Goal: Task Accomplishment & Management: Use online tool/utility

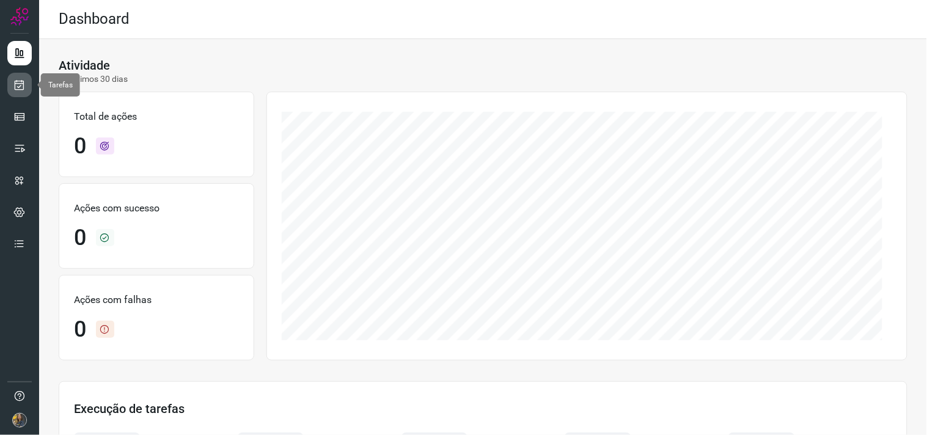
click at [20, 92] on link at bounding box center [19, 85] width 24 height 24
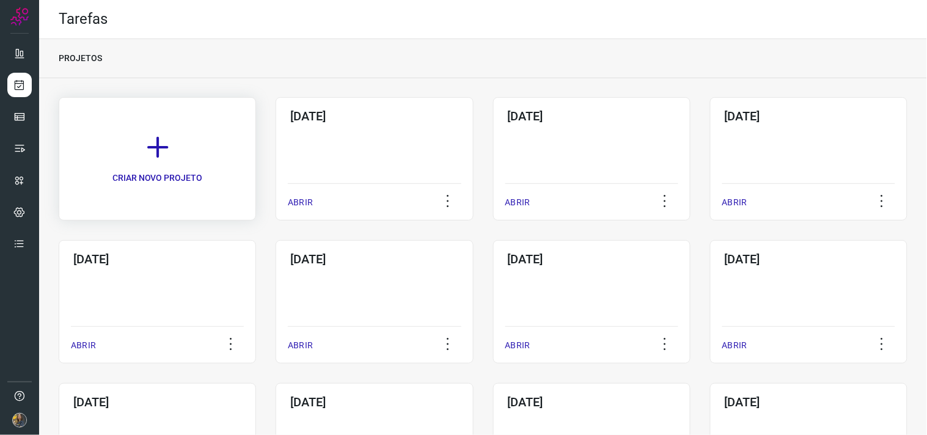
click at [189, 163] on link "CRIAR NOVO PROJETO" at bounding box center [157, 158] width 197 height 123
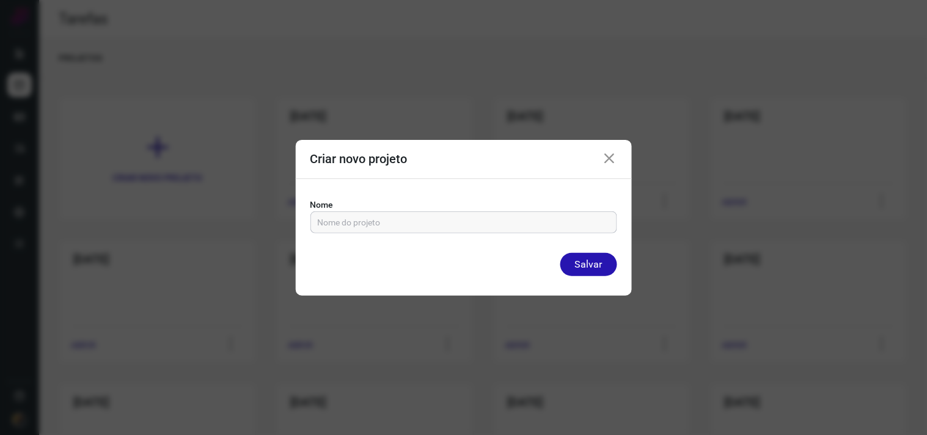
click at [371, 212] on input "text" at bounding box center [464, 222] width 292 height 21
type input "[DATE]"
click at [560, 253] on button "Salvar" at bounding box center [588, 264] width 57 height 23
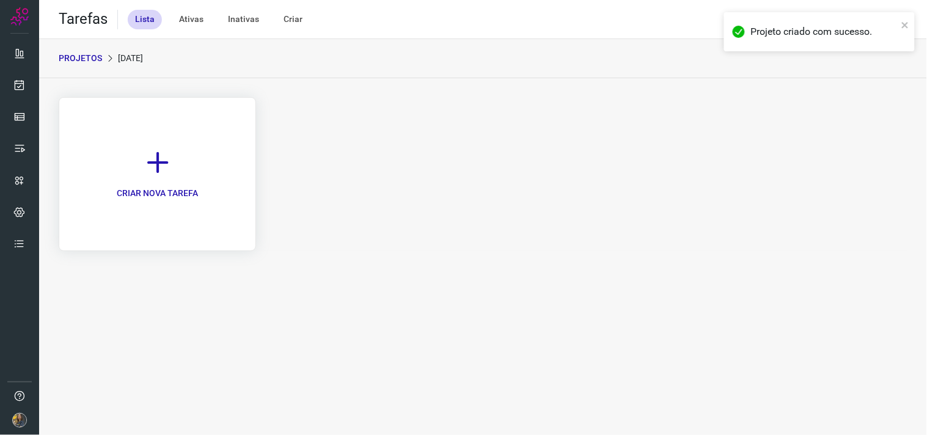
click at [191, 139] on link "CRIAR NOVA TAREFA" at bounding box center [157, 174] width 197 height 154
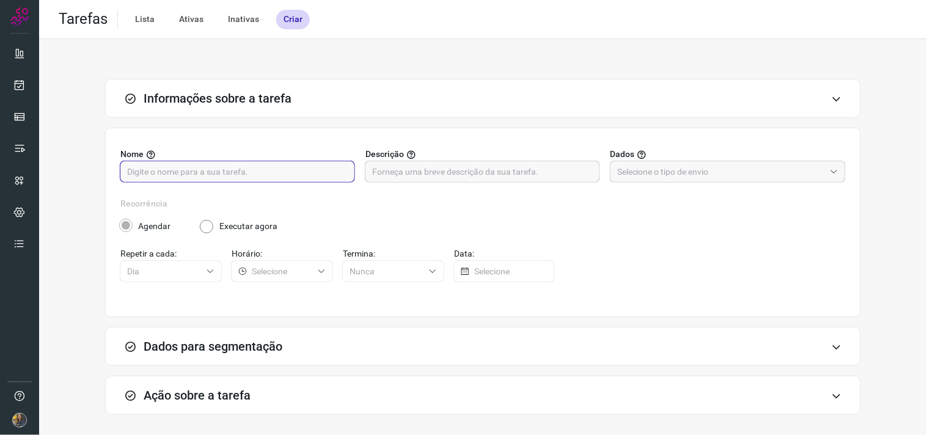
click at [282, 173] on input "text" at bounding box center [237, 171] width 221 height 21
type input "f"
type input "FUTURO - SP"
click at [416, 172] on input "text" at bounding box center [482, 171] width 221 height 21
type input "180 - 8787"
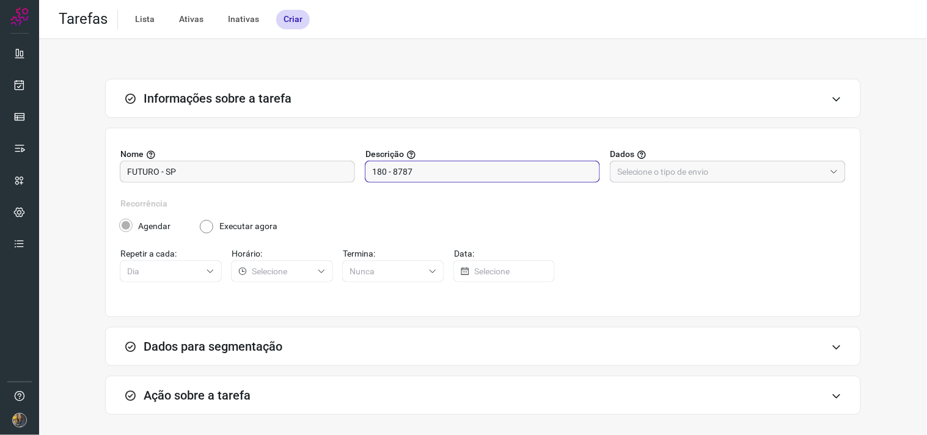
click at [667, 171] on input "text" at bounding box center [721, 171] width 208 height 21
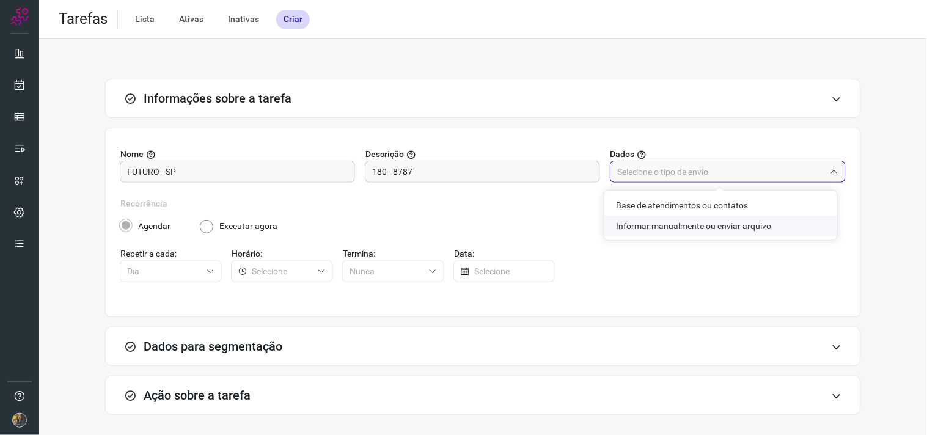
click at [649, 228] on li "Informar manualmente ou enviar arquivo" at bounding box center [720, 226] width 233 height 21
type input "Informar manualmente ou enviar arquivo"
radio input "false"
radio input "true"
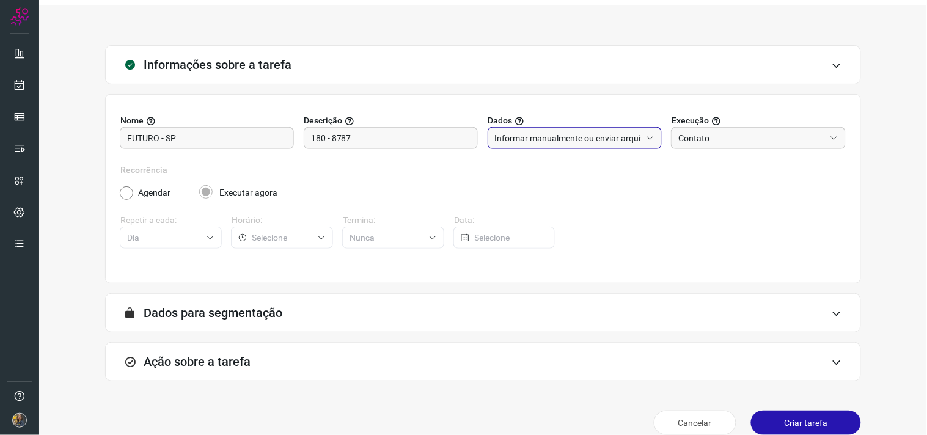
scroll to position [50, 0]
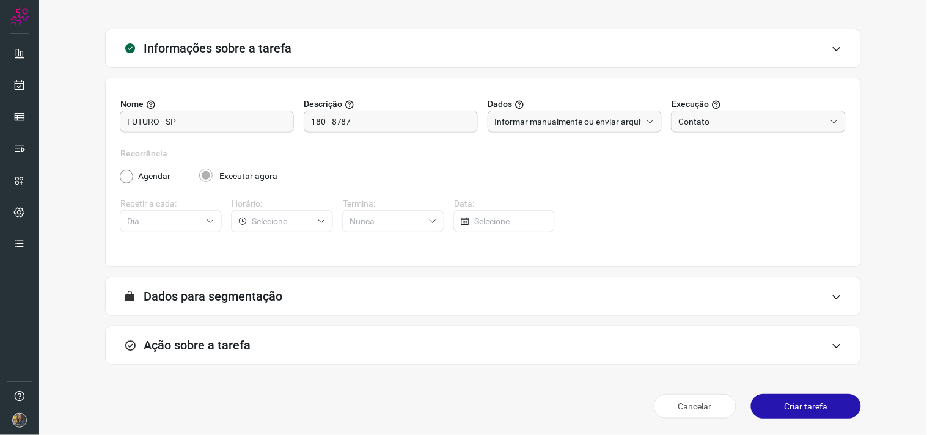
drag, startPoint x: 363, startPoint y: 343, endPoint x: 346, endPoint y: 282, distance: 62.7
click at [362, 343] on div "Ação sobre a tarefa" at bounding box center [483, 345] width 756 height 39
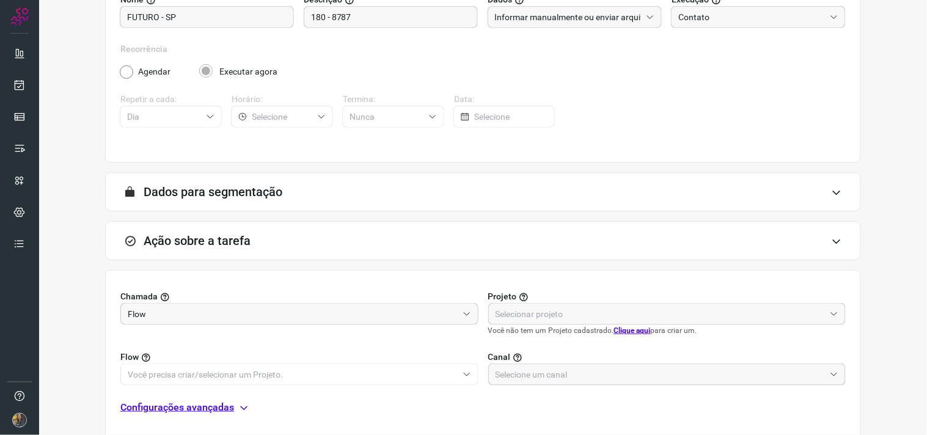
scroll to position [243, 0]
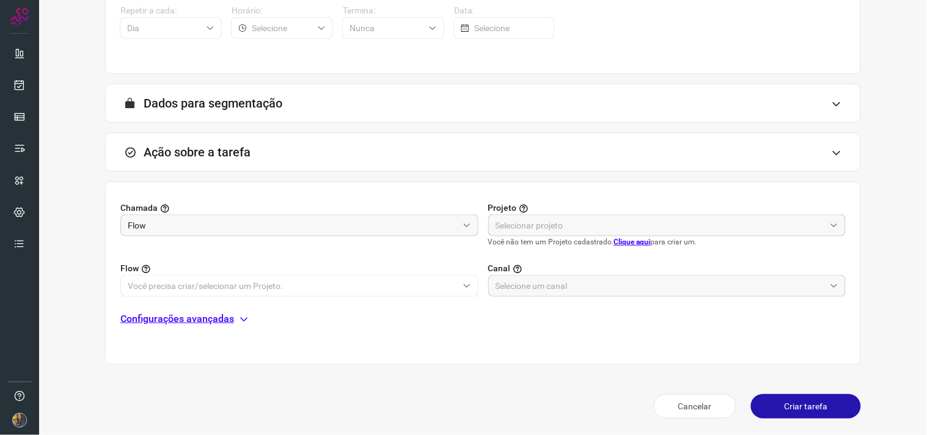
click at [566, 229] on input "text" at bounding box center [660, 225] width 330 height 21
click at [559, 225] on input "text" at bounding box center [660, 225] width 330 height 21
click at [416, 272] on label "Flow" at bounding box center [299, 268] width 358 height 13
click at [542, 228] on input "text" at bounding box center [660, 225] width 330 height 21
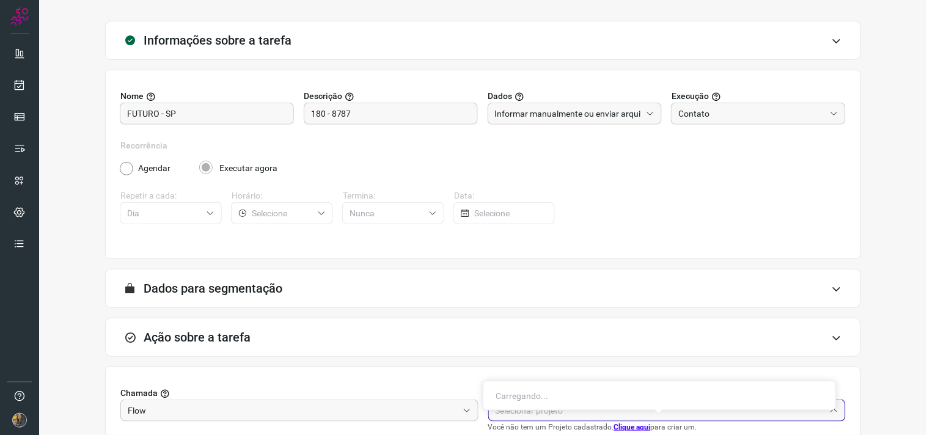
scroll to position [40, 0]
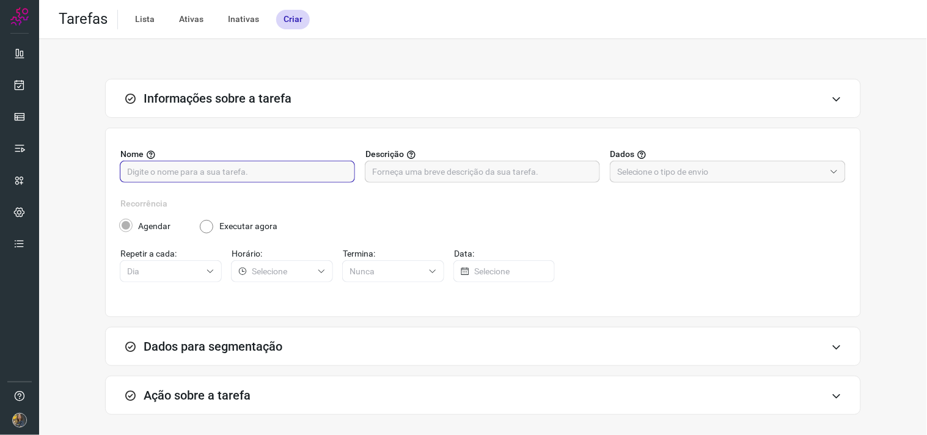
click at [292, 181] on input "text" at bounding box center [237, 171] width 221 height 21
type input "f"
type input "FUTURO - SP"
click at [491, 161] on input "text" at bounding box center [482, 171] width 221 height 21
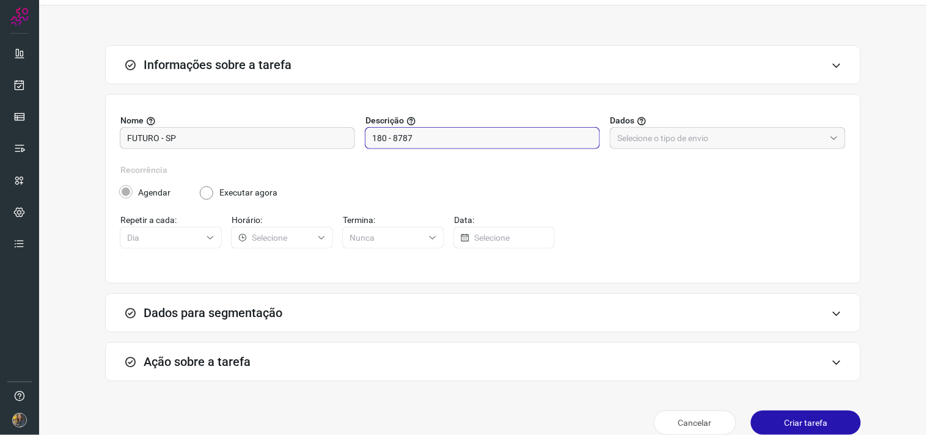
scroll to position [50, 0]
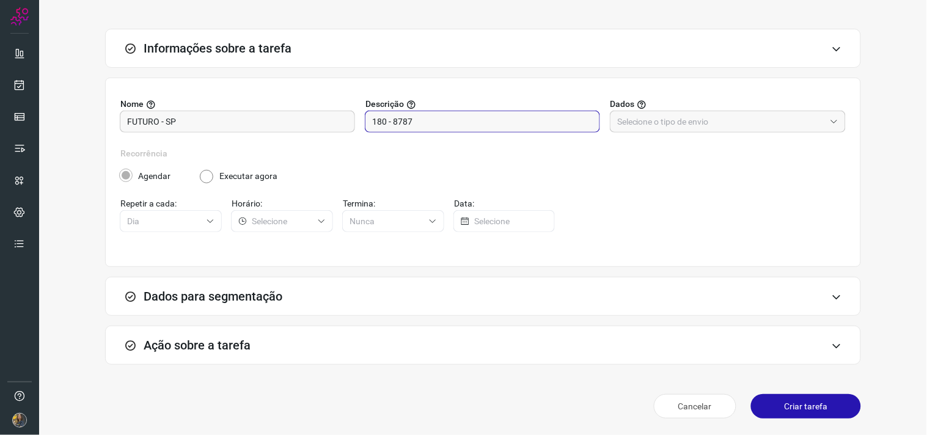
type input "180 - 8787"
click at [805, 357] on div "Ação sobre a tarefa" at bounding box center [483, 345] width 756 height 39
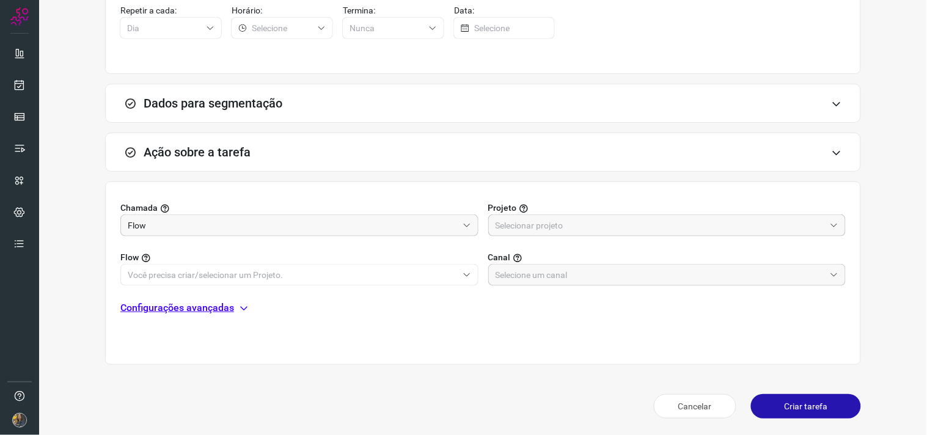
click at [604, 235] on div at bounding box center [667, 225] width 358 height 22
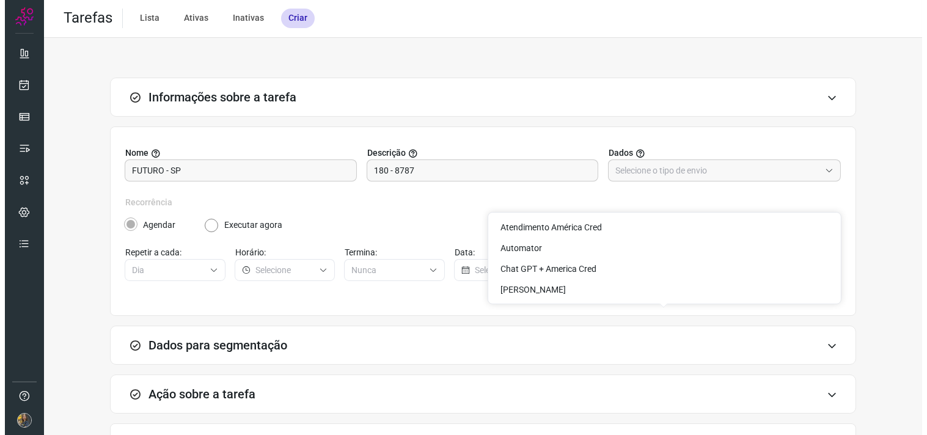
scroll to position [0, 0]
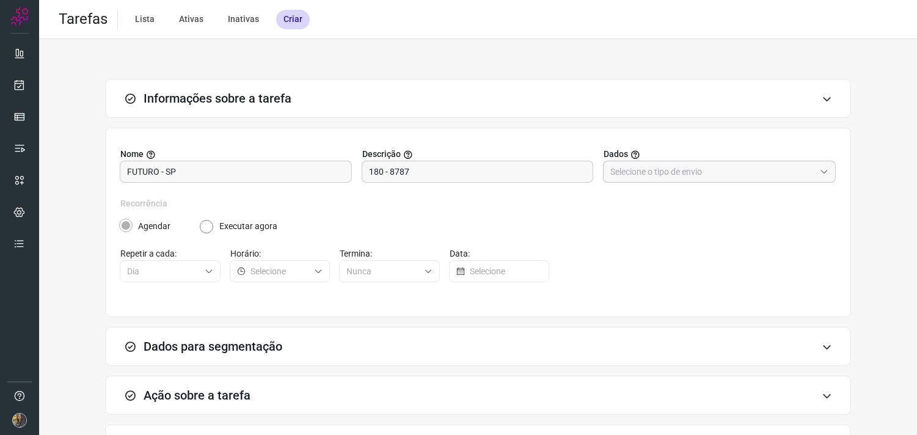
click at [675, 161] on div at bounding box center [719, 172] width 233 height 22
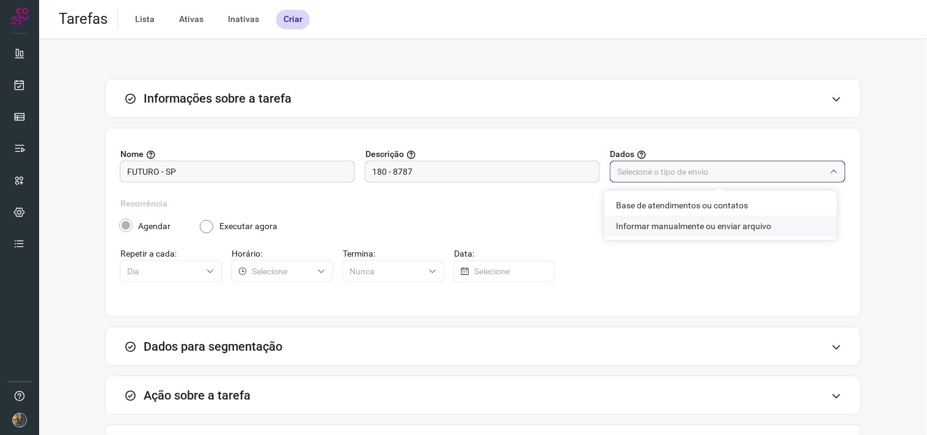
click at [646, 230] on li "Informar manualmente ou enviar arquivo" at bounding box center [720, 226] width 233 height 21
type input "Informar manualmente ou enviar arquivo"
radio input "false"
radio input "true"
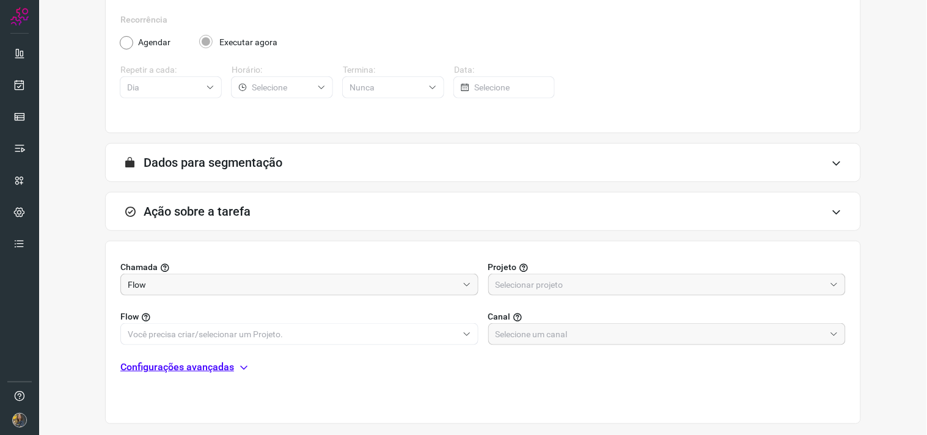
scroll to position [243, 0]
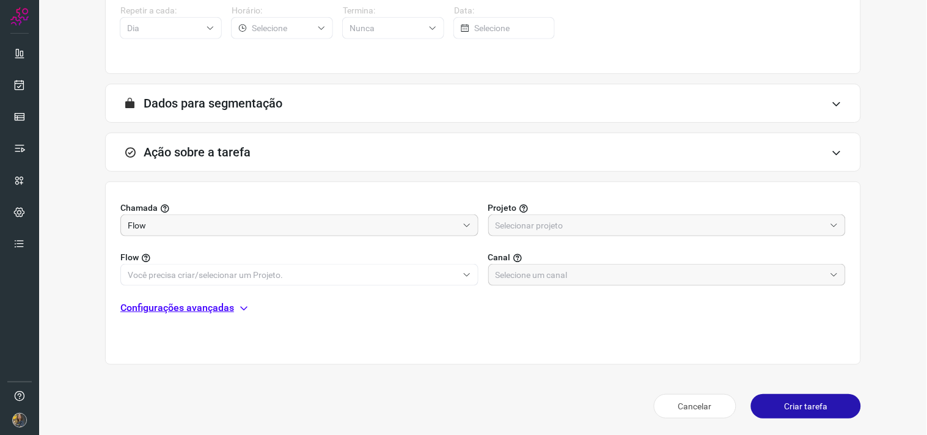
click at [502, 243] on div "Flow Canal" at bounding box center [482, 260] width 725 height 49
click at [509, 230] on input "text" at bounding box center [660, 225] width 330 height 21
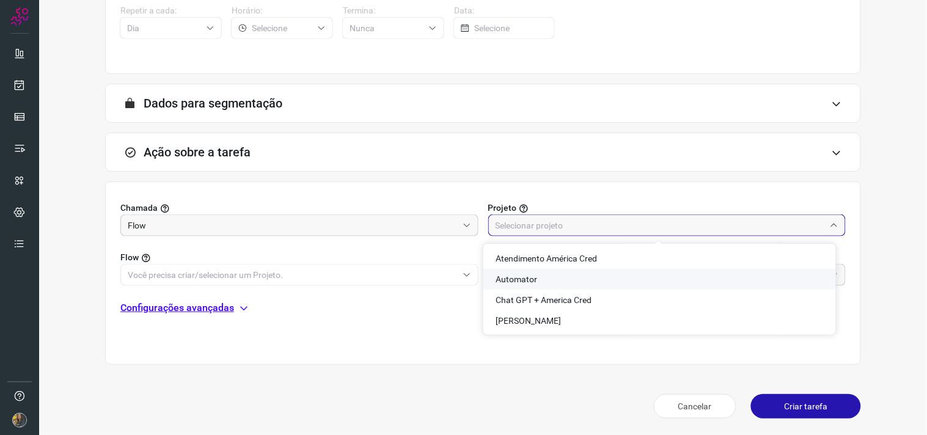
click at [509, 277] on span "Automator" at bounding box center [516, 279] width 42 height 10
type input "Automator"
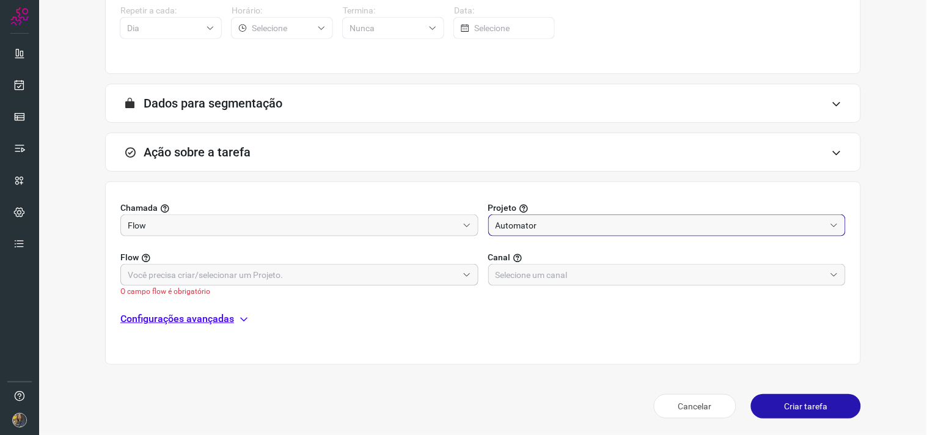
click at [368, 268] on input "text" at bounding box center [293, 275] width 330 height 21
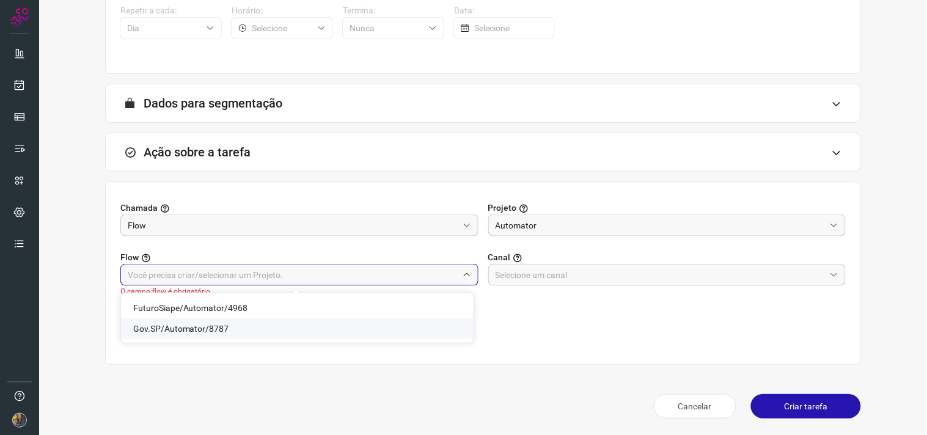
click at [196, 329] on span "Gov.SP/Automator/8787" at bounding box center [181, 329] width 96 height 10
type input "Gov.SP/Automator/8787"
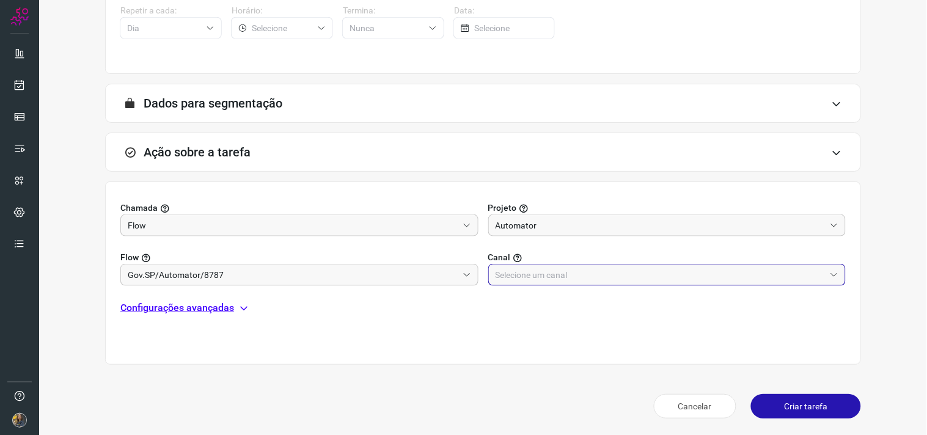
click at [513, 276] on input "text" at bounding box center [660, 275] width 330 height 21
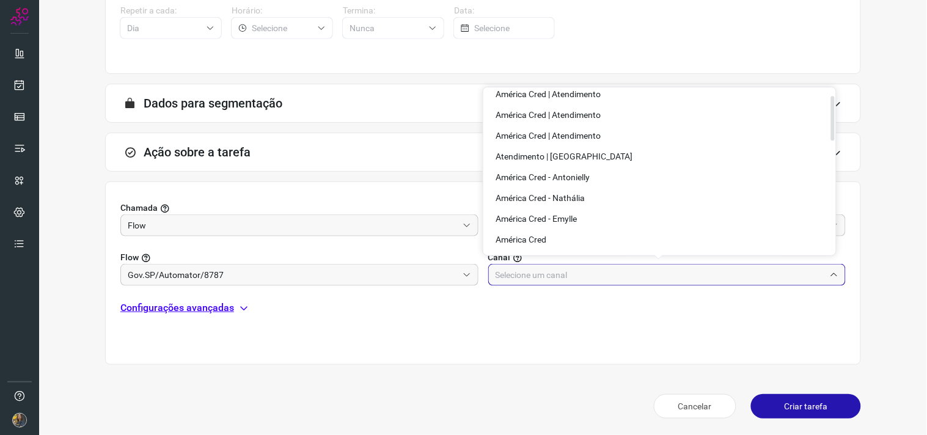
scroll to position [407, 0]
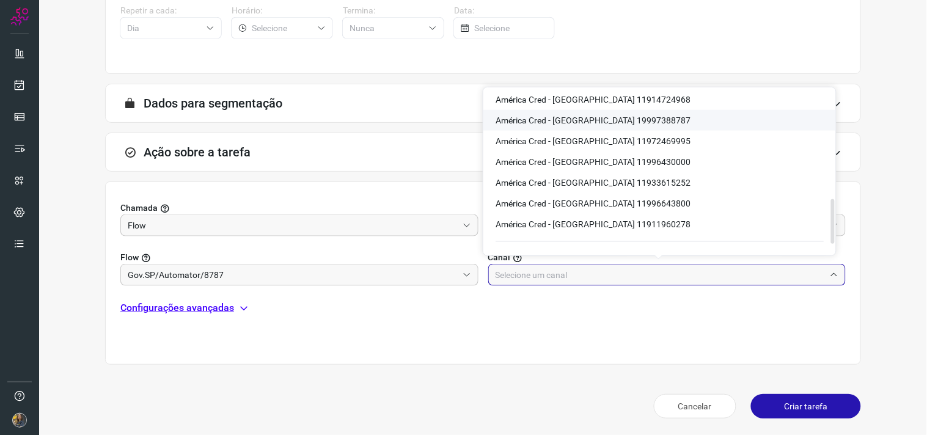
click at [618, 115] on span "América Cred - [GEOGRAPHIC_DATA] 19997388787" at bounding box center [592, 120] width 195 height 10
type input "América Cred - [GEOGRAPHIC_DATA] 19997388787"
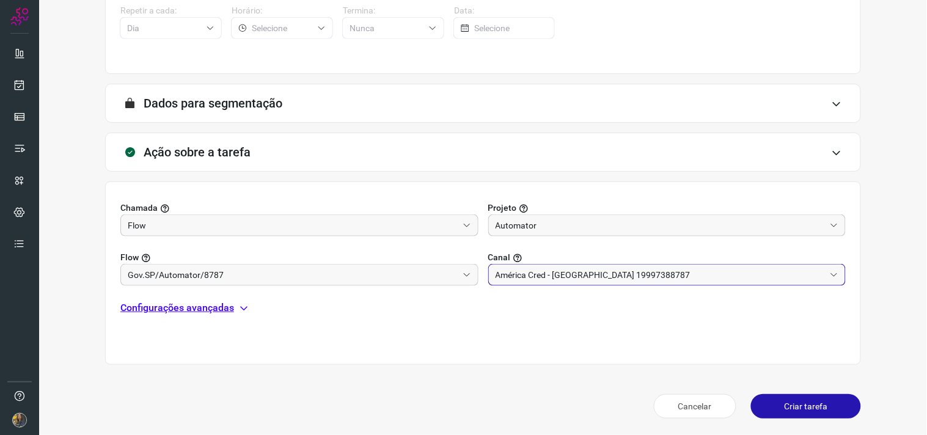
click at [222, 305] on p "Configurações avançadas" at bounding box center [177, 308] width 114 height 15
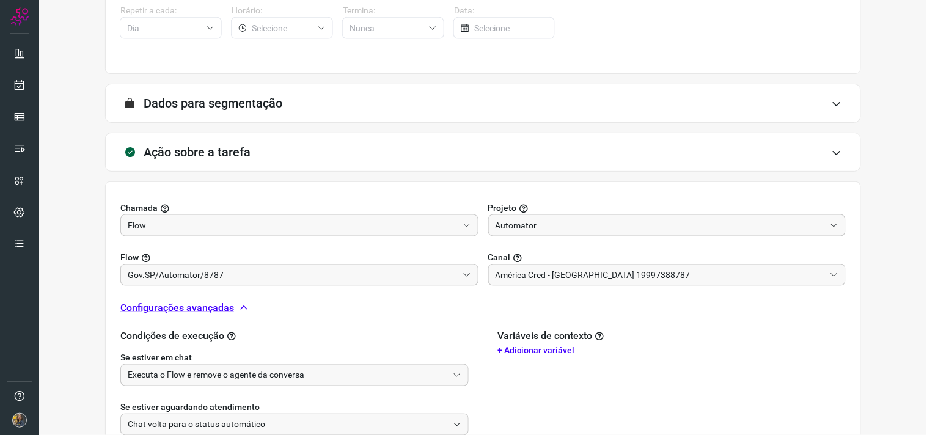
click at [226, 392] on div "Se estiver aguardando atendimento Chat volta para o status automático" at bounding box center [294, 410] width 348 height 49
click at [234, 374] on input "Executa o Flow e remove o agente da conversa" at bounding box center [288, 375] width 320 height 21
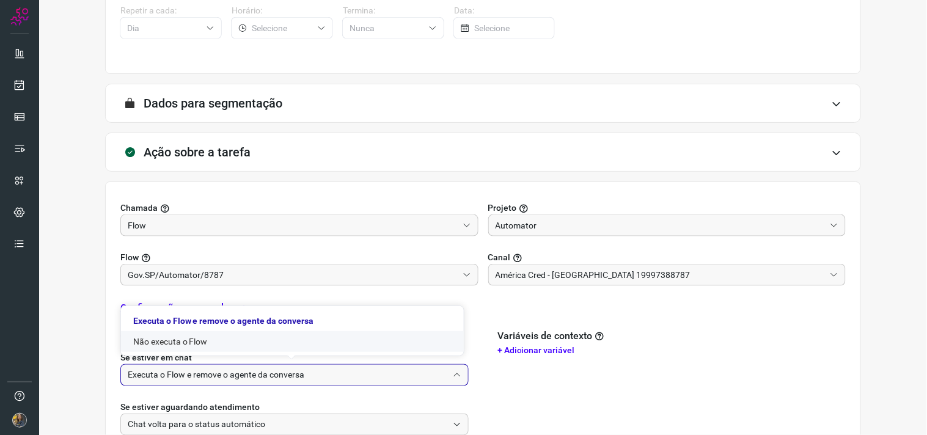
click at [175, 343] on li "Não executa o Flow" at bounding box center [292, 341] width 343 height 21
type input "Não executa o Flow"
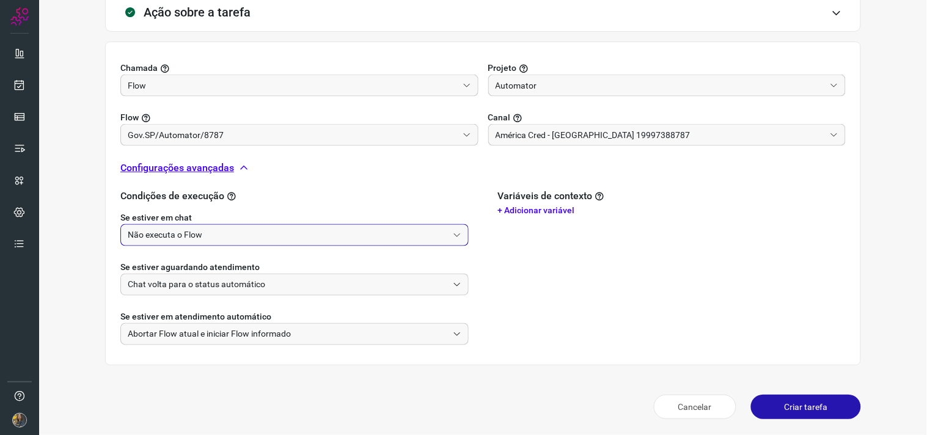
scroll to position [384, 0]
click at [751, 402] on button "Criar tarefa" at bounding box center [806, 406] width 110 height 24
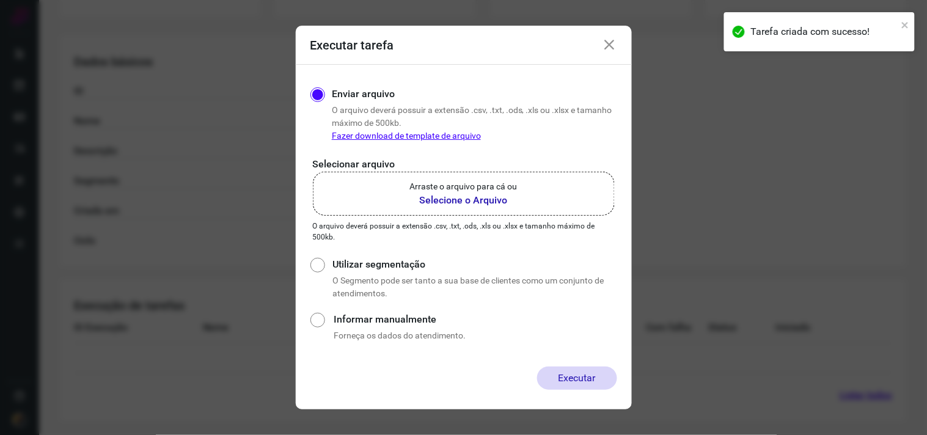
scroll to position [196, 0]
click at [484, 193] on b "Selecione o Arquivo" at bounding box center [464, 200] width 108 height 15
click at [0, 0] on input "Arraste o arquivo para cá ou Selecione o Arquivo" at bounding box center [0, 0] width 0 height 0
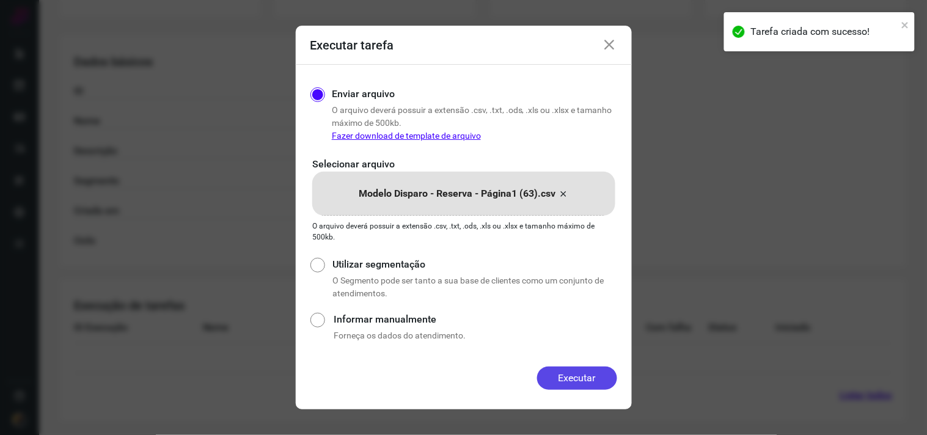
click at [584, 377] on button "Executar" at bounding box center [577, 378] width 80 height 23
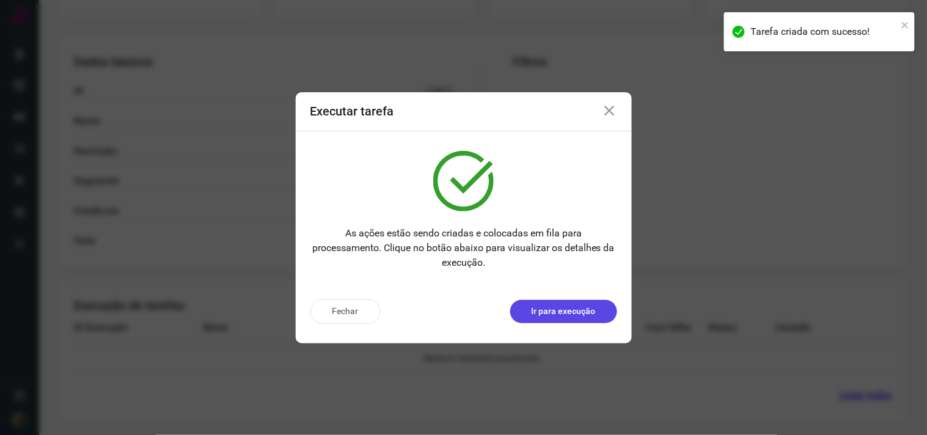
click at [580, 305] on p "Ir para execução" at bounding box center [563, 311] width 64 height 13
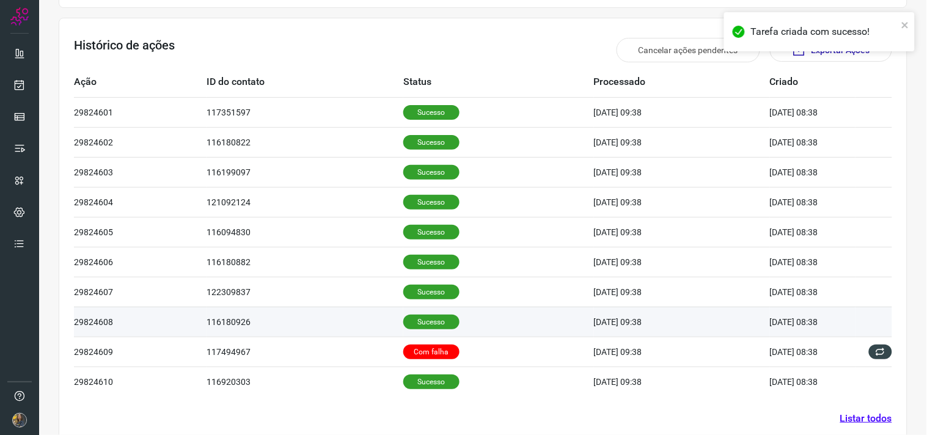
scroll to position [370, 0]
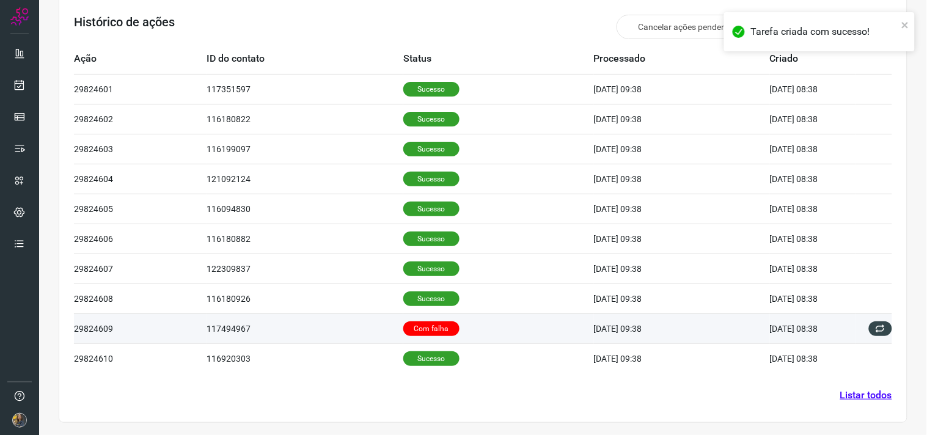
click at [479, 327] on td "Com falha" at bounding box center [498, 328] width 191 height 30
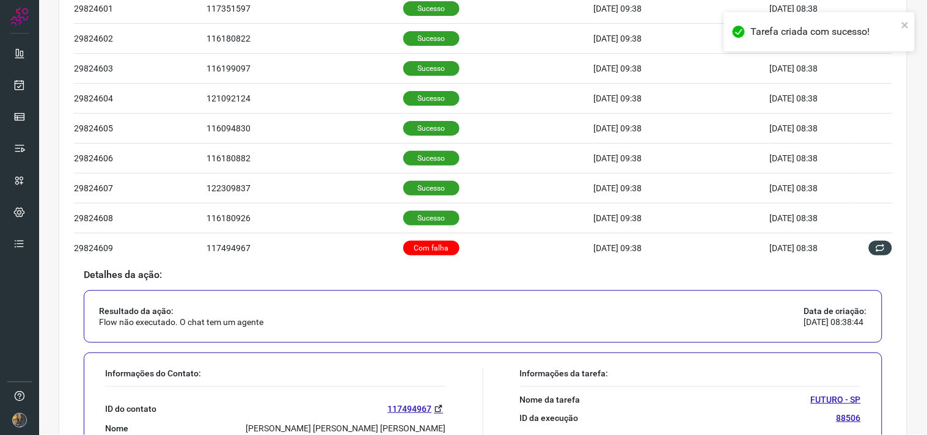
scroll to position [667, 0]
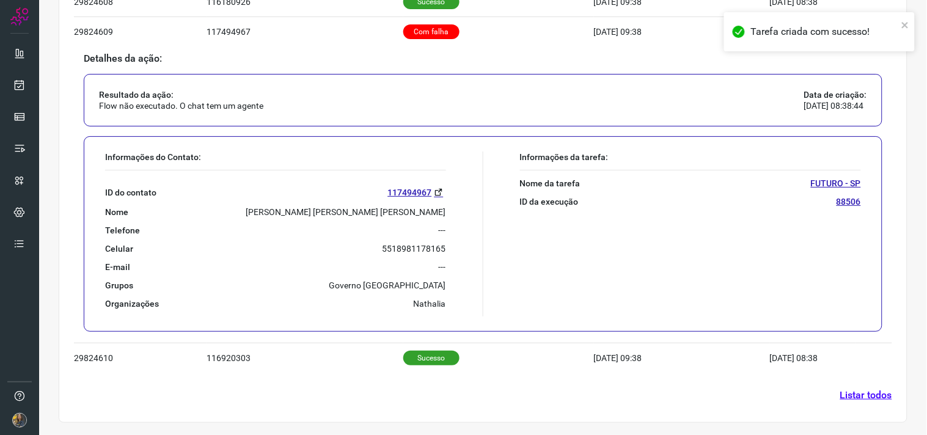
click at [860, 395] on link "Listar todos" at bounding box center [866, 395] width 52 height 15
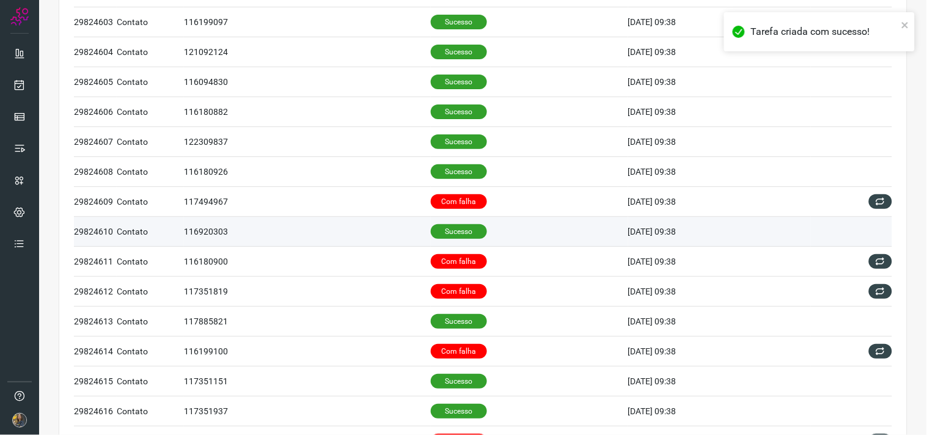
scroll to position [136, 0]
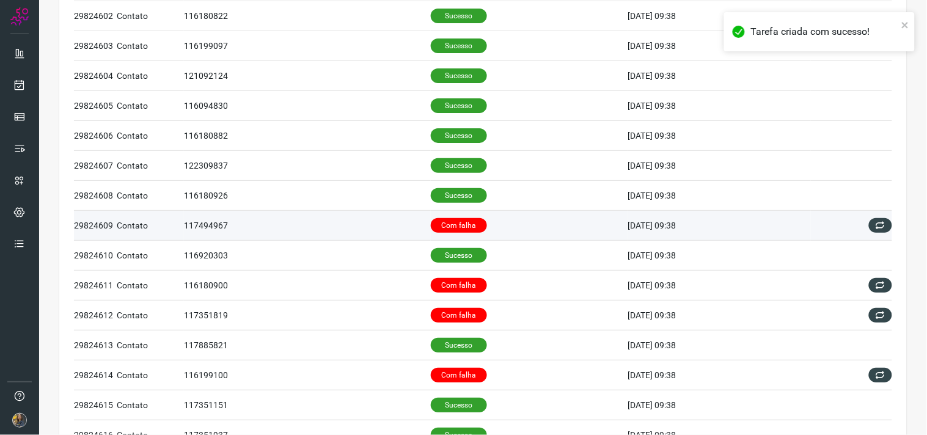
drag, startPoint x: 467, startPoint y: 226, endPoint x: 460, endPoint y: 221, distance: 9.2
click at [466, 224] on p "Com falha" at bounding box center [459, 225] width 56 height 15
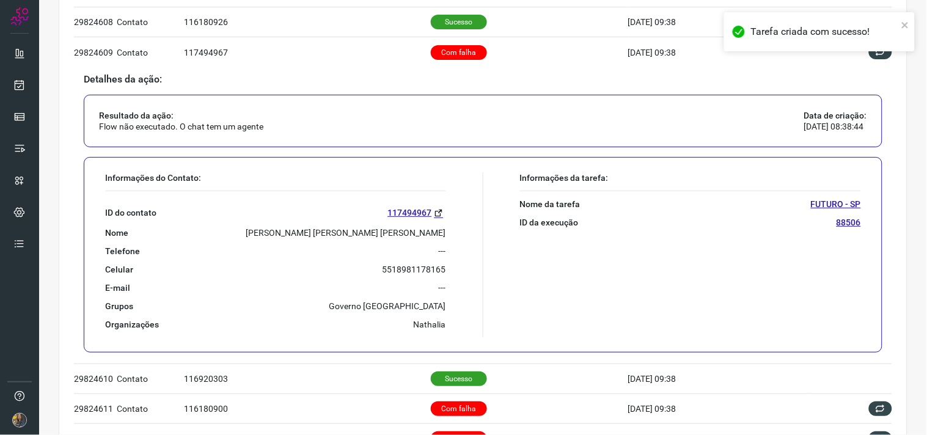
scroll to position [339, 0]
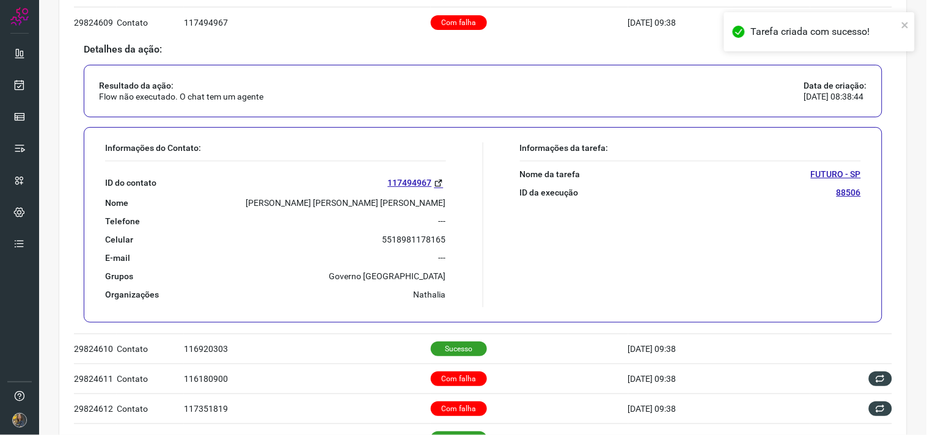
click at [363, 191] on div "ID do contato 117494967 Nome [PERSON_NAME] [PERSON_NAME] [PERSON_NAME] Telefone…" at bounding box center [275, 230] width 341 height 139
click at [363, 200] on p "[PERSON_NAME] [PERSON_NAME] [PERSON_NAME]" at bounding box center [346, 202] width 200 height 11
copy p "[PERSON_NAME] [PERSON_NAME] [PERSON_NAME]"
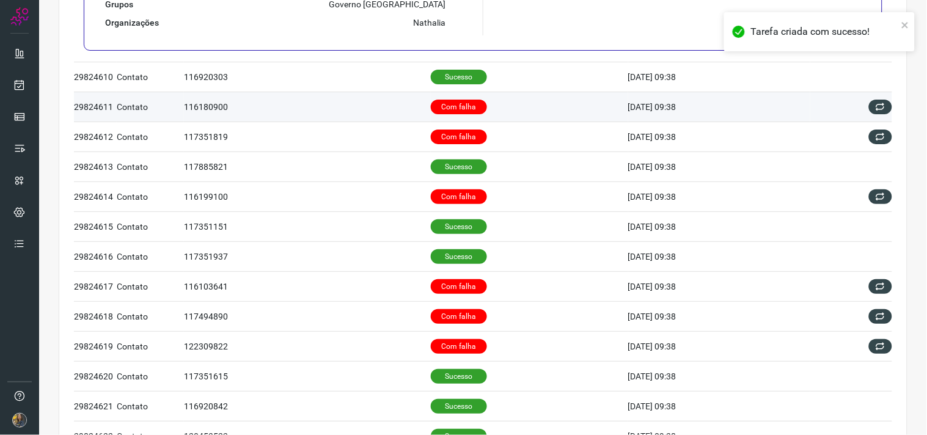
click at [467, 114] on p "Com falha" at bounding box center [459, 107] width 56 height 15
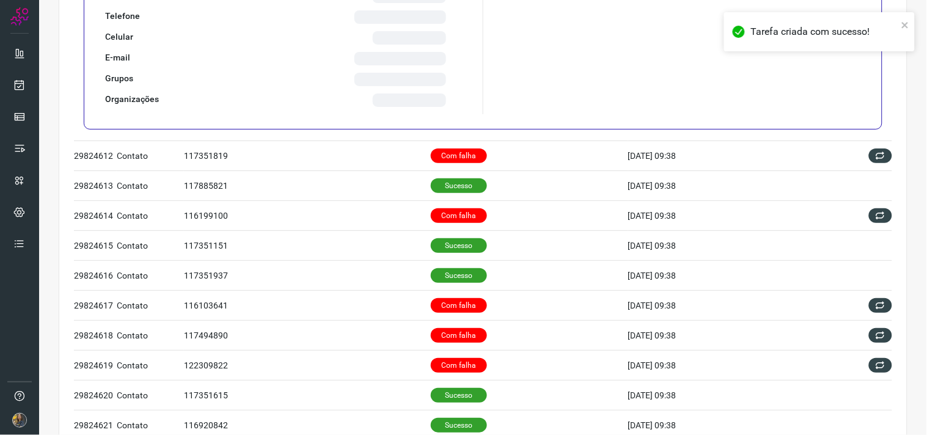
scroll to position [313, 0]
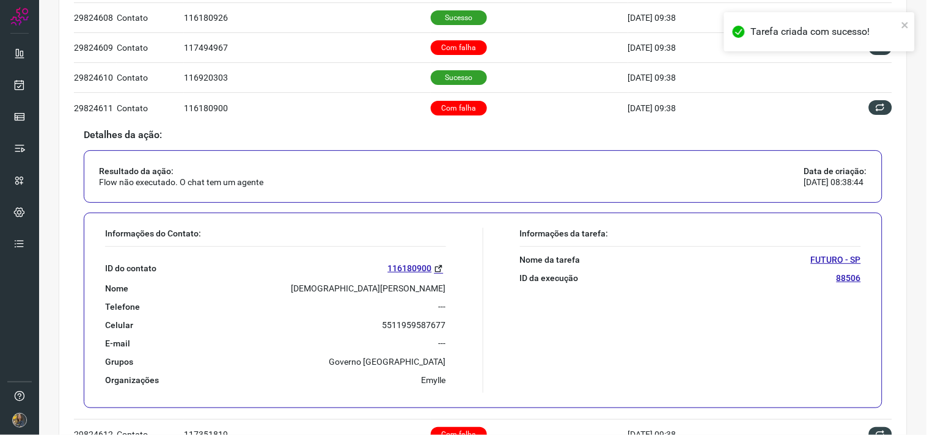
click at [393, 278] on div "ID do contato 116180900 Nome [PERSON_NAME] Telefone --- Celular [PHONE_NUMBER] …" at bounding box center [275, 316] width 341 height 139
click at [396, 291] on p "[DEMOGRAPHIC_DATA][PERSON_NAME]" at bounding box center [368, 288] width 155 height 11
click at [396, 292] on p "[DEMOGRAPHIC_DATA][PERSON_NAME]" at bounding box center [368, 288] width 155 height 11
copy p "[DEMOGRAPHIC_DATA][PERSON_NAME]"
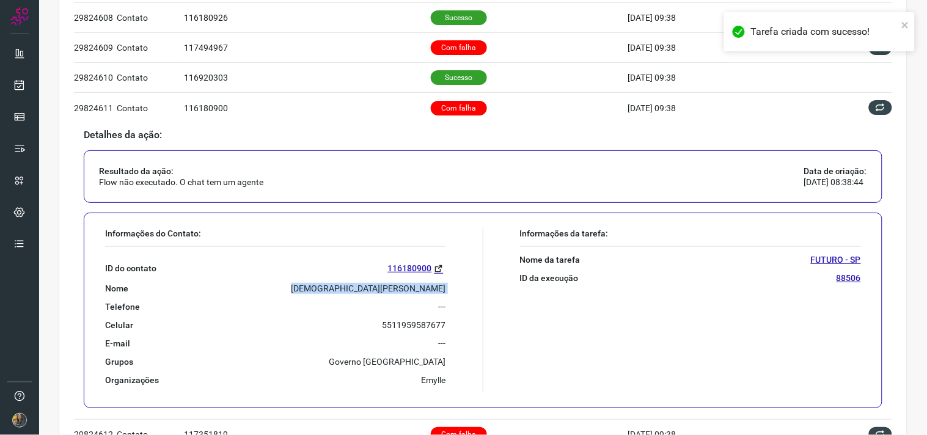
click at [371, 277] on div "ID do contato 116180900 Nome [PERSON_NAME] Telefone --- Celular [PHONE_NUMBER] …" at bounding box center [275, 316] width 341 height 139
click at [369, 291] on p "[DEMOGRAPHIC_DATA][PERSON_NAME]" at bounding box center [368, 288] width 155 height 11
drag, startPoint x: 369, startPoint y: 291, endPoint x: 408, endPoint y: 137, distance: 158.8
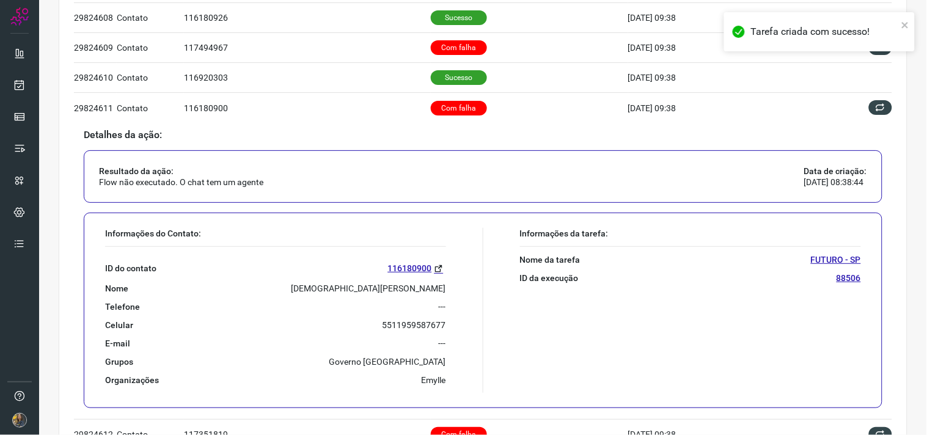
click at [408, 137] on p "Detalhes da ação:" at bounding box center [483, 135] width 798 height 11
click at [370, 283] on p "[DEMOGRAPHIC_DATA][PERSON_NAME]" at bounding box center [368, 288] width 155 height 11
copy p "[DEMOGRAPHIC_DATA][PERSON_NAME]"
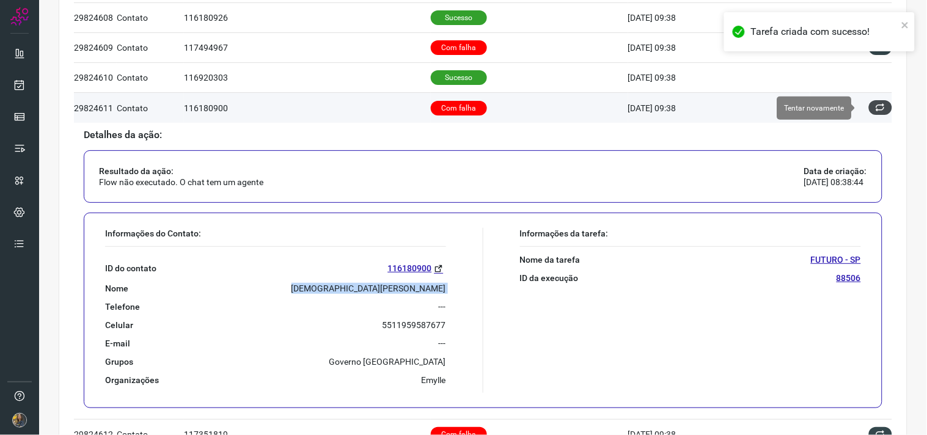
click at [875, 111] on icon at bounding box center [880, 108] width 10 height 10
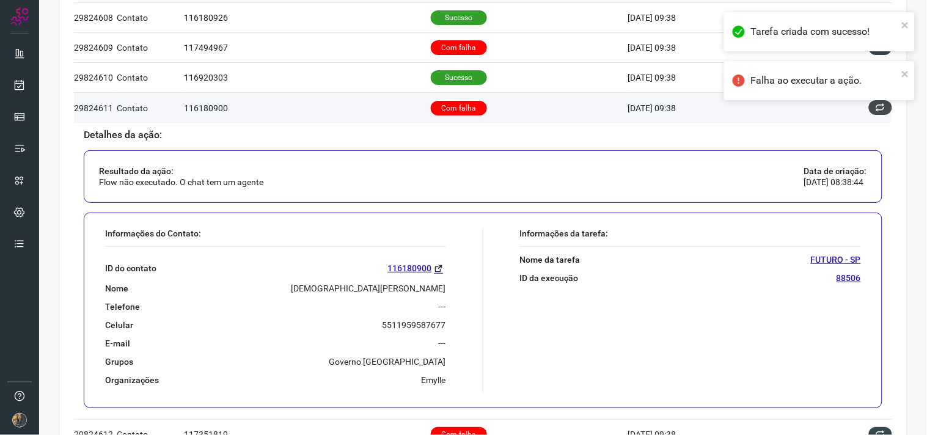
click at [872, 111] on div "Tarefa criada com sucesso! Falha ao executar a ação." at bounding box center [818, 61] width 195 height 103
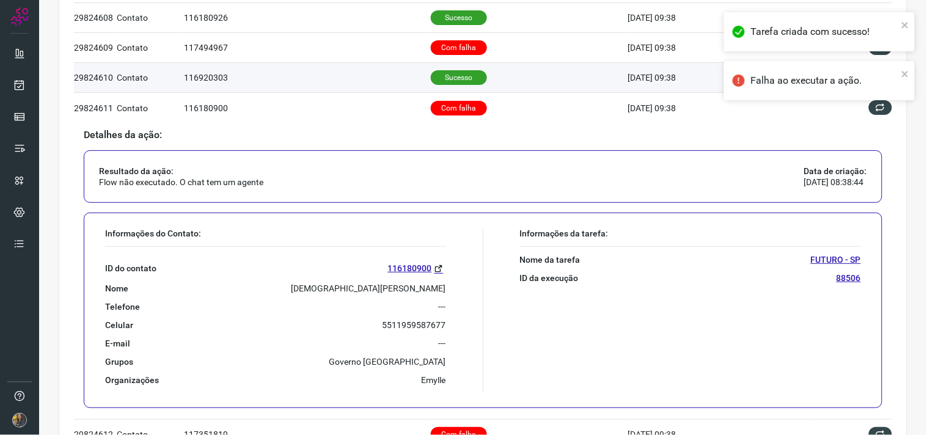
scroll to position [246, 0]
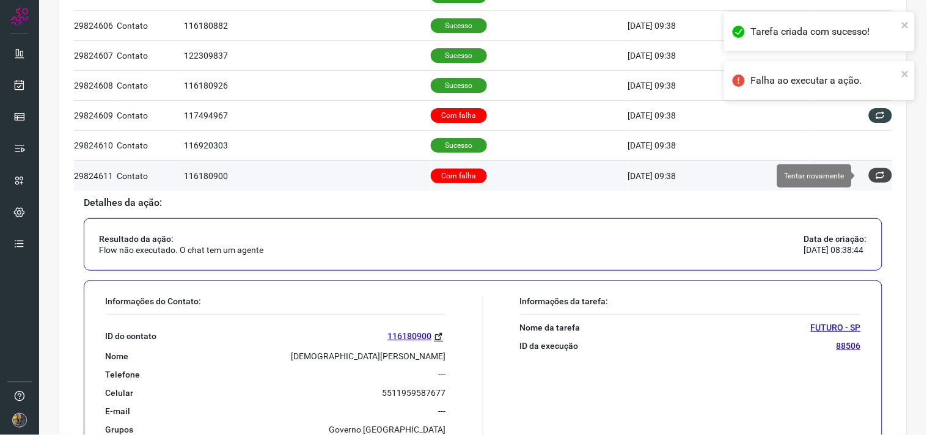
click at [875, 178] on icon at bounding box center [880, 175] width 10 height 10
click at [859, 185] on td at bounding box center [851, 175] width 82 height 29
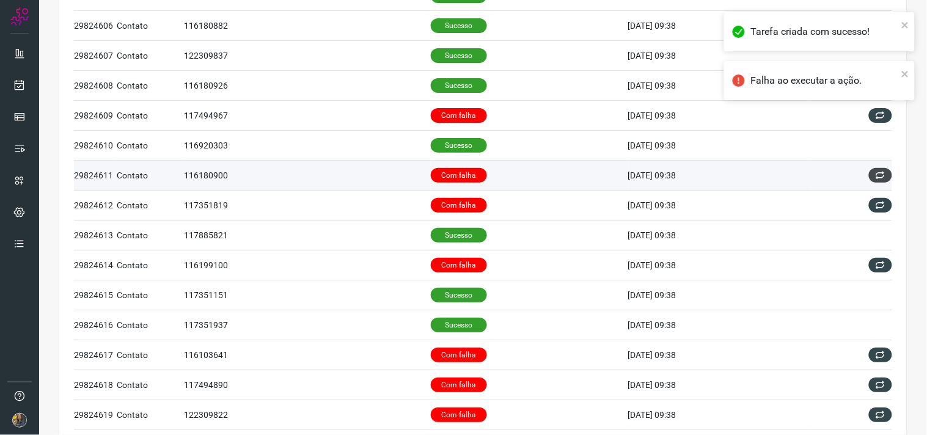
click at [875, 179] on icon at bounding box center [880, 175] width 10 height 10
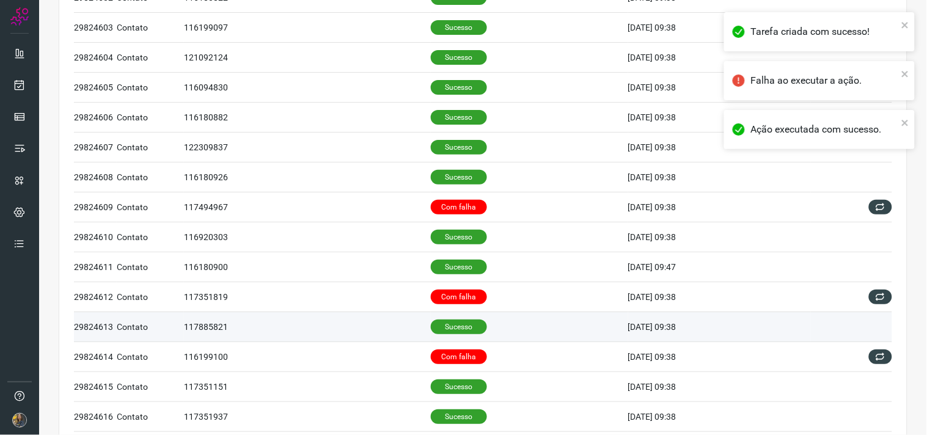
scroll to position [203, 0]
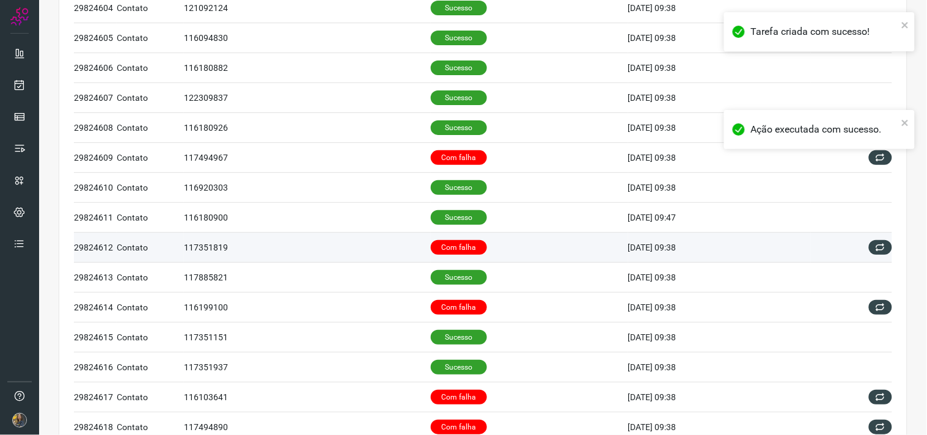
click at [628, 245] on td "[DATE] 09:38" at bounding box center [719, 248] width 183 height 30
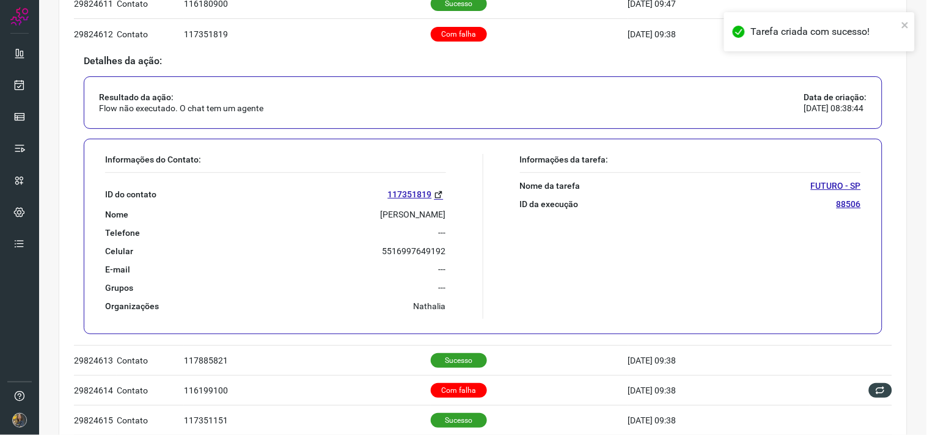
scroll to position [407, 0]
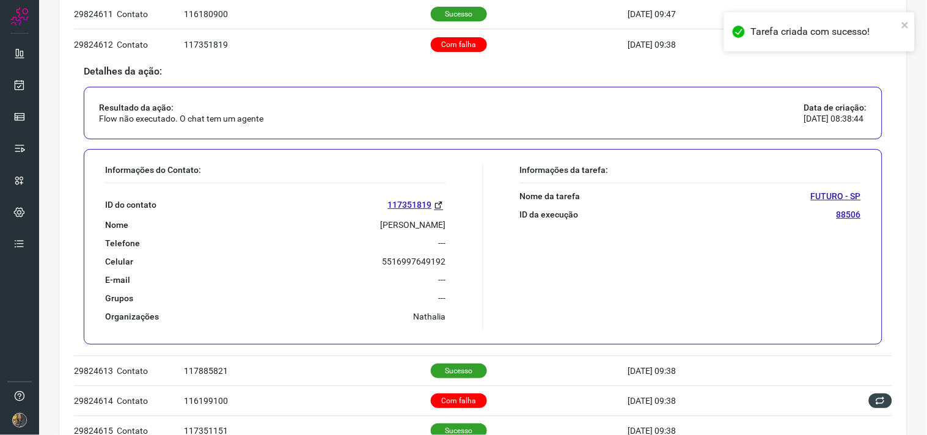
click at [399, 225] on p "[PERSON_NAME]" at bounding box center [413, 224] width 65 height 11
click at [398, 225] on p "[PERSON_NAME]" at bounding box center [413, 224] width 65 height 11
copy p "[PERSON_NAME]"
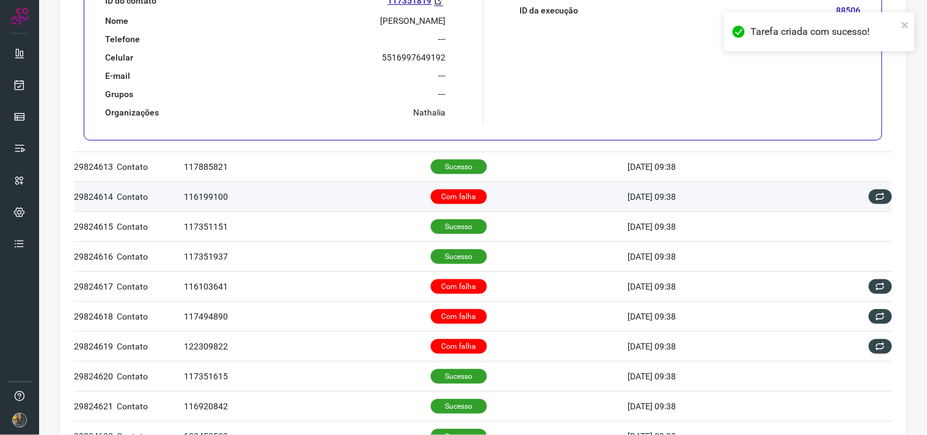
click at [485, 199] on td "Com falha" at bounding box center [529, 196] width 197 height 30
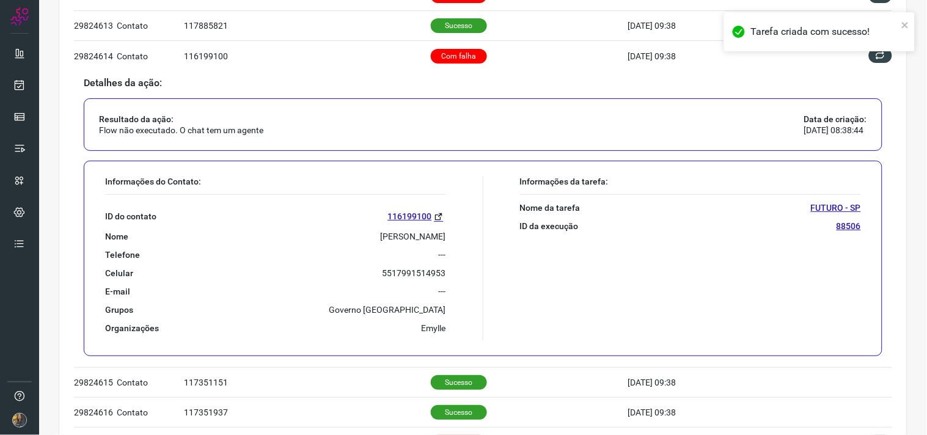
scroll to position [450, 0]
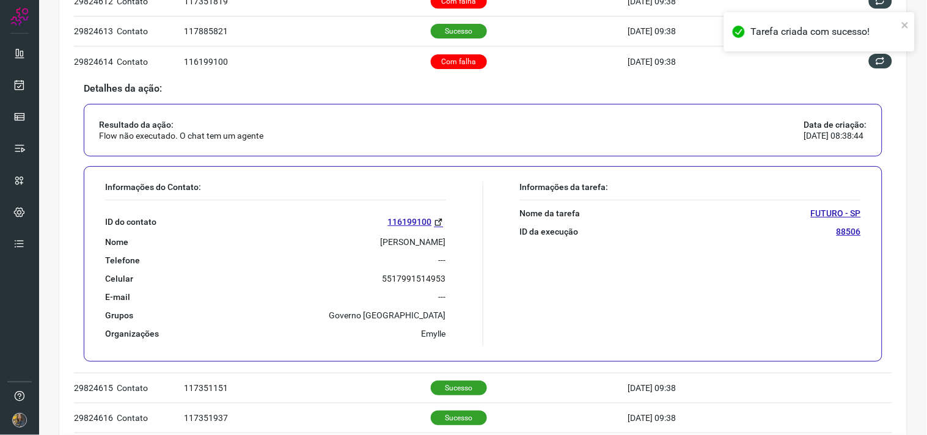
click at [381, 245] on p "[PERSON_NAME]" at bounding box center [413, 241] width 65 height 11
copy p "[PERSON_NAME]"
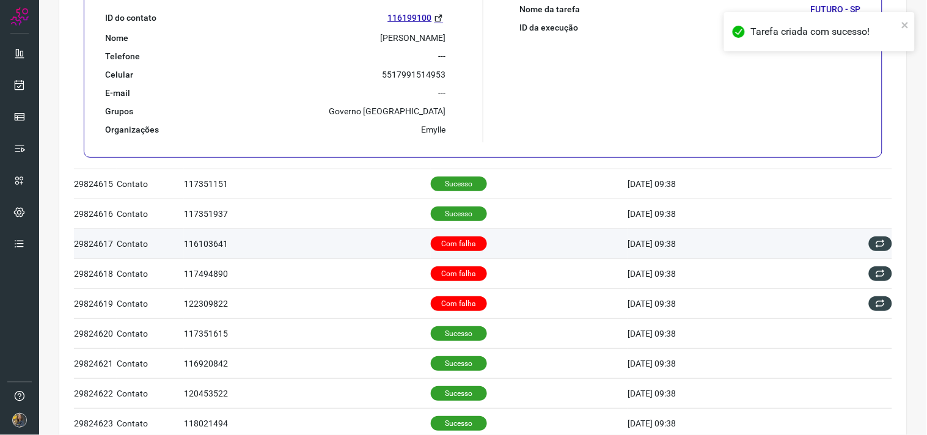
click at [498, 241] on td "Com falha" at bounding box center [529, 243] width 197 height 30
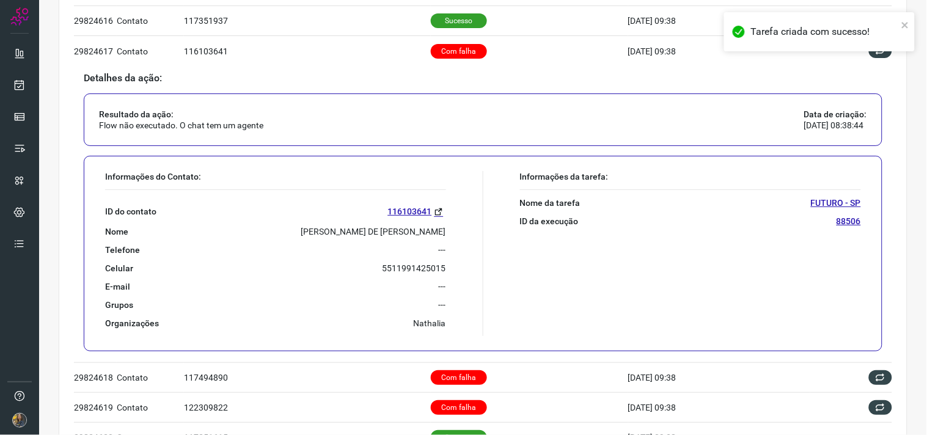
scroll to position [560, 0]
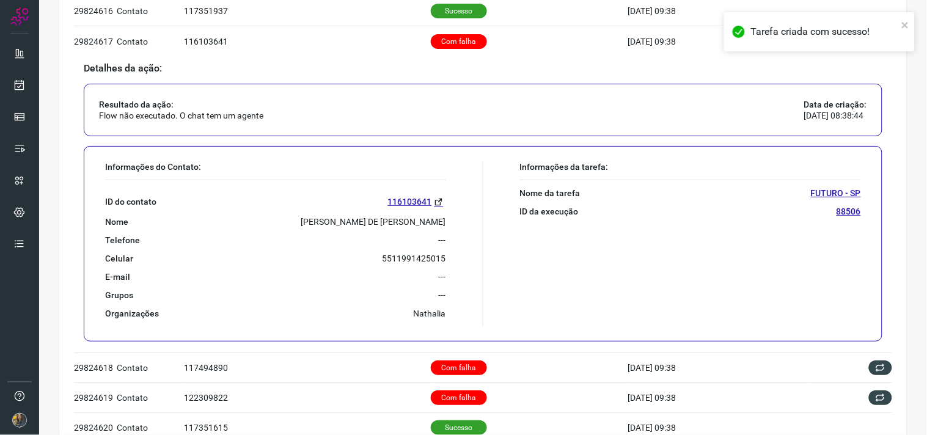
click at [319, 222] on p "[PERSON_NAME] DE [PERSON_NAME]" at bounding box center [373, 221] width 145 height 11
click at [319, 221] on p "[PERSON_NAME] DE [PERSON_NAME]" at bounding box center [373, 221] width 145 height 11
copy p "[PERSON_NAME] DE [PERSON_NAME]"
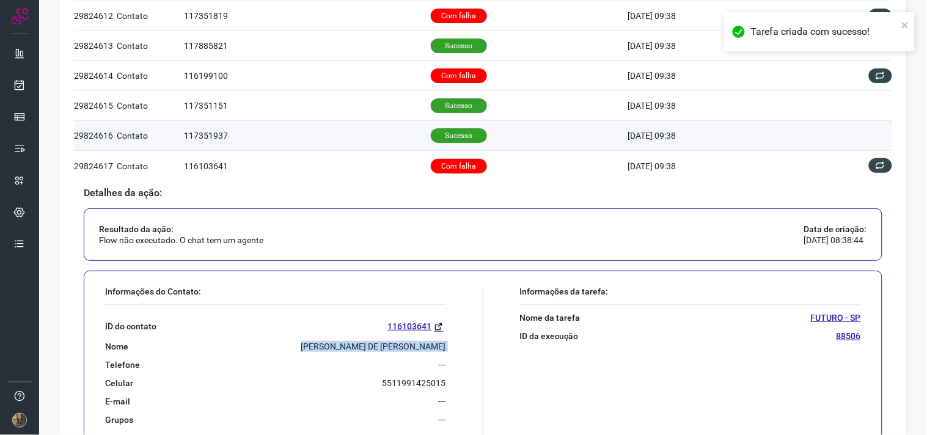
scroll to position [424, 0]
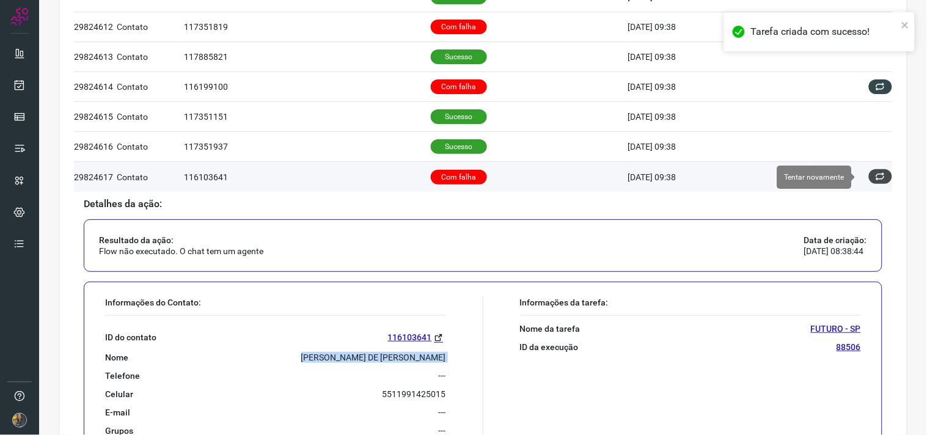
click at [875, 177] on icon at bounding box center [880, 177] width 10 height 10
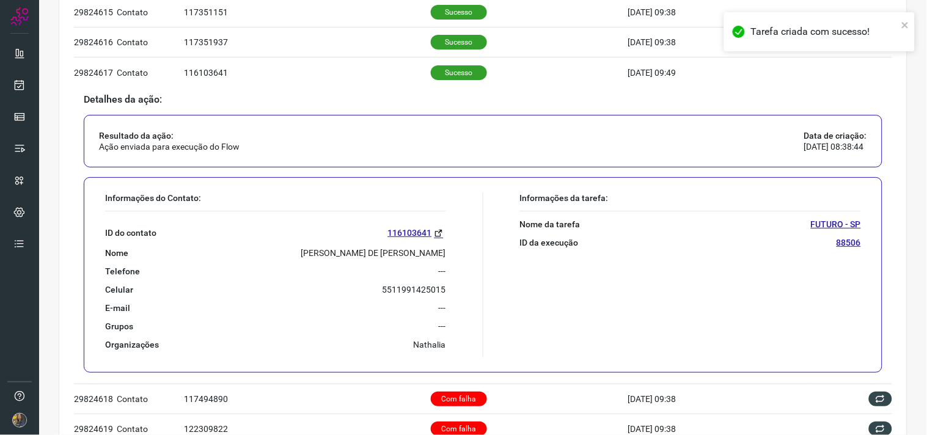
scroll to position [560, 0]
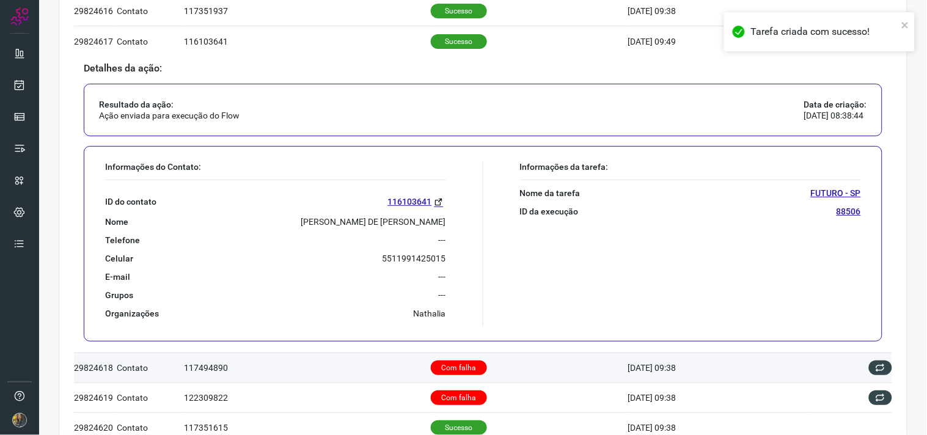
click at [451, 371] on p "Com falha" at bounding box center [459, 367] width 56 height 15
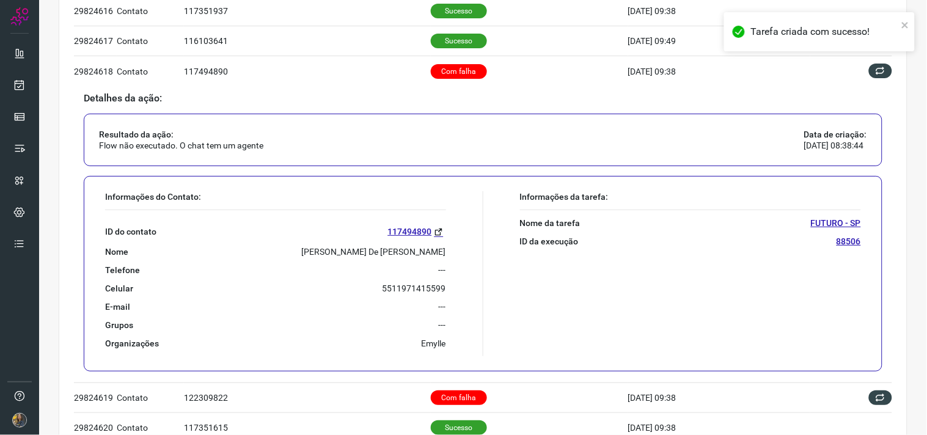
click at [389, 251] on p "[PERSON_NAME] De [PERSON_NAME]" at bounding box center [374, 251] width 144 height 11
copy p "[PERSON_NAME] De [PERSON_NAME]"
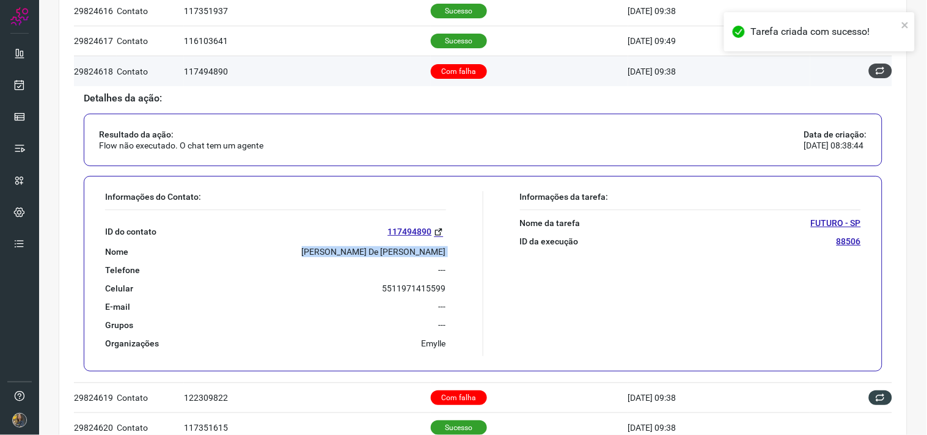
click at [869, 77] on button at bounding box center [880, 71] width 23 height 15
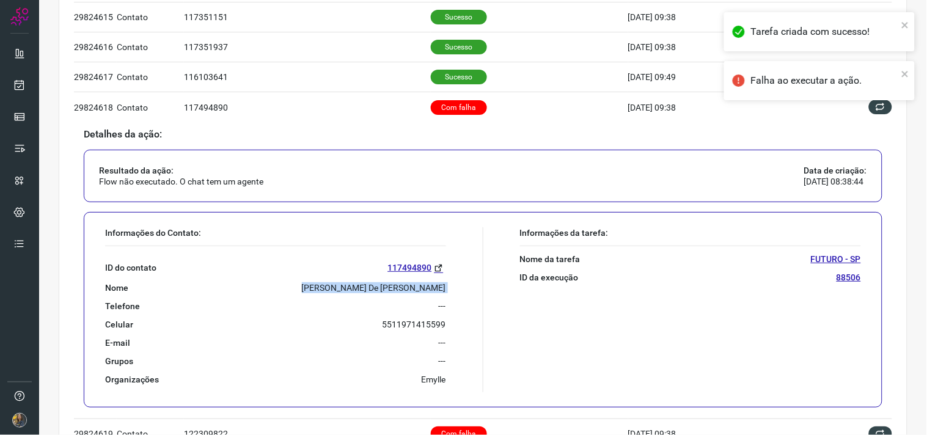
scroll to position [492, 0]
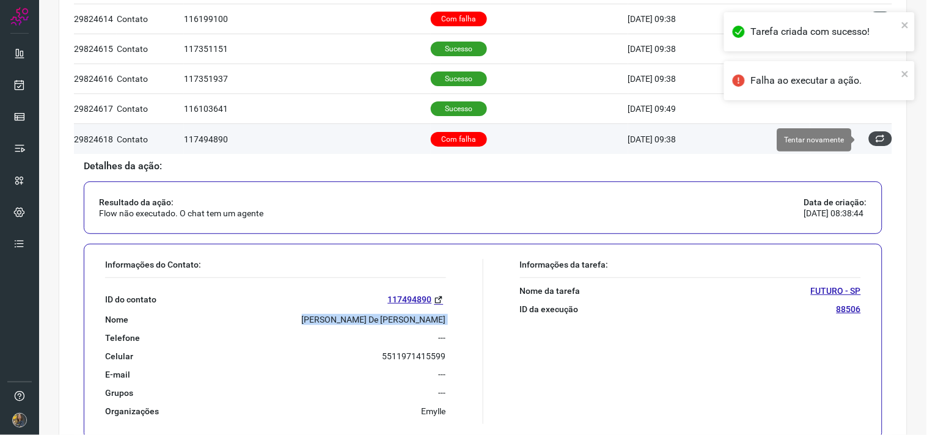
drag, startPoint x: 869, startPoint y: 139, endPoint x: 869, endPoint y: 148, distance: 9.2
click at [875, 139] on icon at bounding box center [880, 139] width 10 height 10
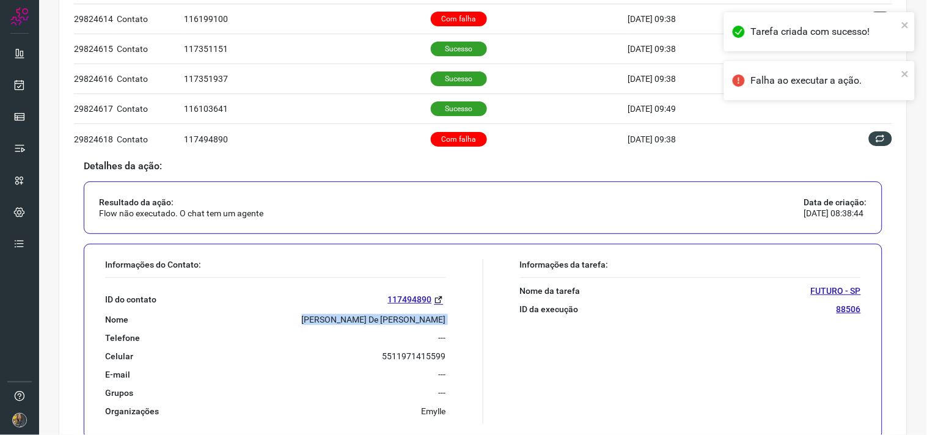
scroll to position [0, 0]
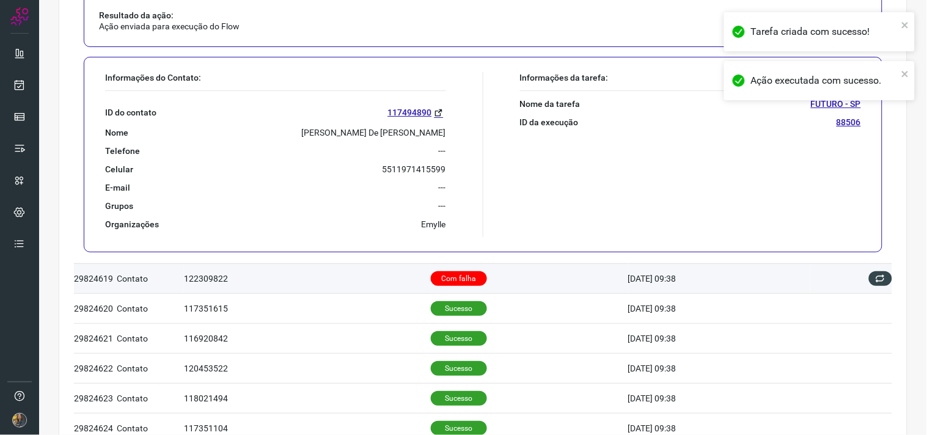
click at [510, 274] on td "Com falha" at bounding box center [529, 278] width 197 height 30
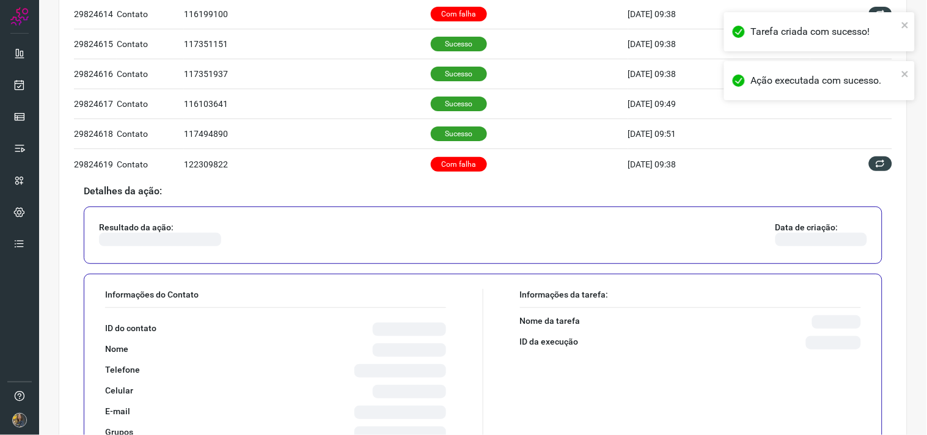
scroll to position [517, 0]
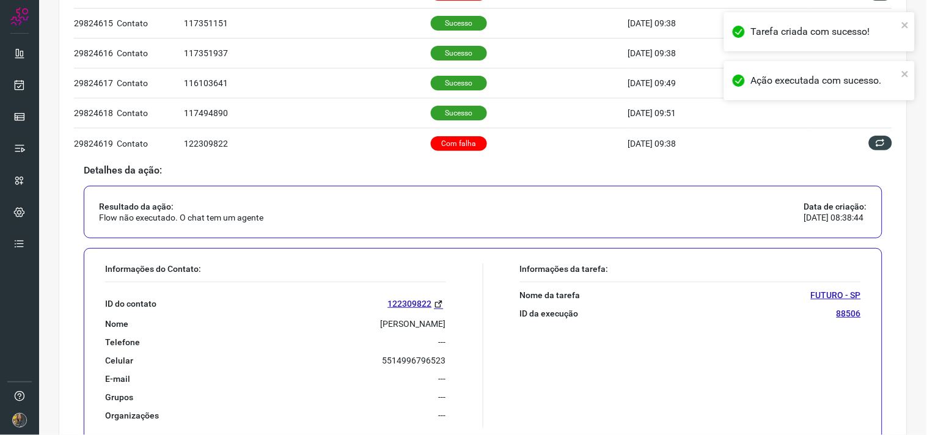
click at [381, 319] on p "[PERSON_NAME]" at bounding box center [413, 323] width 65 height 11
copy p "[PERSON_NAME]"
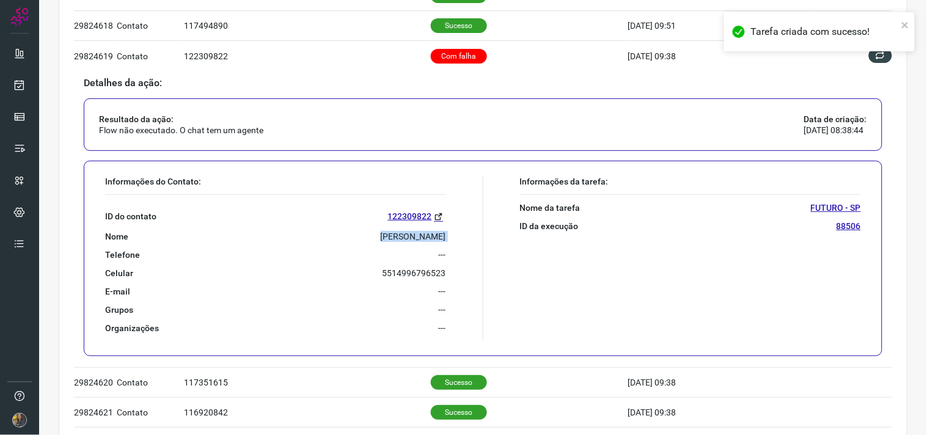
scroll to position [585, 0]
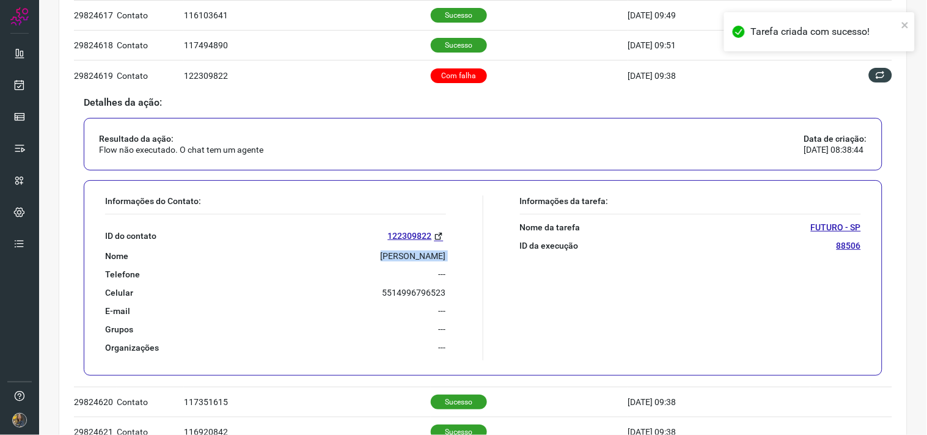
click at [383, 249] on div "ID do contato 122309822 Nome [PERSON_NAME] Telefone --- Celular [PHONE_NUMBER] …" at bounding box center [275, 283] width 341 height 139
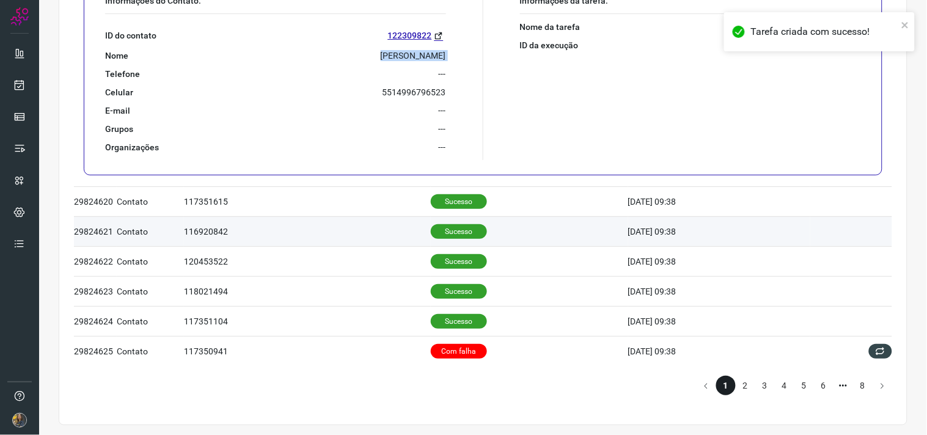
scroll to position [790, 0]
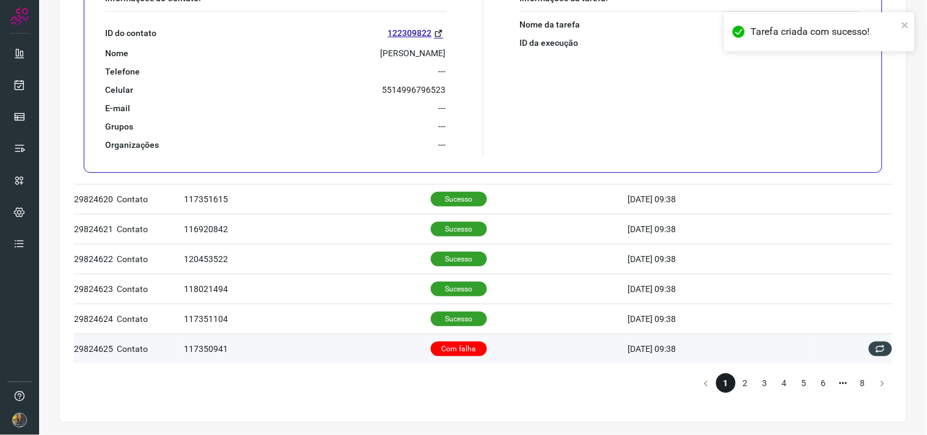
click at [533, 338] on td "Com falha" at bounding box center [529, 349] width 197 height 30
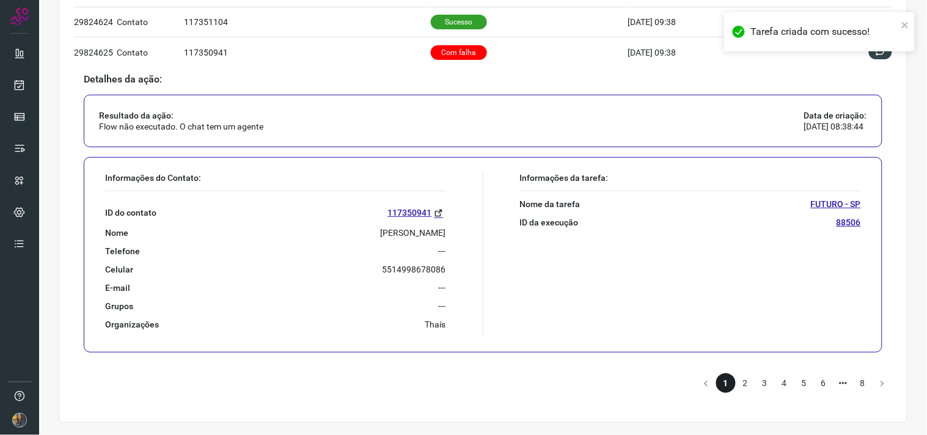
scroll to position [789, 0]
click at [407, 236] on p "[PERSON_NAME]" at bounding box center [413, 232] width 65 height 11
copy p "[PERSON_NAME]"
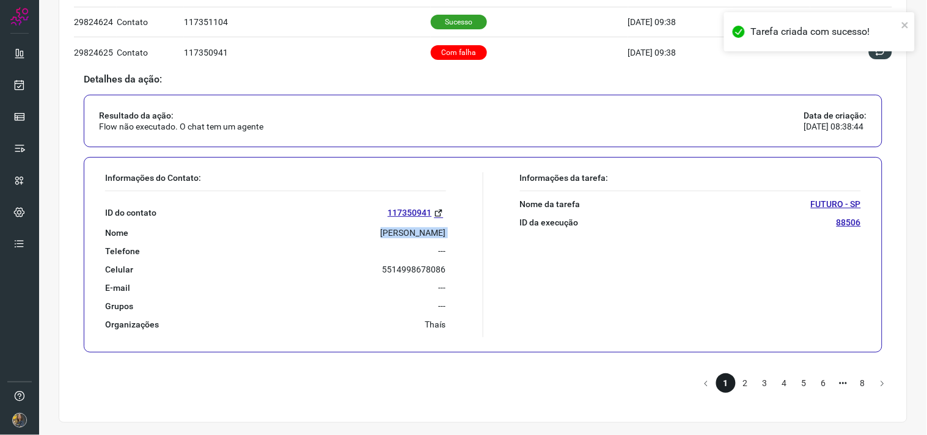
click at [401, 234] on p "[PERSON_NAME]" at bounding box center [413, 232] width 65 height 11
click at [738, 379] on li "2" at bounding box center [745, 383] width 20 height 20
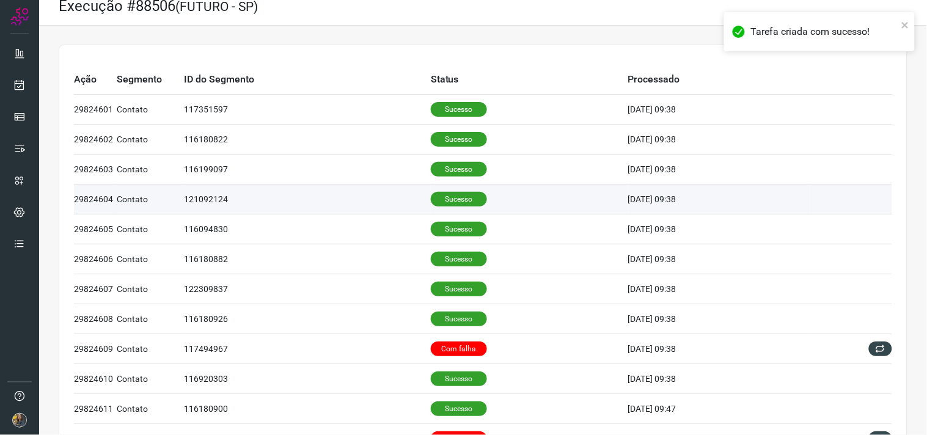
scroll to position [0, 0]
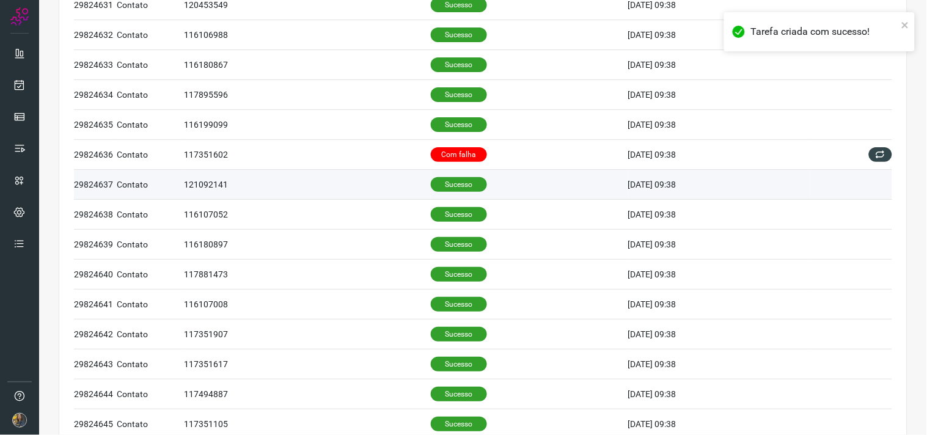
scroll to position [271, 0]
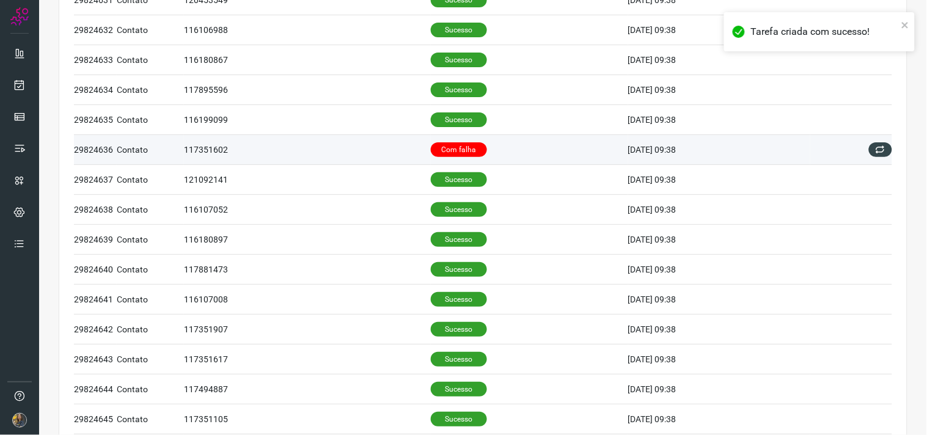
click at [441, 156] on p "Com falha" at bounding box center [459, 149] width 56 height 15
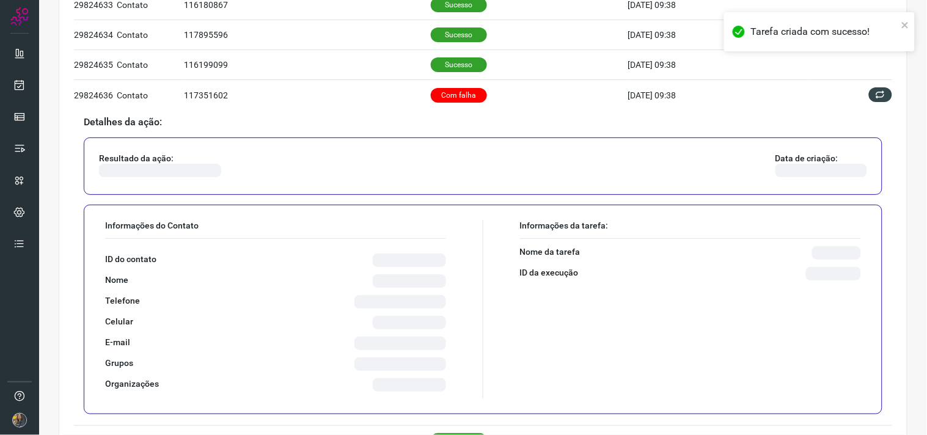
scroll to position [407, 0]
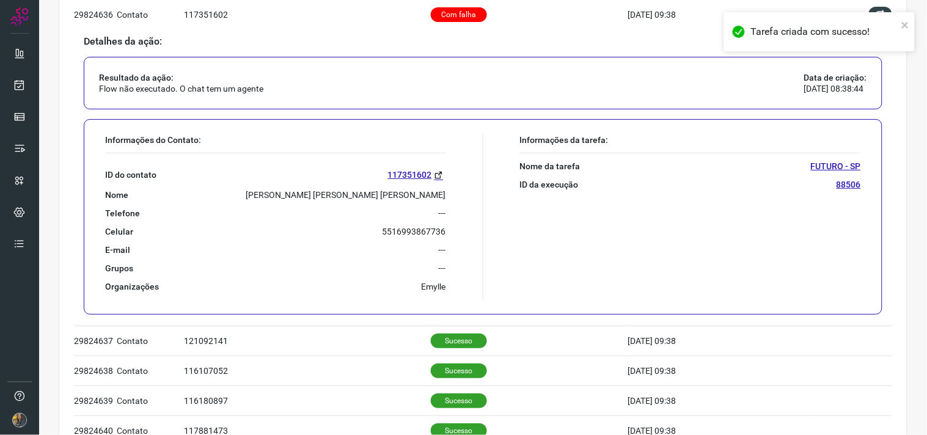
click at [383, 197] on p "[PERSON_NAME] [PERSON_NAME] [PERSON_NAME]" at bounding box center [346, 194] width 200 height 11
copy p "[PERSON_NAME] [PERSON_NAME] [PERSON_NAME]"
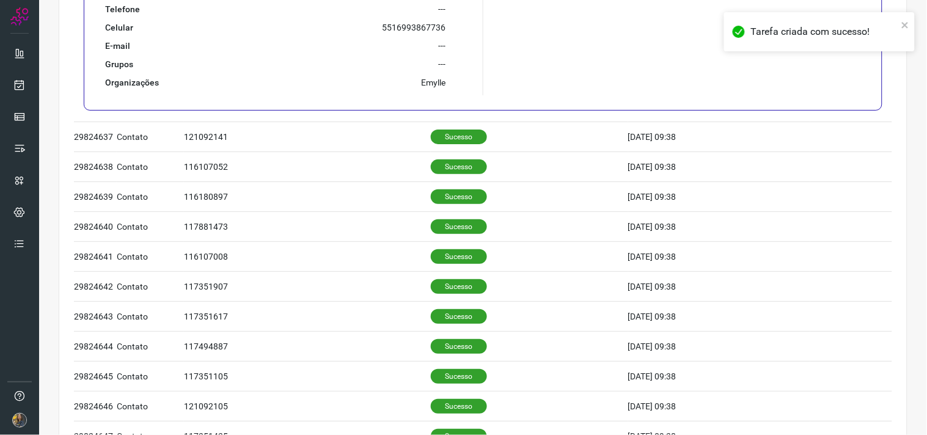
scroll to position [271, 0]
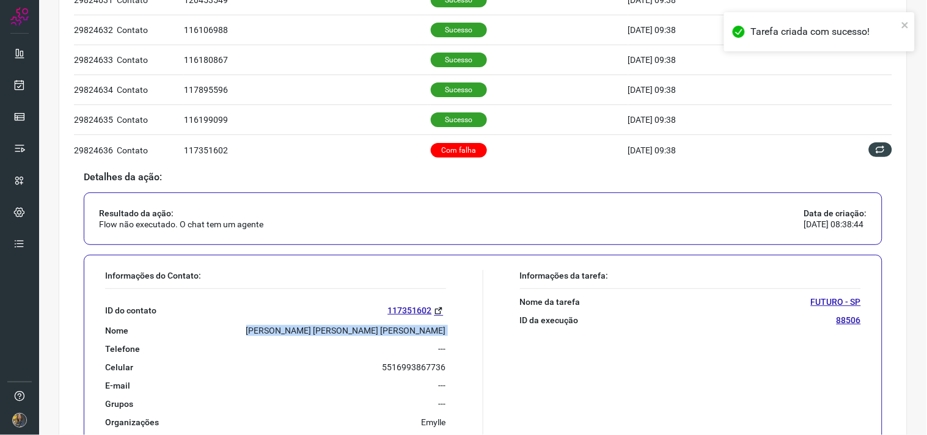
click at [367, 332] on p "[PERSON_NAME] [PERSON_NAME] [PERSON_NAME]" at bounding box center [346, 330] width 200 height 11
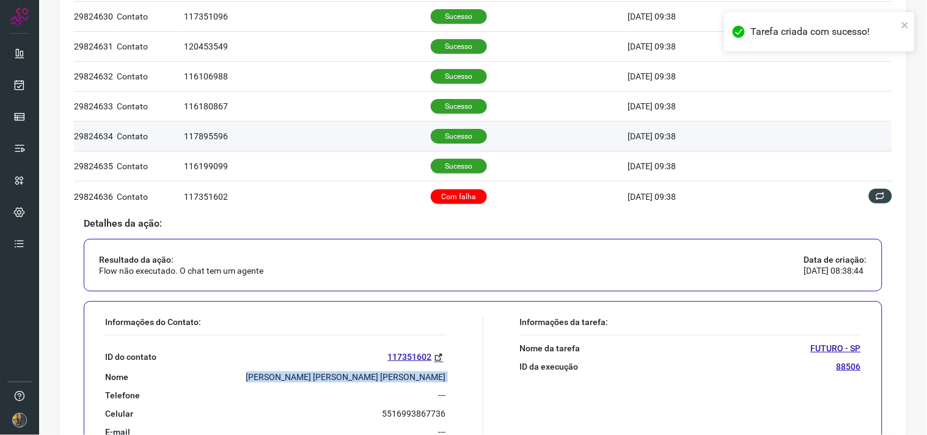
scroll to position [203, 0]
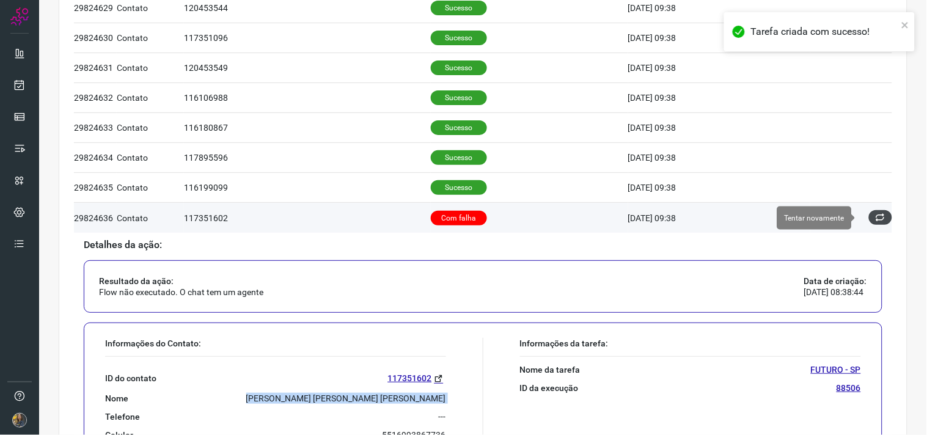
click at [875, 222] on icon at bounding box center [880, 218] width 10 height 10
click at [874, 222] on icon at bounding box center [880, 217] width 13 height 13
click at [874, 222] on icon at bounding box center [881, 218] width 14 height 14
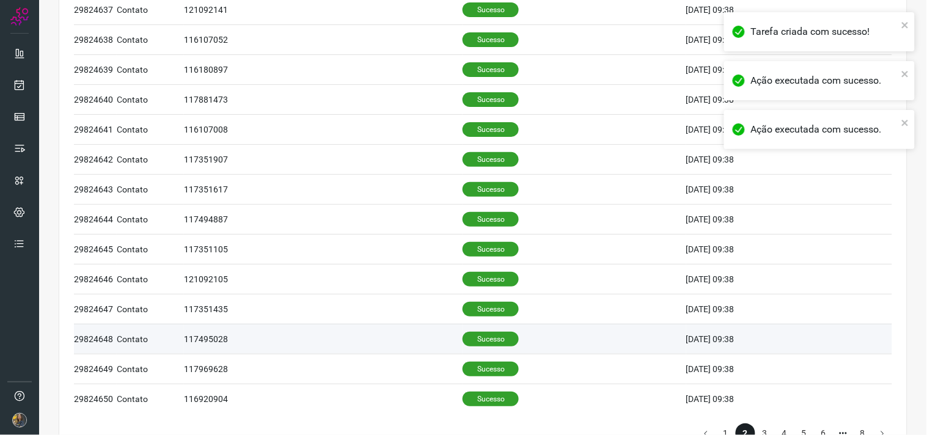
scroll to position [790, 0]
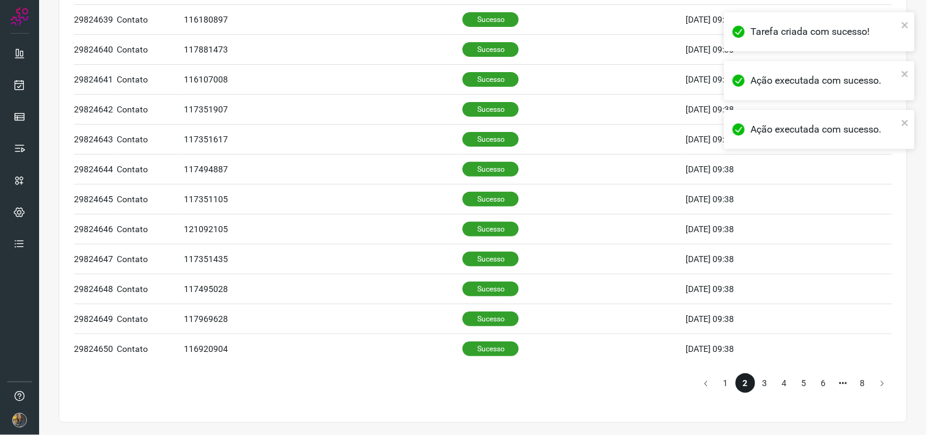
click at [755, 382] on li "3" at bounding box center [765, 383] width 20 height 20
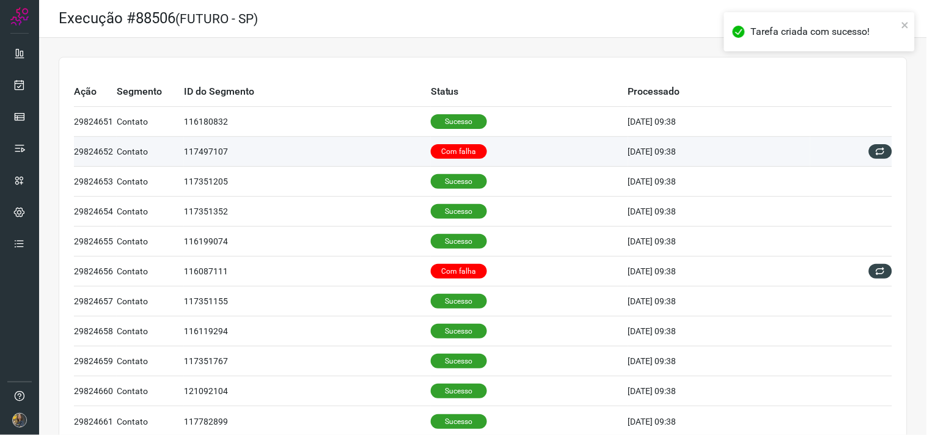
click at [471, 156] on p "Com falha" at bounding box center [459, 151] width 56 height 15
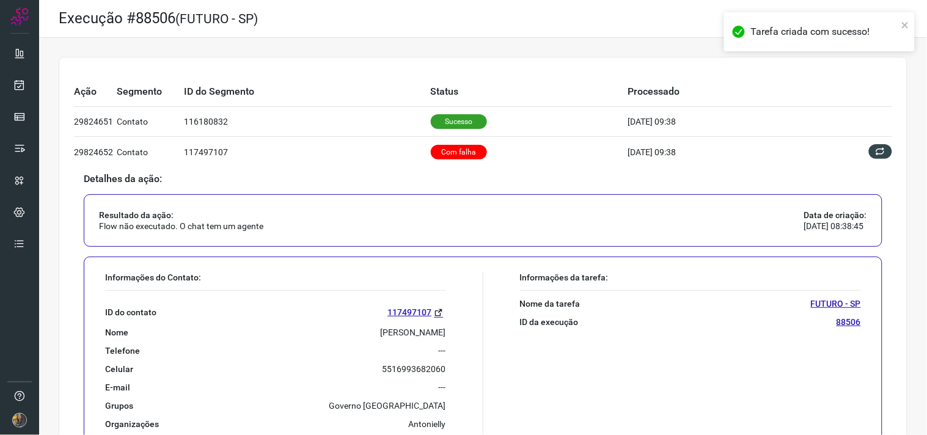
click at [391, 330] on p "[PERSON_NAME]" at bounding box center [413, 332] width 65 height 11
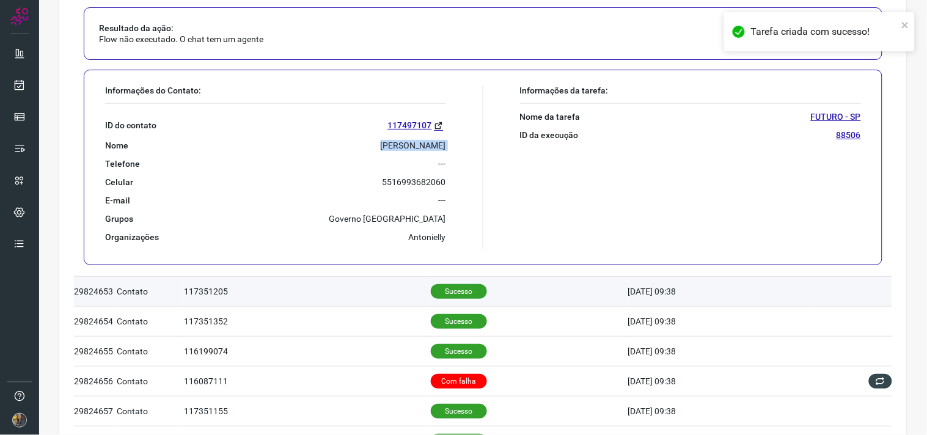
scroll to position [271, 0]
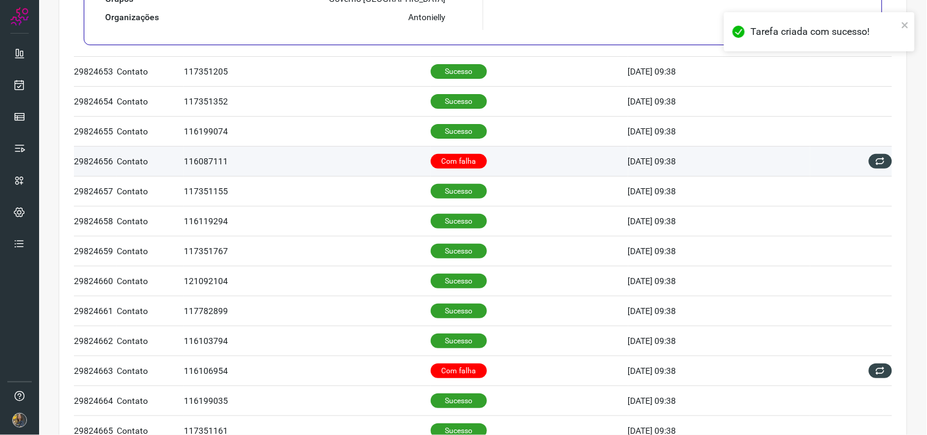
click at [508, 163] on td "Com falha" at bounding box center [529, 161] width 197 height 30
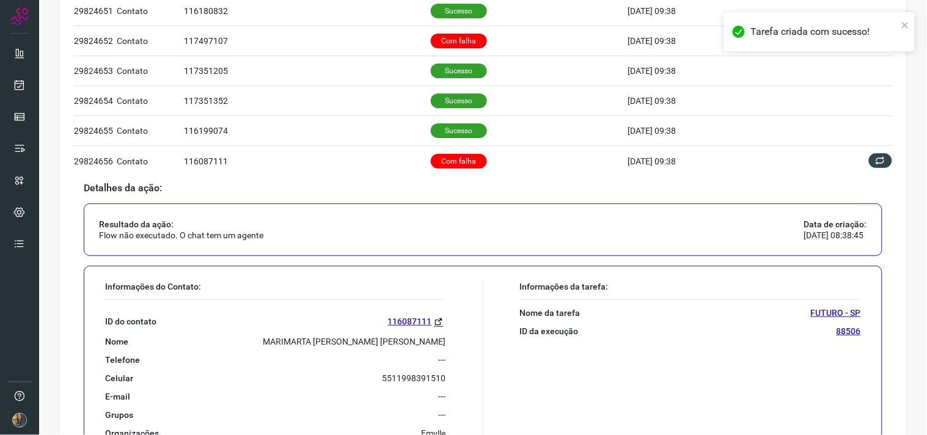
click at [367, 339] on p "MARIMARTA [PERSON_NAME] [PERSON_NAME]" at bounding box center [354, 341] width 183 height 11
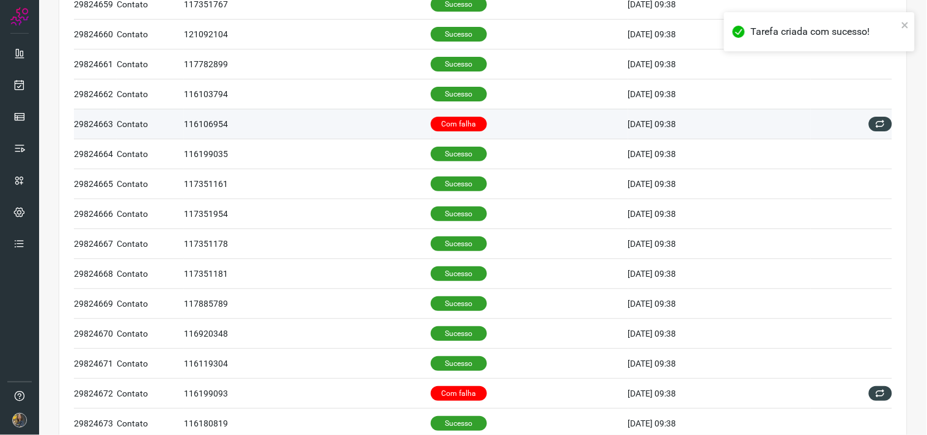
click at [436, 130] on p "Com falha" at bounding box center [459, 124] width 56 height 15
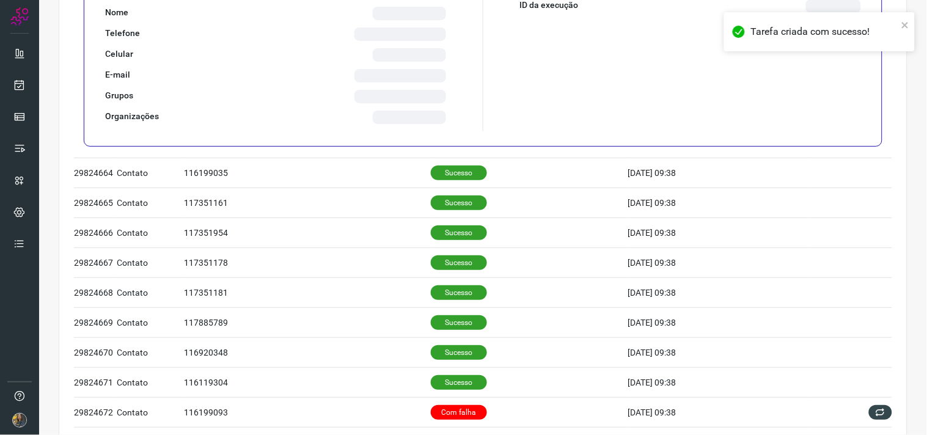
scroll to position [357, 0]
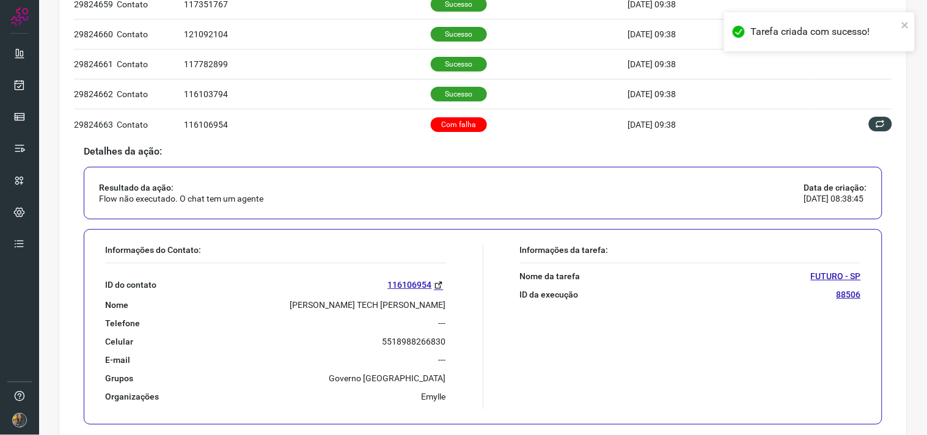
drag, startPoint x: 382, startPoint y: 293, endPoint x: 383, endPoint y: 299, distance: 6.1
click at [382, 295] on div "ID do contato 116106954 Nome [PERSON_NAME] TECH [PERSON_NAME] Telefone --- Celu…" at bounding box center [275, 332] width 341 height 139
click at [385, 300] on p "[PERSON_NAME] TECH [PERSON_NAME]" at bounding box center [368, 304] width 156 height 11
click at [385, 301] on p "[PERSON_NAME] TECH [PERSON_NAME]" at bounding box center [368, 304] width 156 height 11
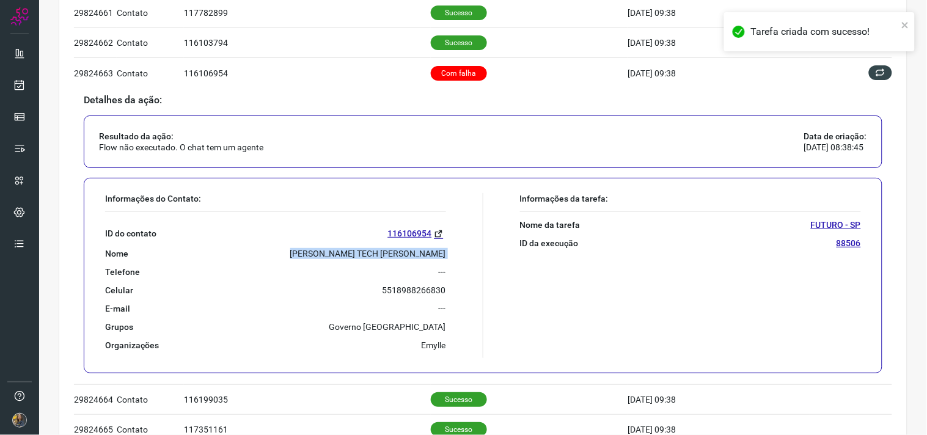
scroll to position [560, 0]
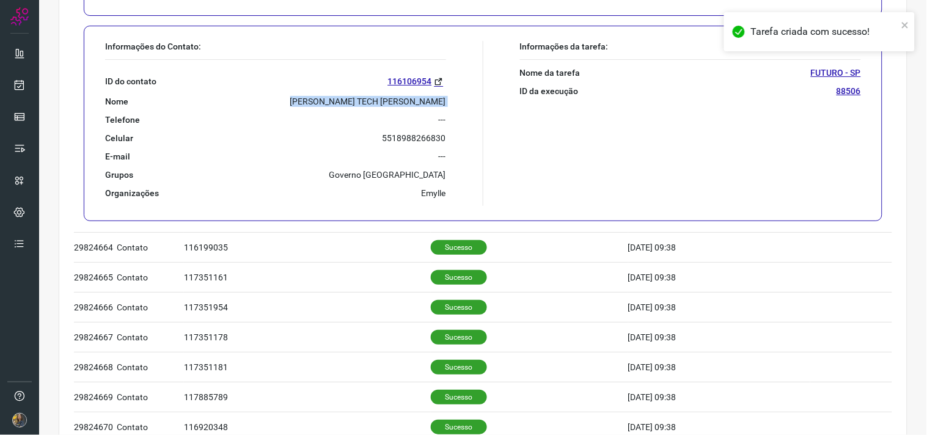
click at [393, 95] on div "ID do contato 116106954 Nome [PERSON_NAME] TECH [PERSON_NAME] Telefone --- Celu…" at bounding box center [275, 129] width 341 height 139
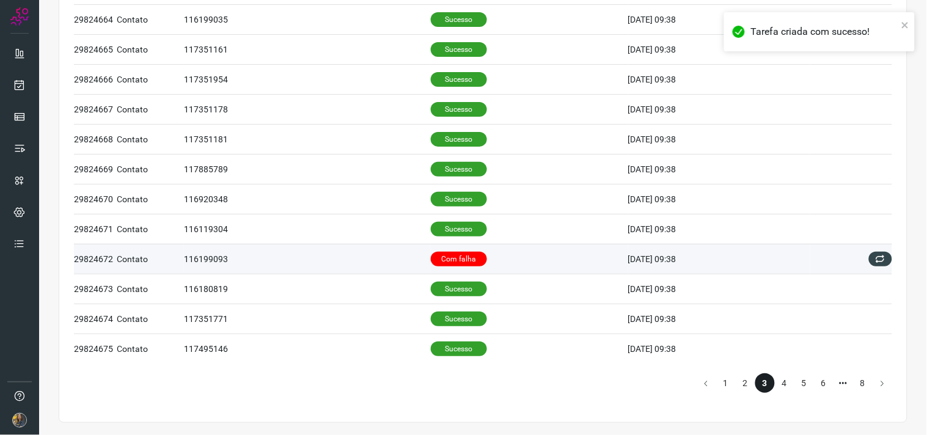
click at [487, 260] on td "Com falha" at bounding box center [529, 259] width 197 height 30
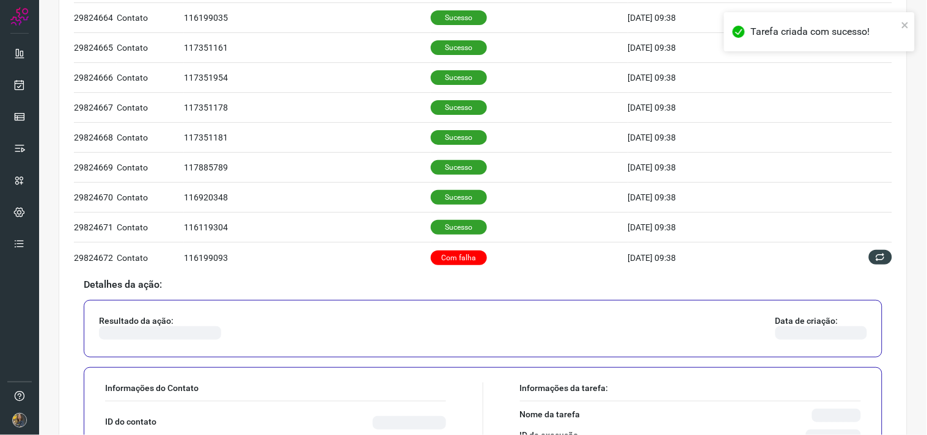
scroll to position [765, 0]
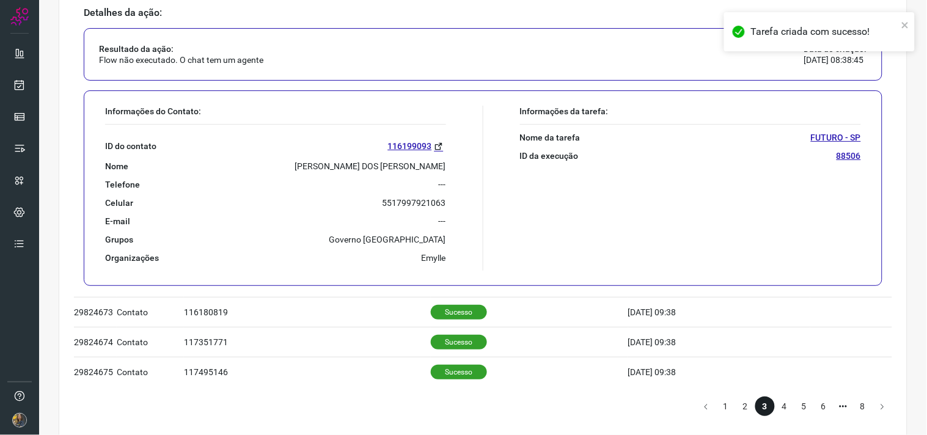
click at [370, 175] on div "ID do contato 116199093 Nome [PERSON_NAME] DOS [PERSON_NAME] Telefone --- Celul…" at bounding box center [275, 194] width 341 height 139
click at [370, 167] on p "[PERSON_NAME] DOS [PERSON_NAME]" at bounding box center [370, 166] width 151 height 11
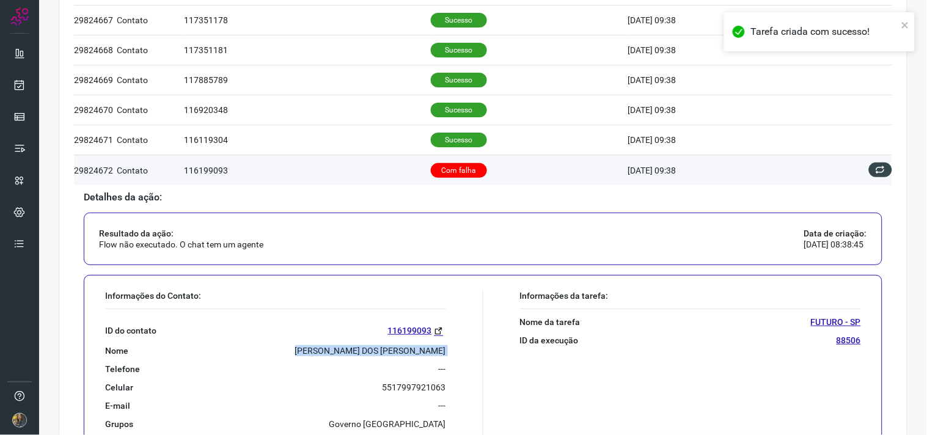
scroll to position [561, 0]
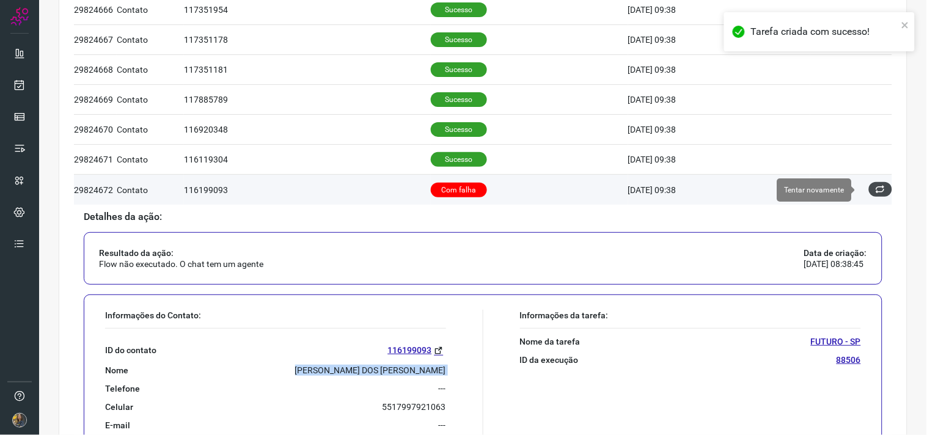
click at [875, 188] on icon at bounding box center [880, 189] width 10 height 10
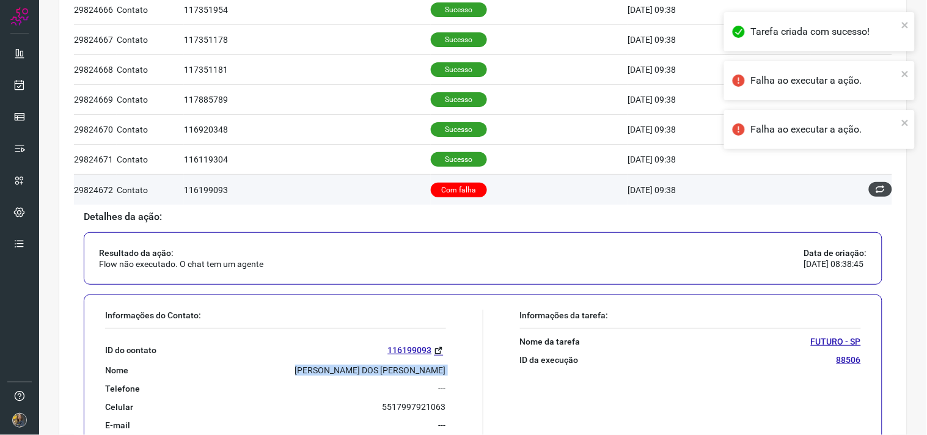
click at [875, 186] on icon at bounding box center [880, 189] width 10 height 10
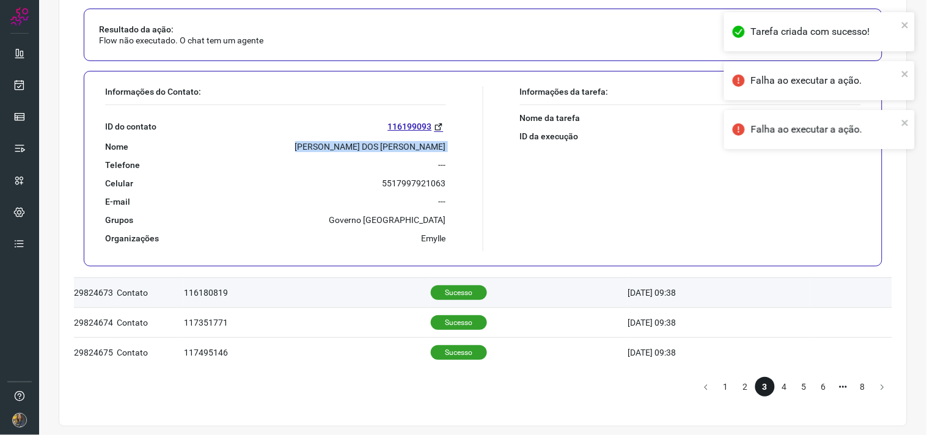
scroll to position [790, 0]
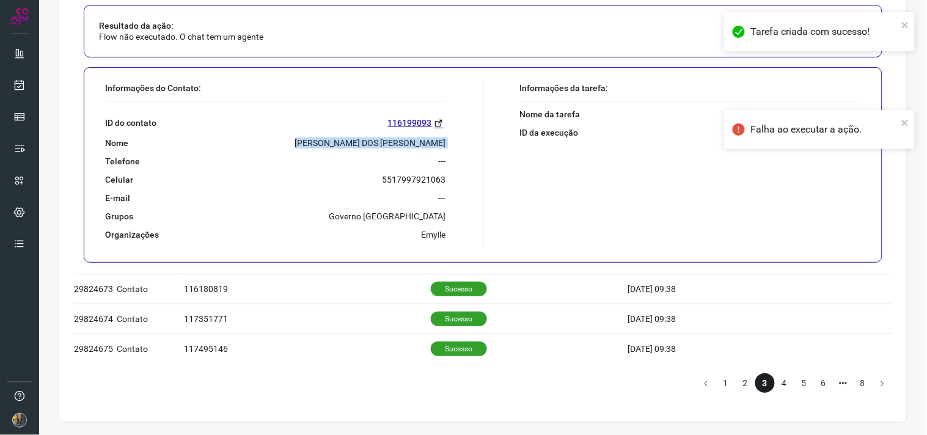
click at [775, 382] on li "4" at bounding box center [785, 383] width 20 height 20
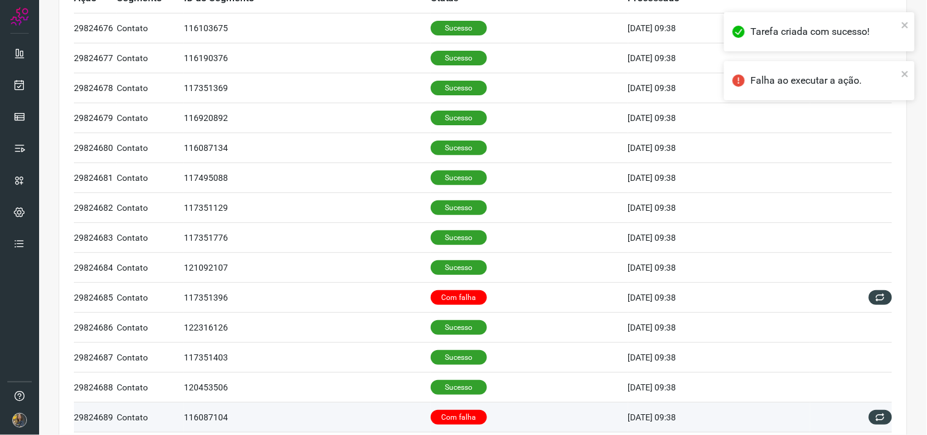
scroll to position [271, 0]
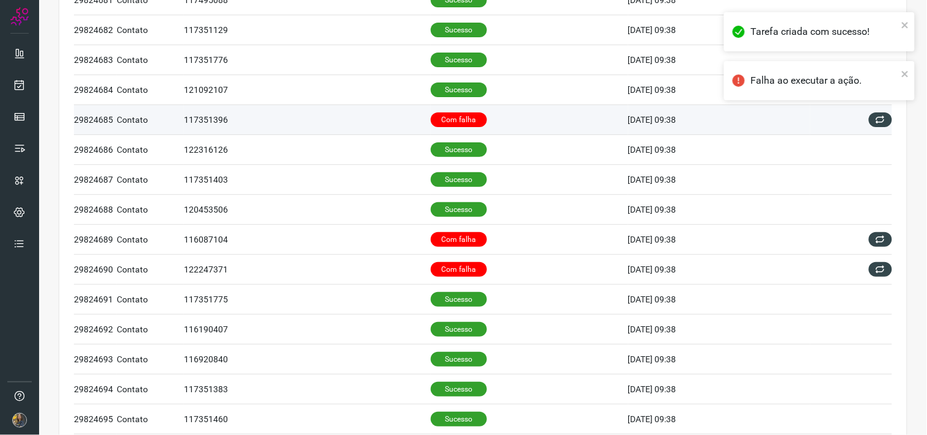
click at [442, 120] on p "Com falha" at bounding box center [459, 119] width 56 height 15
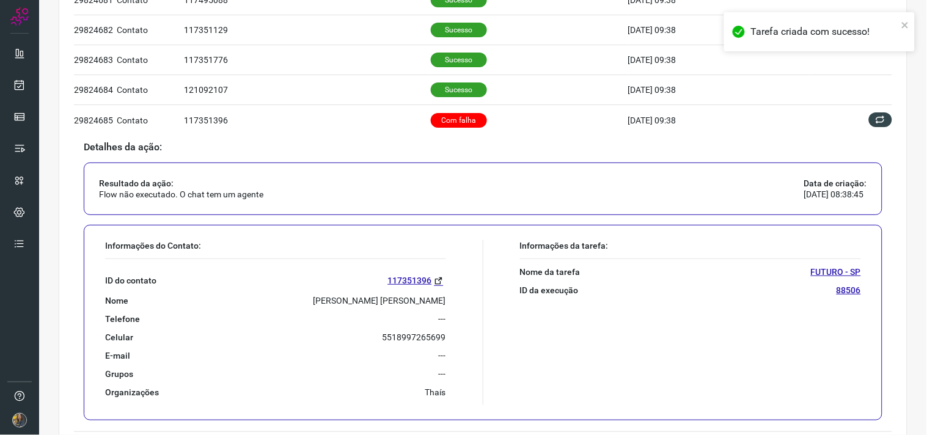
click at [404, 297] on p "[PERSON_NAME] [PERSON_NAME]" at bounding box center [379, 300] width 133 height 11
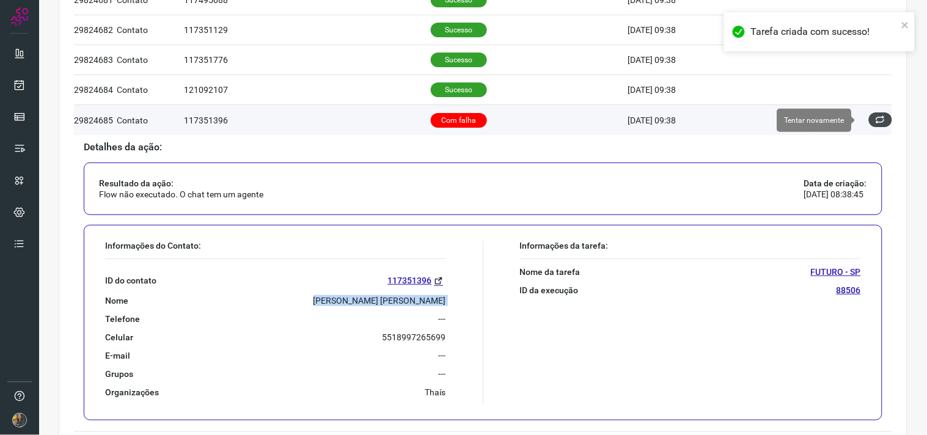
click at [874, 126] on button at bounding box center [880, 119] width 23 height 15
click at [874, 120] on icon at bounding box center [880, 120] width 12 height 12
click at [875, 120] on icon at bounding box center [880, 120] width 10 height 10
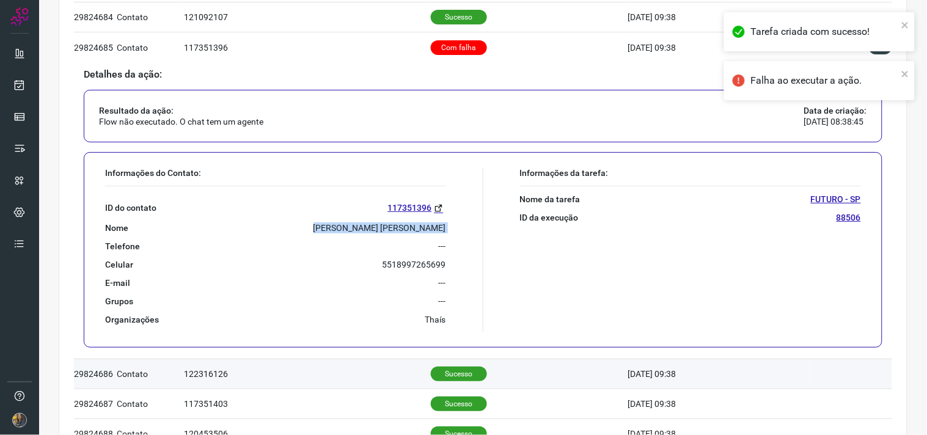
scroll to position [475, 0]
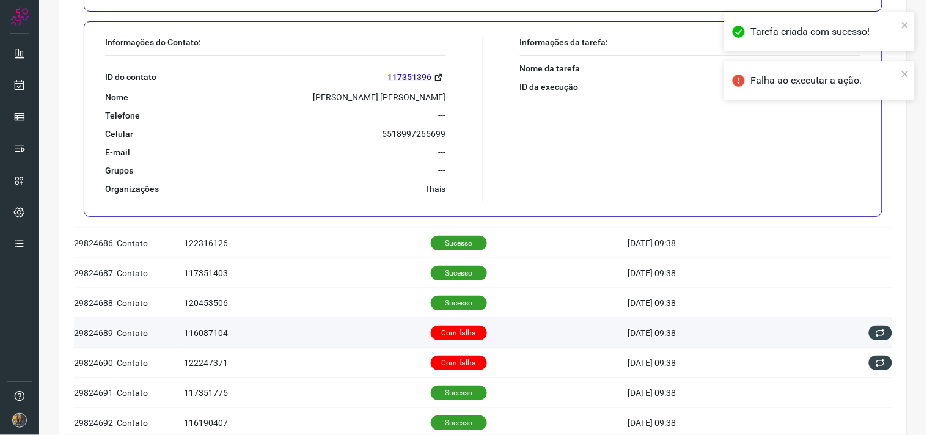
click at [442, 340] on p "Com falha" at bounding box center [459, 333] width 56 height 15
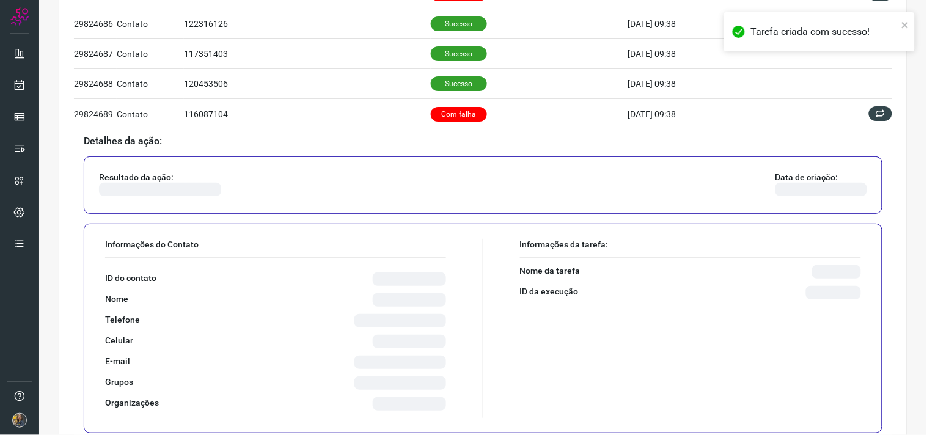
scroll to position [381, 0]
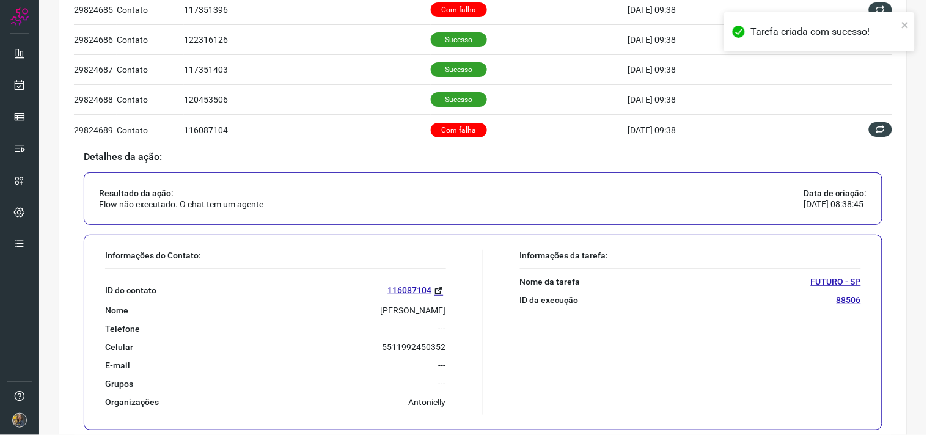
click at [387, 312] on p "[PERSON_NAME]" at bounding box center [413, 310] width 65 height 11
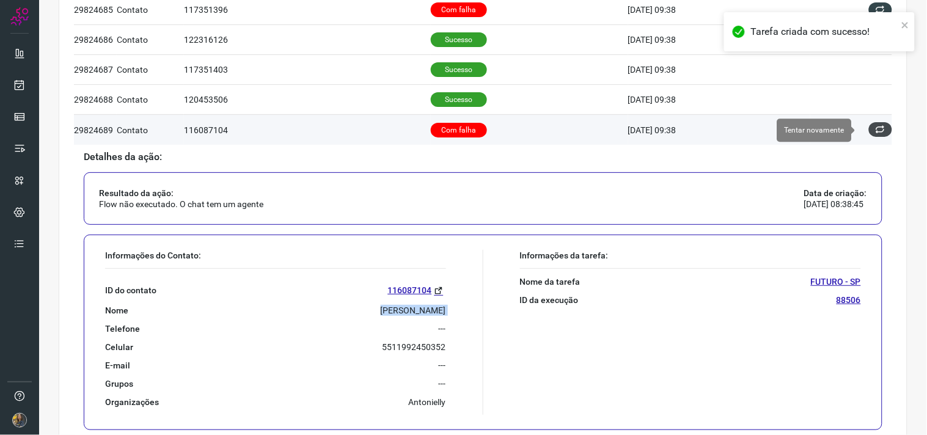
click at [875, 130] on icon at bounding box center [880, 130] width 10 height 10
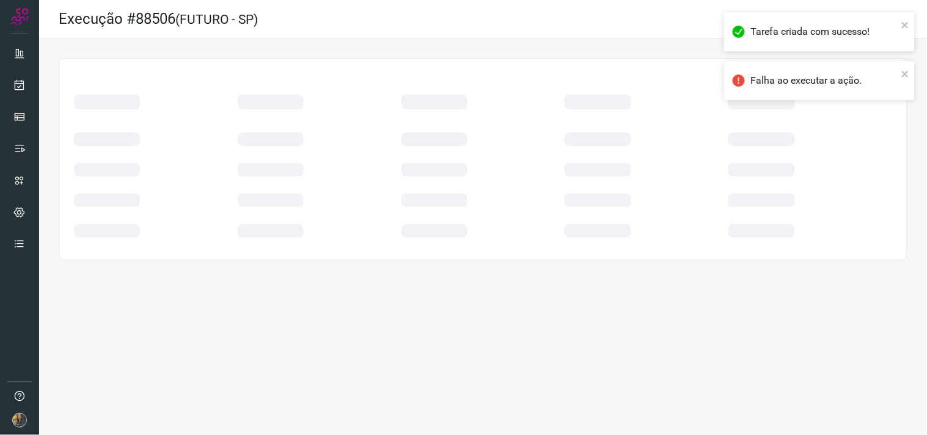
scroll to position [0, 0]
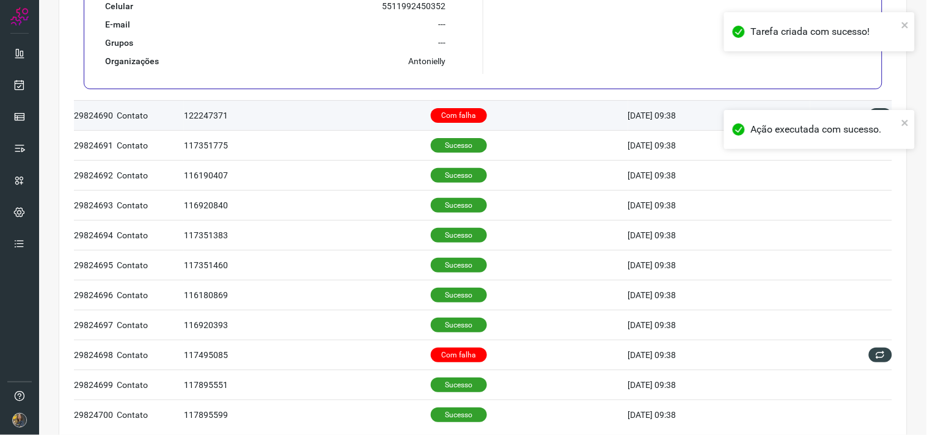
click at [461, 117] on p "Com falha" at bounding box center [459, 115] width 56 height 15
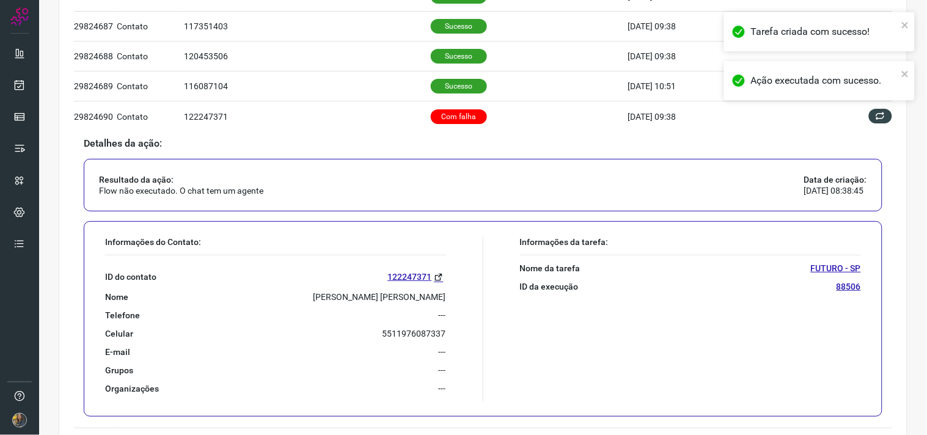
click at [358, 301] on p "[PERSON_NAME] [PERSON_NAME]" at bounding box center [379, 296] width 133 height 11
click at [359, 301] on p "[PERSON_NAME] [PERSON_NAME]" at bounding box center [379, 296] width 133 height 11
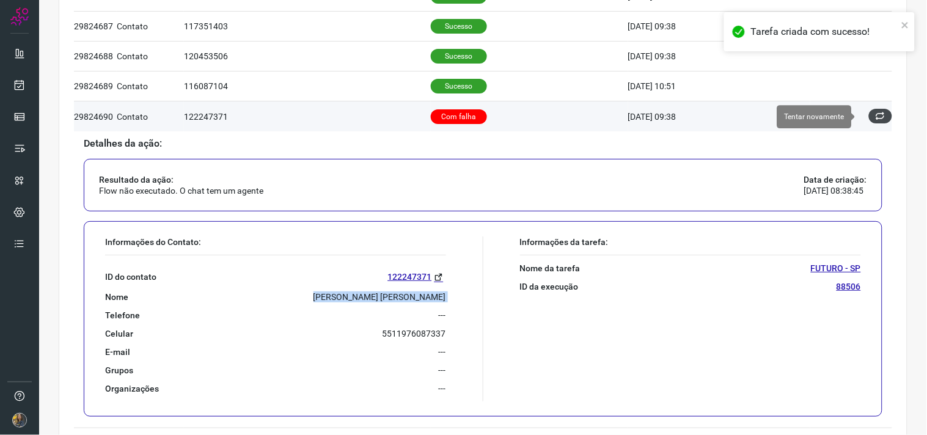
click at [875, 117] on icon at bounding box center [880, 116] width 10 height 10
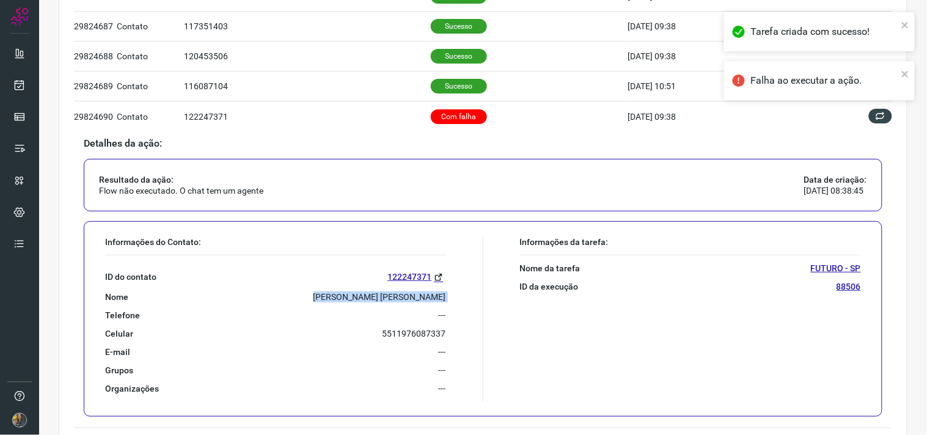
scroll to position [0, 0]
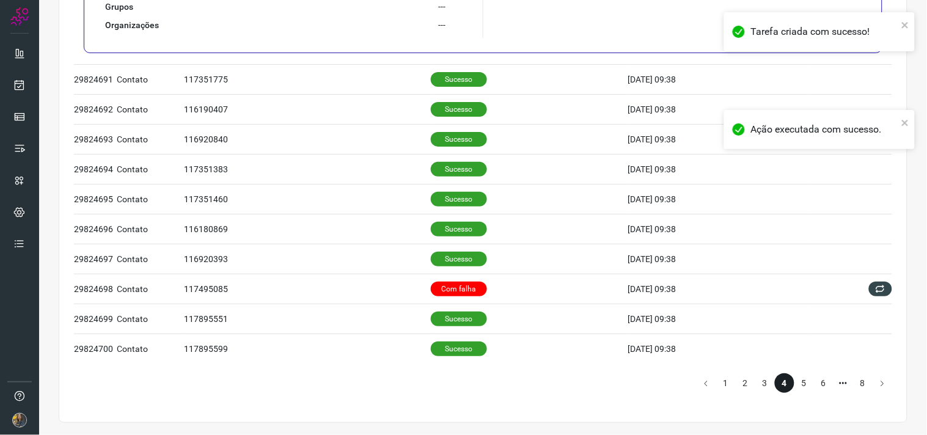
click at [494, 289] on td "Com falha" at bounding box center [529, 289] width 197 height 30
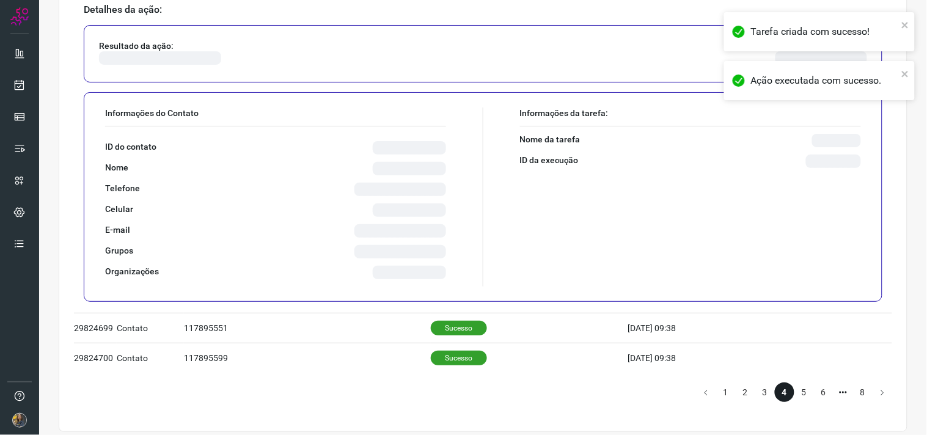
scroll to position [790, 0]
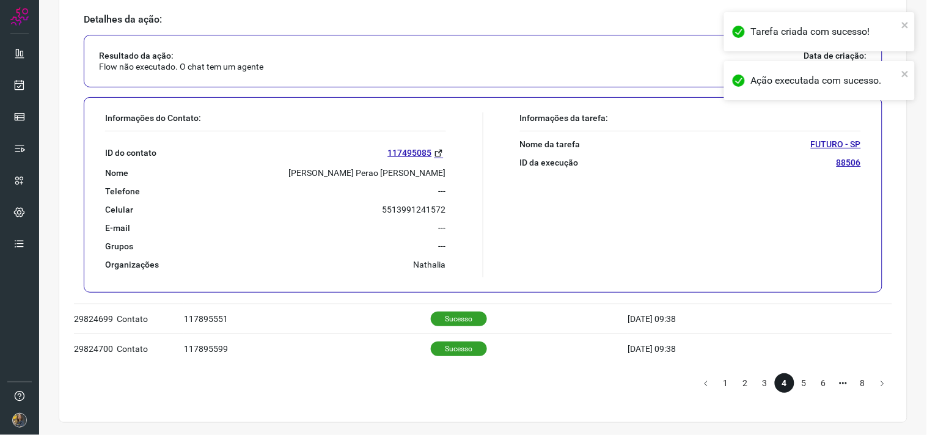
click at [392, 173] on p "[PERSON_NAME] Perao [PERSON_NAME]" at bounding box center [367, 172] width 157 height 11
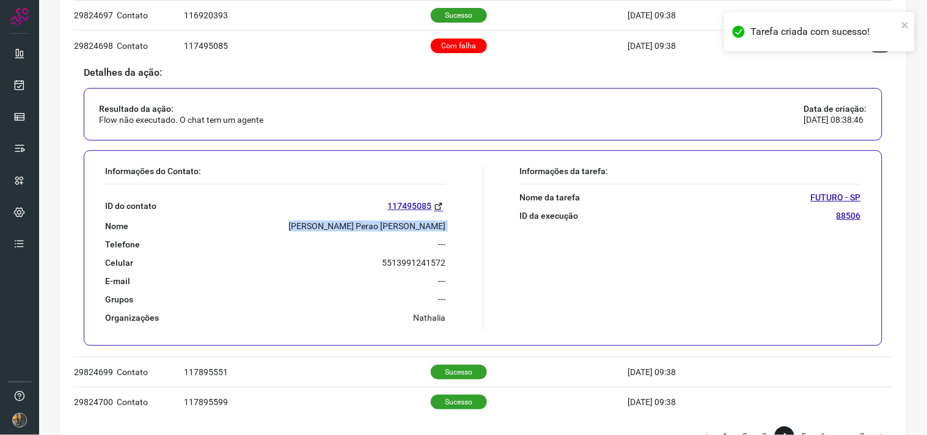
scroll to position [586, 0]
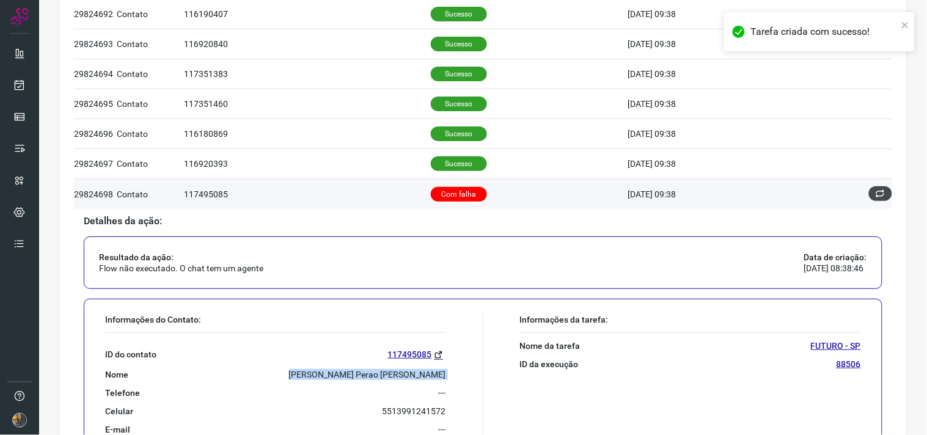
click at [875, 197] on icon at bounding box center [880, 194] width 10 height 10
click at [875, 196] on icon at bounding box center [880, 194] width 10 height 10
click at [875, 194] on button at bounding box center [880, 193] width 23 height 15
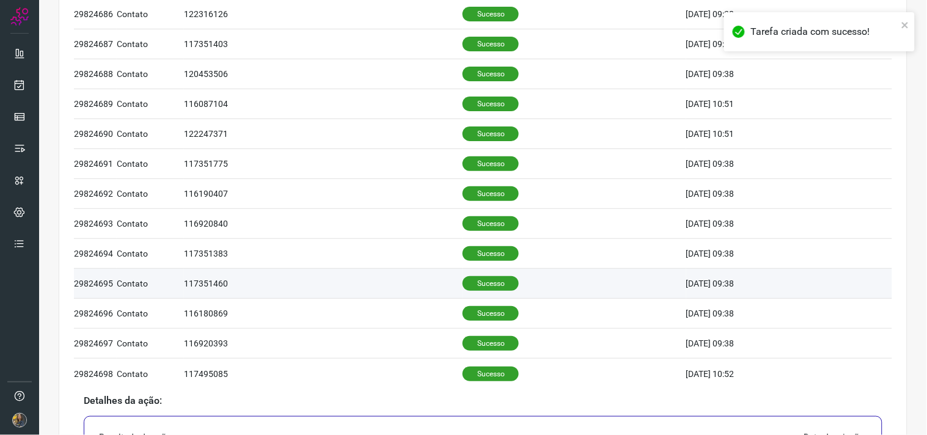
scroll to position [790, 0]
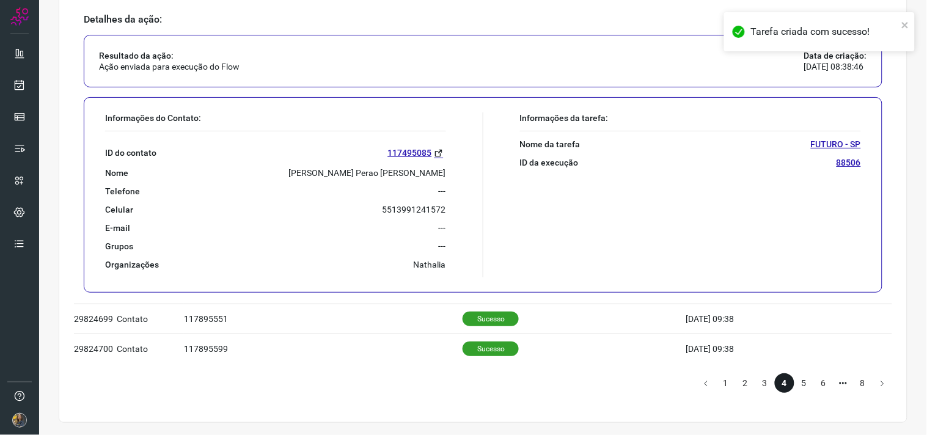
click at [794, 378] on li "5" at bounding box center [804, 383] width 20 height 20
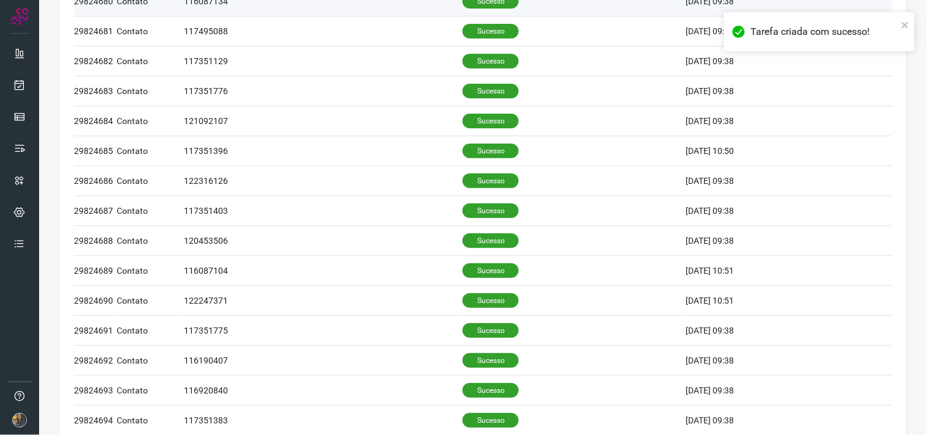
scroll to position [0, 0]
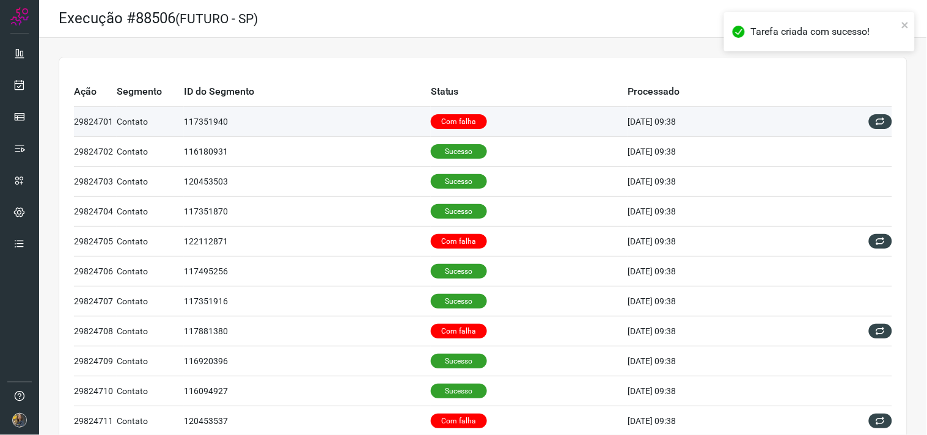
click at [465, 116] on p "Com falha" at bounding box center [459, 121] width 56 height 15
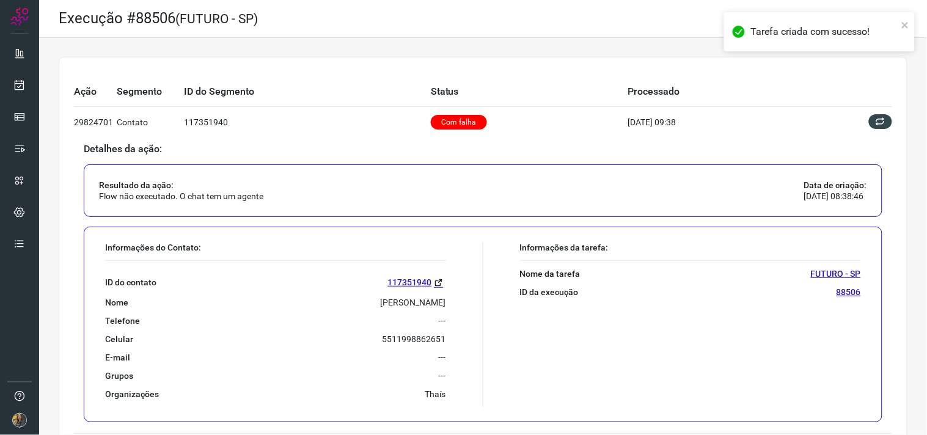
click at [381, 298] on p "[PERSON_NAME]" at bounding box center [413, 302] width 65 height 11
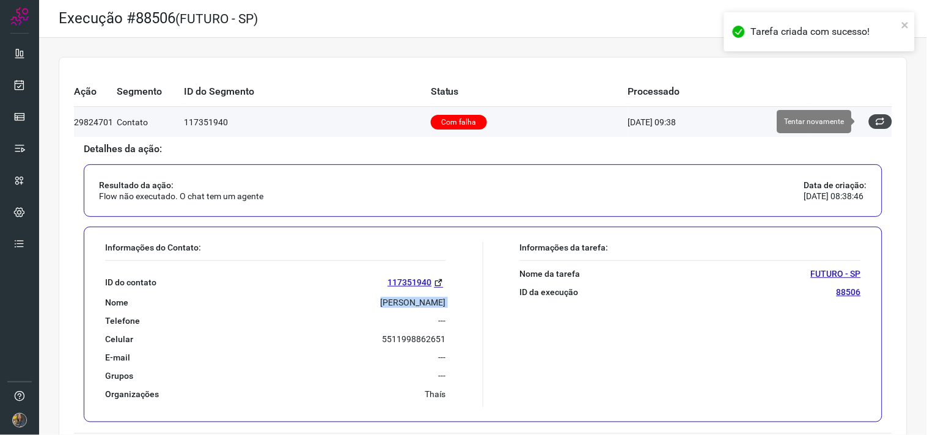
click at [869, 121] on button at bounding box center [880, 121] width 23 height 15
click at [875, 124] on icon at bounding box center [880, 122] width 10 height 10
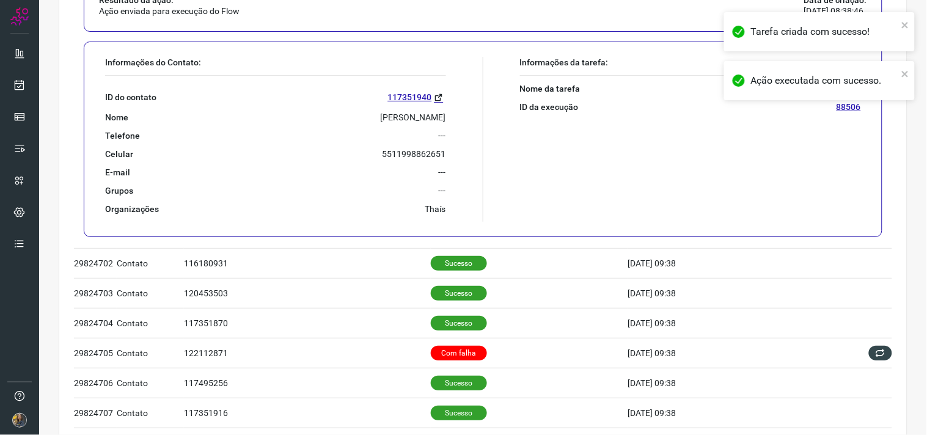
scroll to position [203, 0]
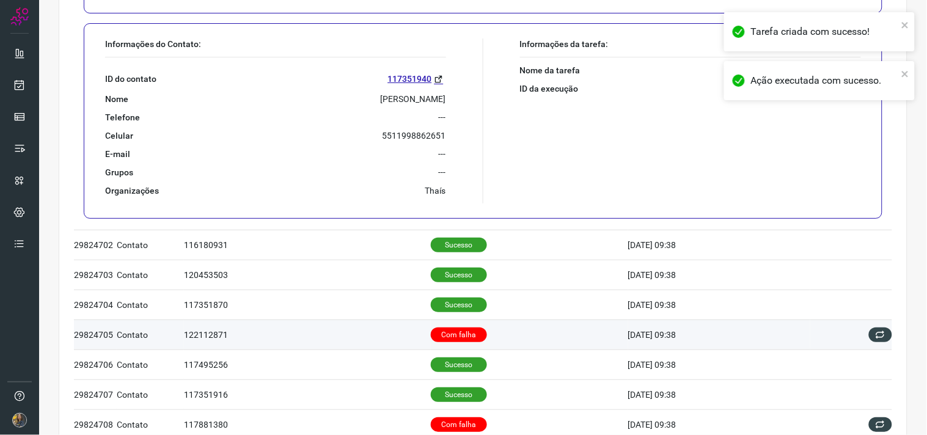
click at [455, 333] on p "Com falha" at bounding box center [459, 334] width 56 height 15
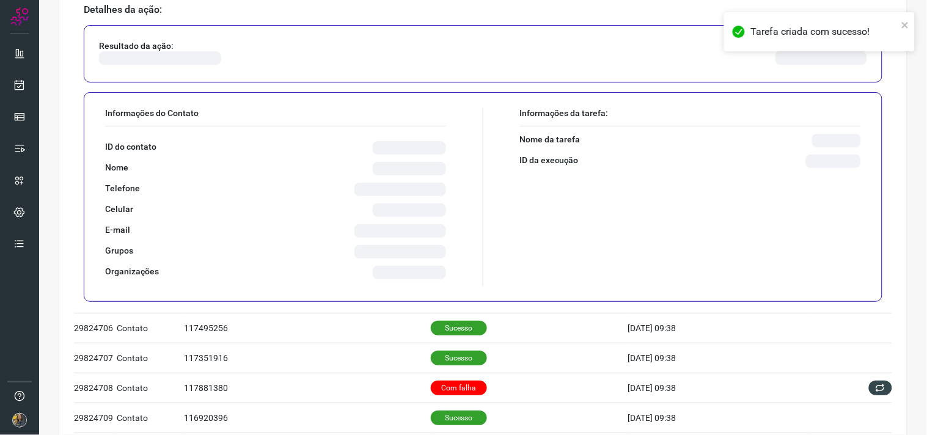
scroll to position [271, 0]
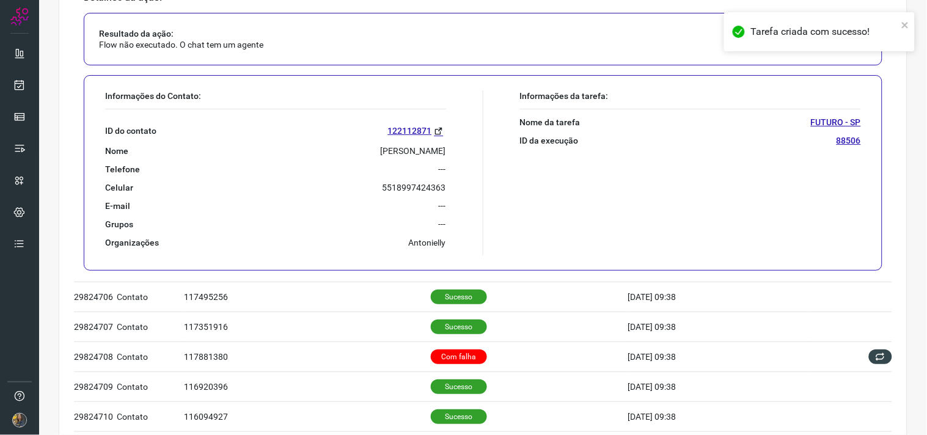
click at [395, 149] on p "[PERSON_NAME]" at bounding box center [413, 150] width 65 height 11
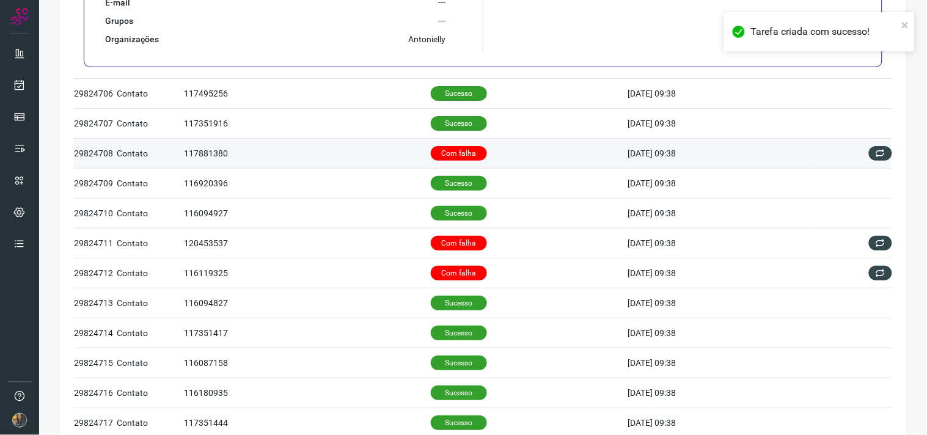
click at [516, 155] on td "Com falha" at bounding box center [529, 153] width 197 height 30
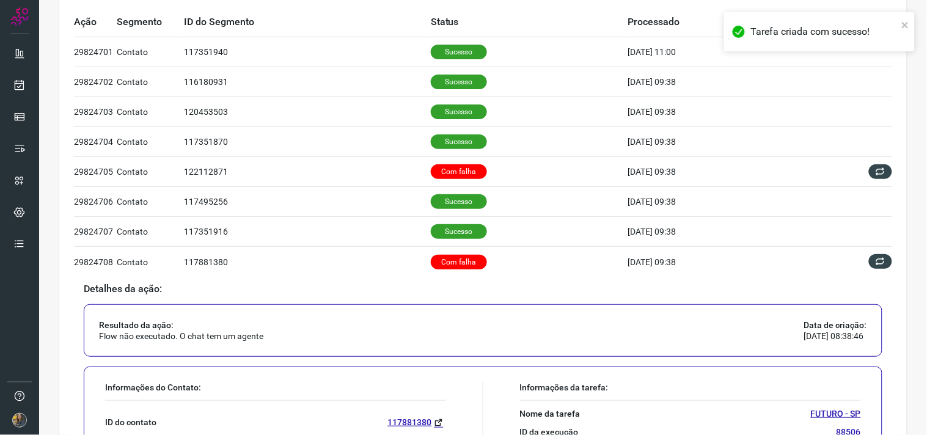
scroll to position [203, 0]
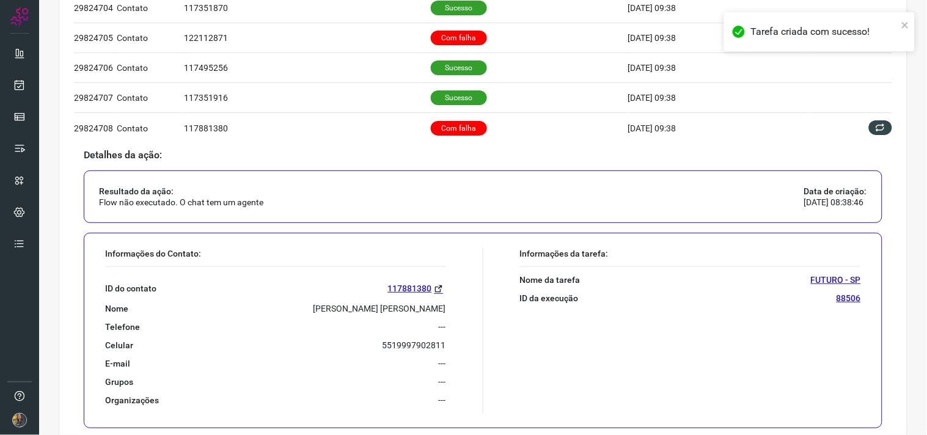
click at [398, 312] on p "[PERSON_NAME] [PERSON_NAME]" at bounding box center [379, 308] width 133 height 11
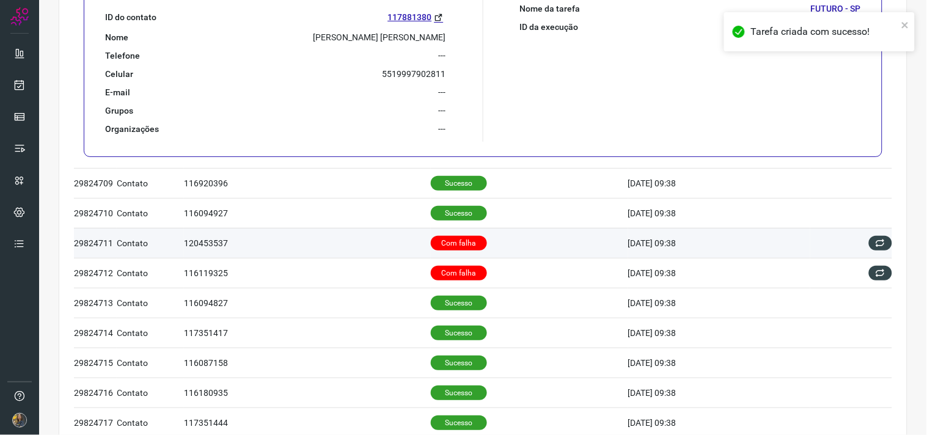
click at [466, 242] on p "Com falha" at bounding box center [459, 243] width 56 height 15
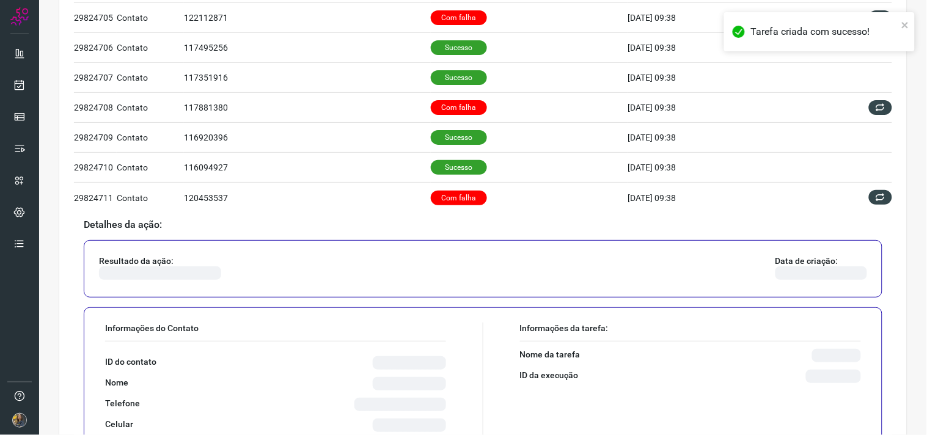
scroll to position [246, 0]
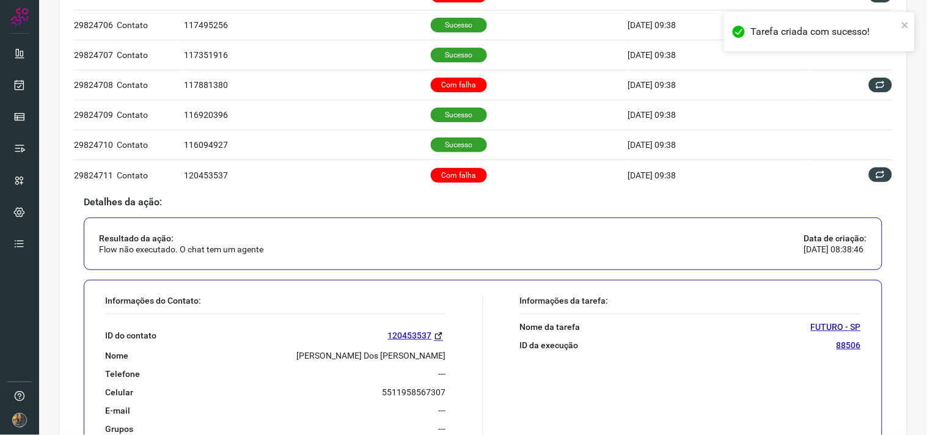
click at [410, 357] on p "[PERSON_NAME] Dos [PERSON_NAME]" at bounding box center [371, 355] width 149 height 11
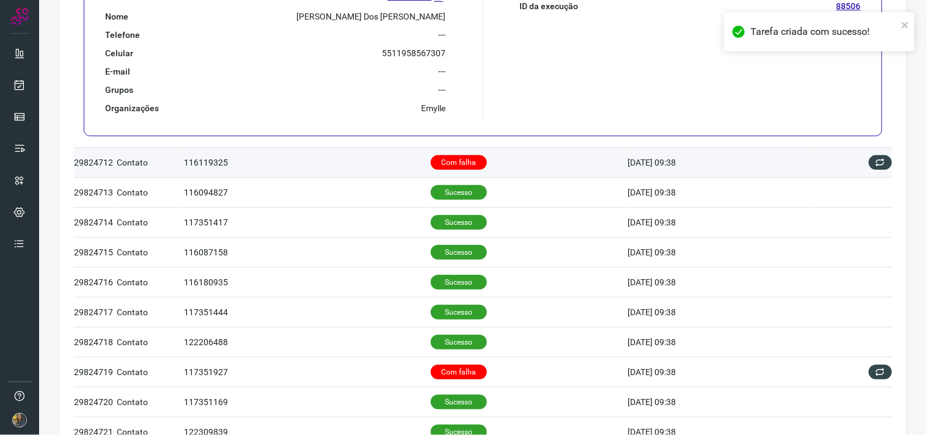
click at [461, 169] on p "Com falha" at bounding box center [459, 162] width 56 height 15
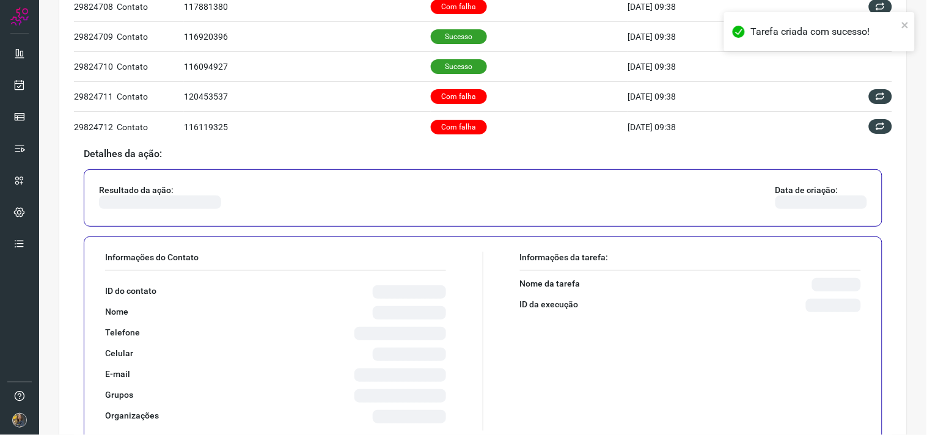
scroll to position [357, 0]
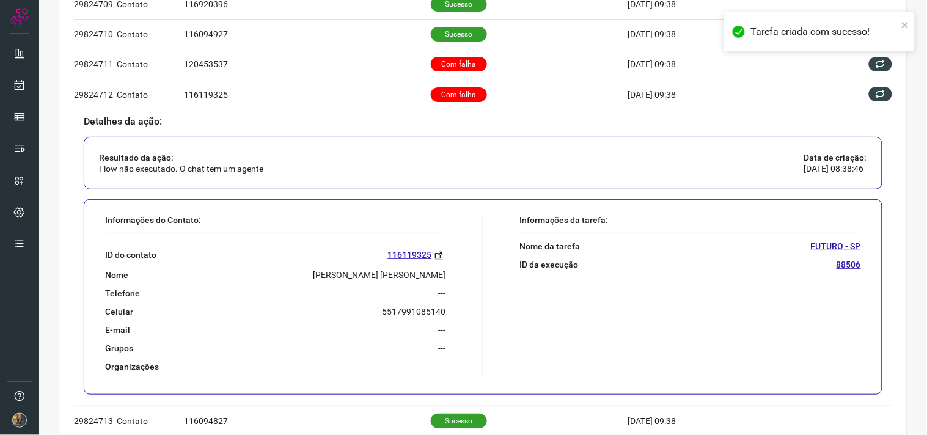
click at [378, 276] on p "[PERSON_NAME] [PERSON_NAME]" at bounding box center [379, 274] width 133 height 11
click at [376, 273] on p "[PERSON_NAME] [PERSON_NAME]" at bounding box center [379, 274] width 133 height 11
click at [376, 277] on p "[PERSON_NAME] [PERSON_NAME]" at bounding box center [379, 274] width 133 height 11
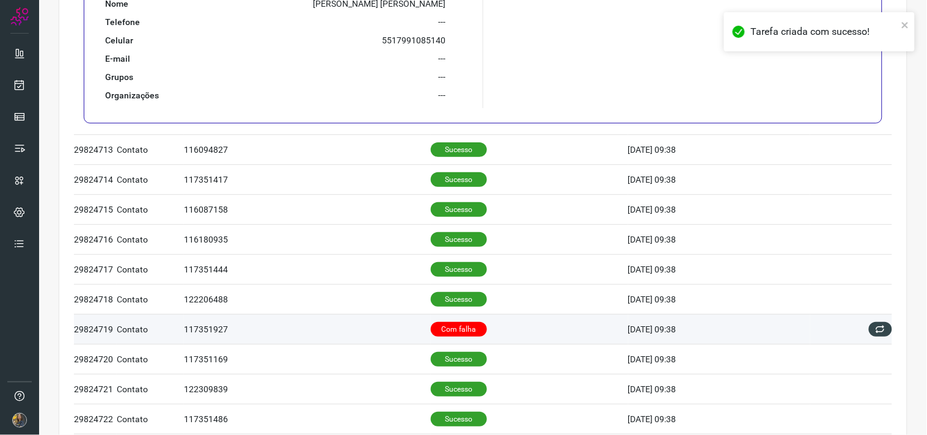
click at [522, 340] on td "Com falha" at bounding box center [529, 329] width 197 height 30
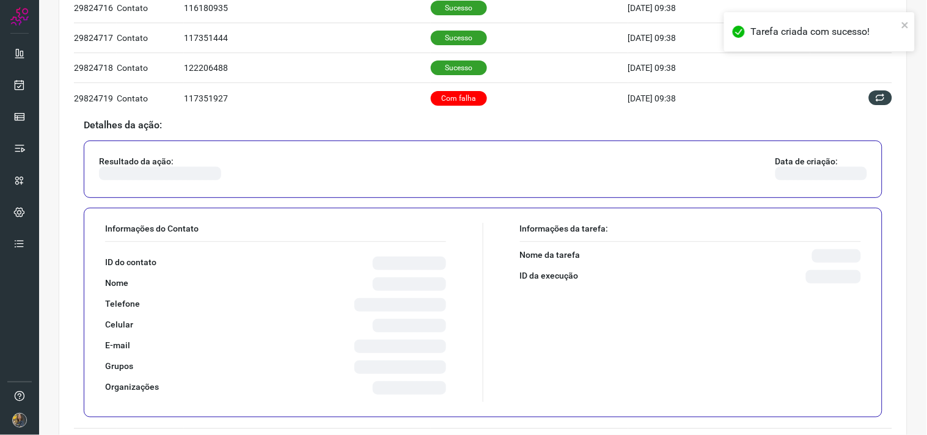
scroll to position [603, 0]
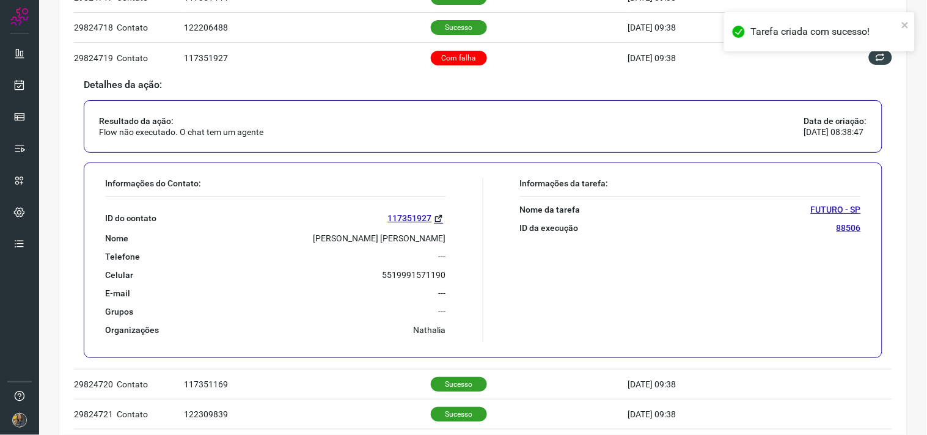
click at [387, 238] on p "[PERSON_NAME] [PERSON_NAME]" at bounding box center [379, 238] width 133 height 11
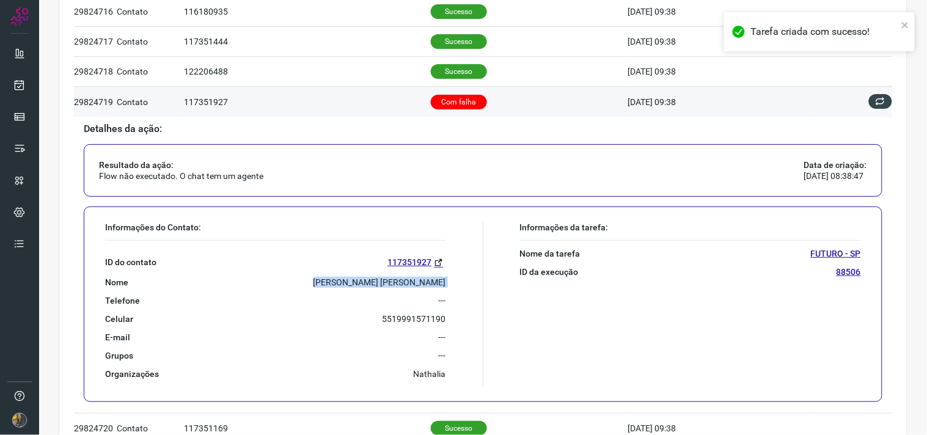
scroll to position [535, 0]
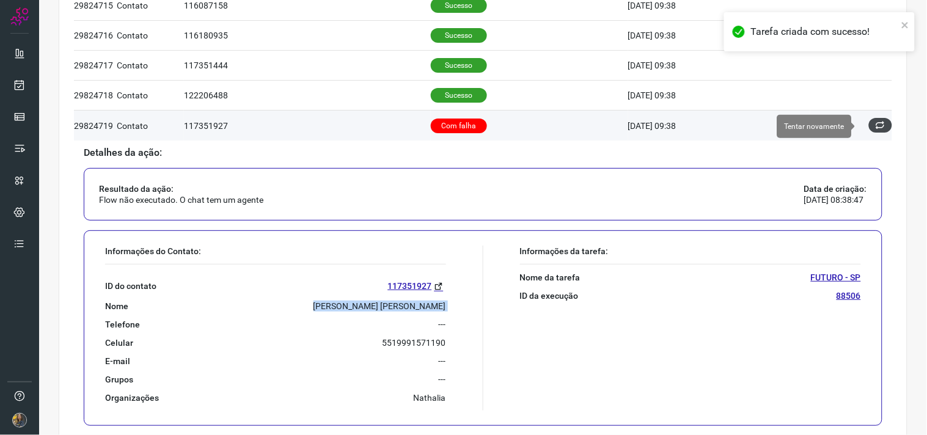
click at [875, 121] on icon at bounding box center [880, 125] width 10 height 10
click at [875, 124] on icon at bounding box center [880, 125] width 11 height 11
click at [875, 124] on icon at bounding box center [880, 125] width 10 height 10
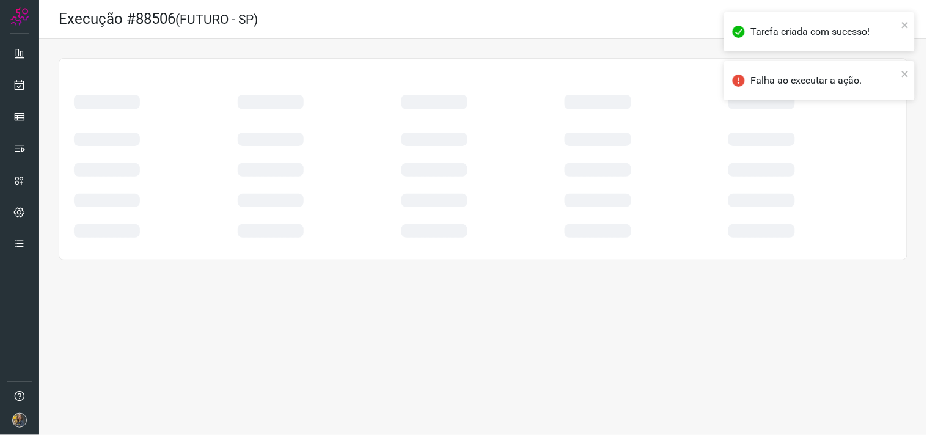
click at [868, 126] on div at bounding box center [810, 133] width 164 height 31
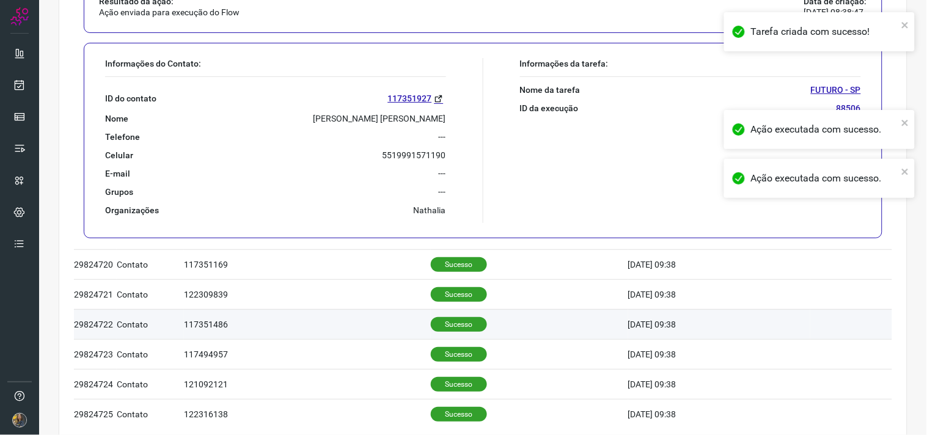
scroll to position [790, 0]
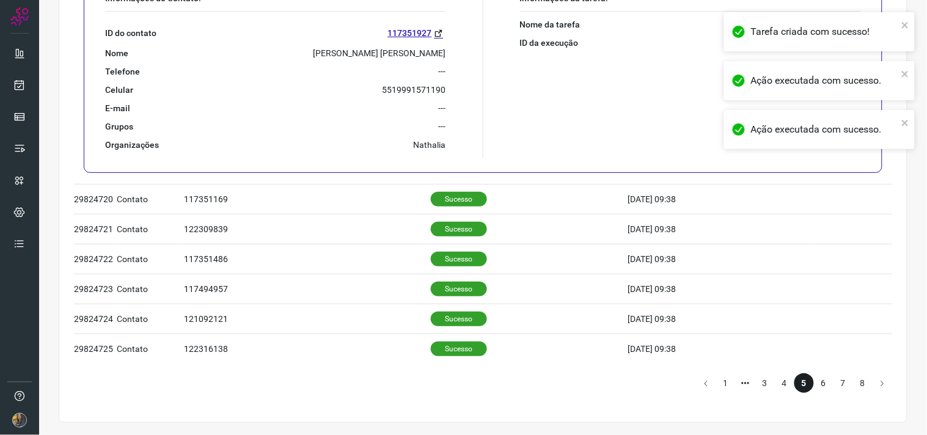
drag, startPoint x: 813, startPoint y: 382, endPoint x: 803, endPoint y: 380, distance: 10.1
click at [814, 382] on li "6" at bounding box center [824, 383] width 20 height 20
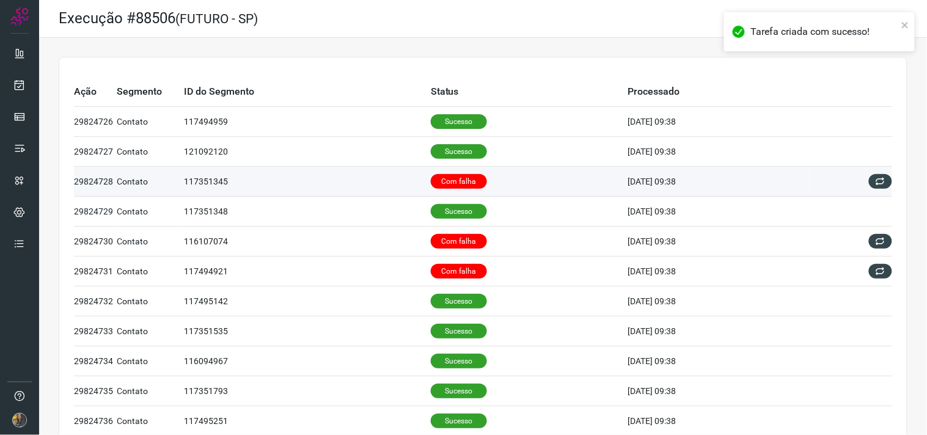
click at [454, 185] on p "Com falha" at bounding box center [459, 181] width 56 height 15
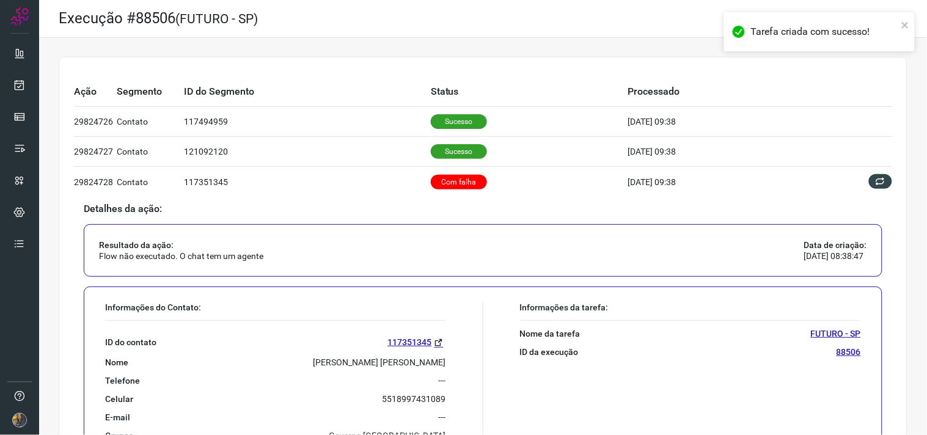
click at [413, 359] on p "[PERSON_NAME] [PERSON_NAME]" at bounding box center [379, 362] width 133 height 11
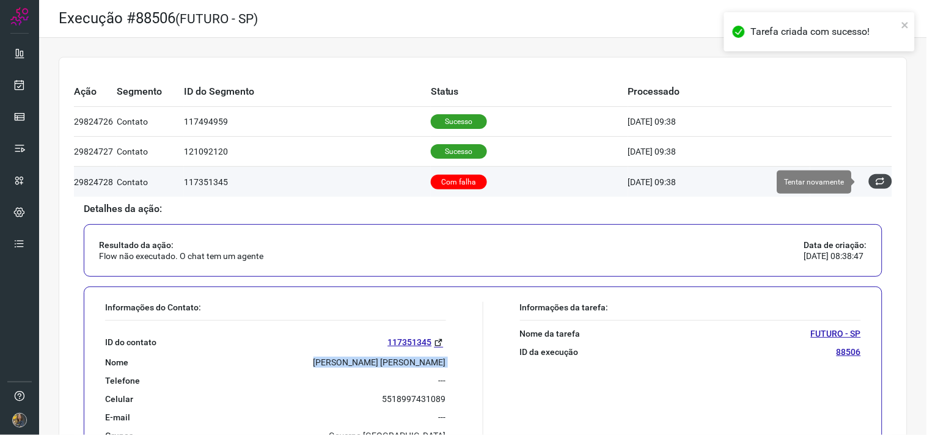
click at [875, 184] on icon at bounding box center [880, 182] width 10 height 10
click at [874, 184] on icon at bounding box center [880, 181] width 13 height 13
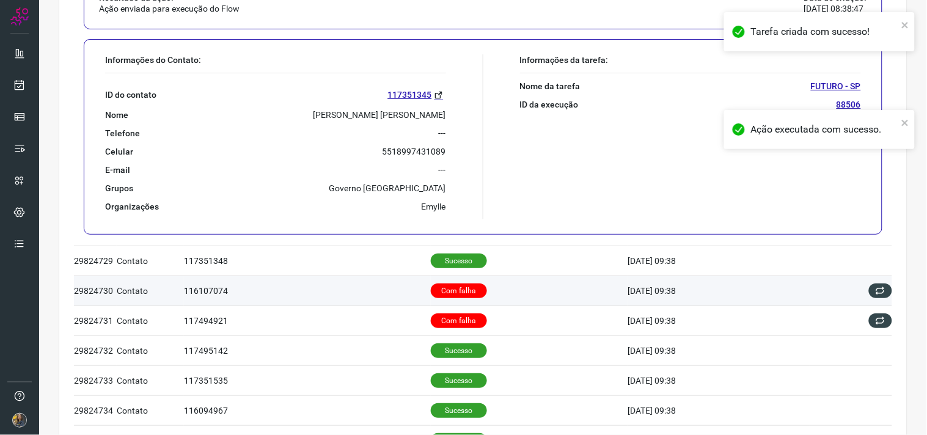
scroll to position [271, 0]
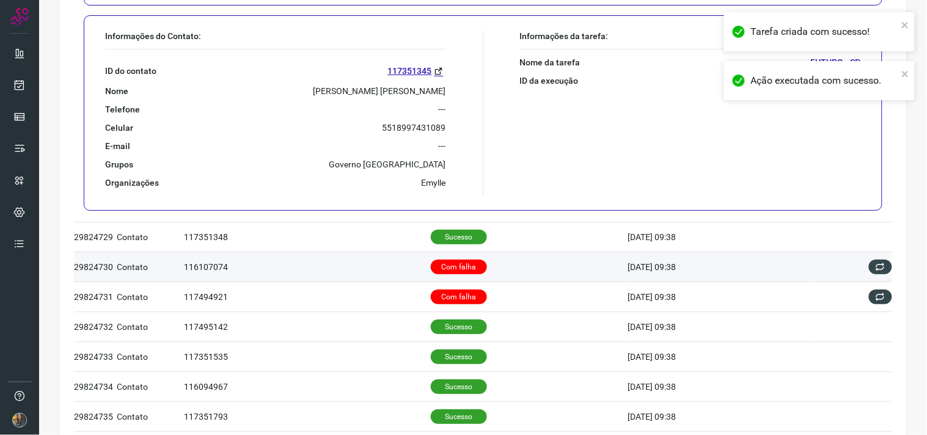
click at [469, 267] on p "Com falha" at bounding box center [459, 267] width 56 height 15
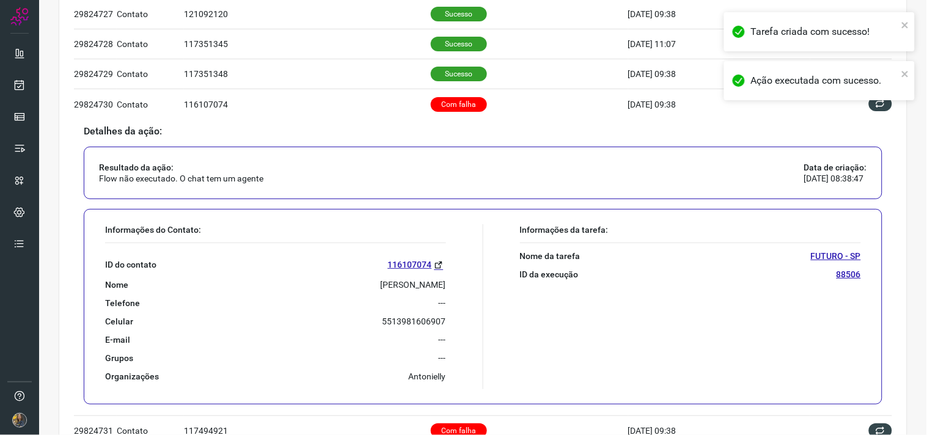
scroll to position [339, 0]
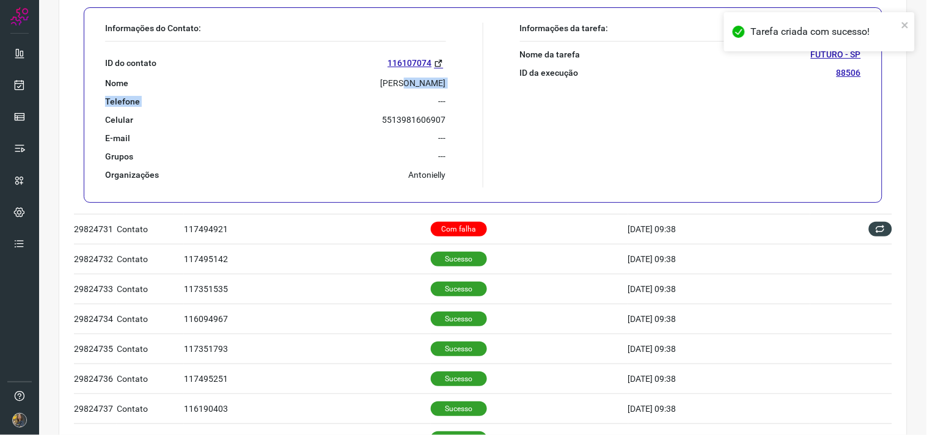
click at [406, 87] on div "ID do contato 116107074 Nome [PERSON_NAME] --- Celular [PHONE_NUMBER] E-mail --…" at bounding box center [275, 111] width 341 height 139
click at [404, 84] on p "[PERSON_NAME]" at bounding box center [413, 83] width 65 height 11
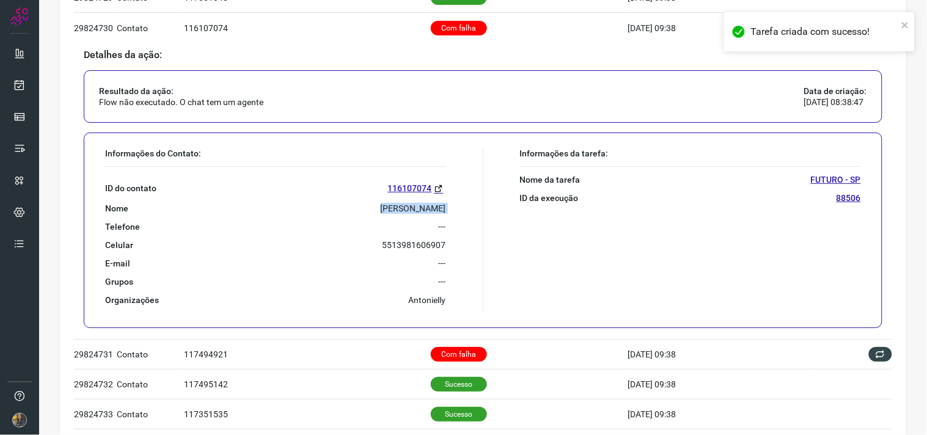
scroll to position [203, 0]
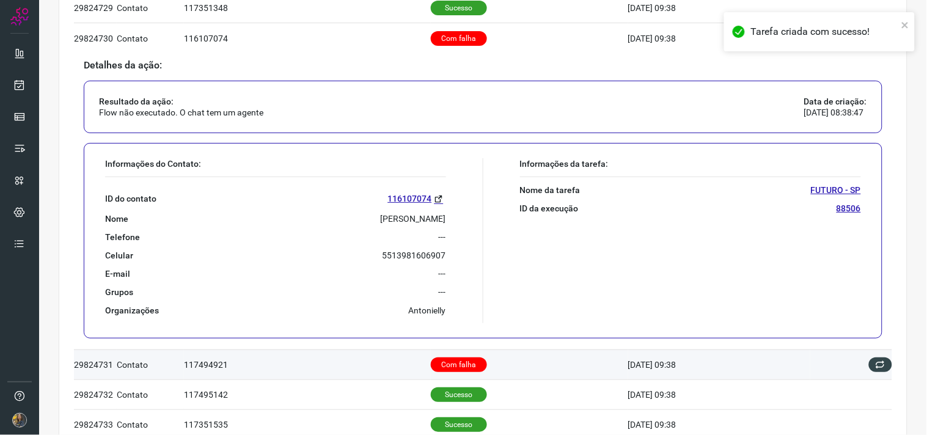
click at [493, 358] on td "Com falha" at bounding box center [529, 364] width 197 height 30
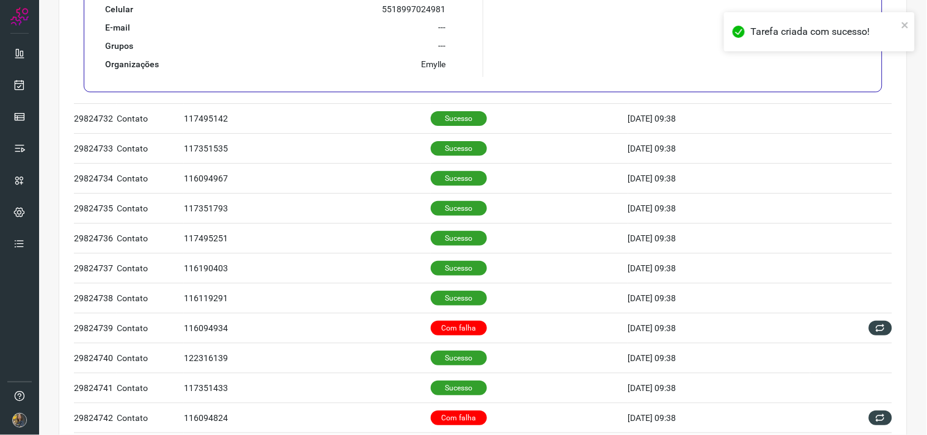
scroll to position [339, 0]
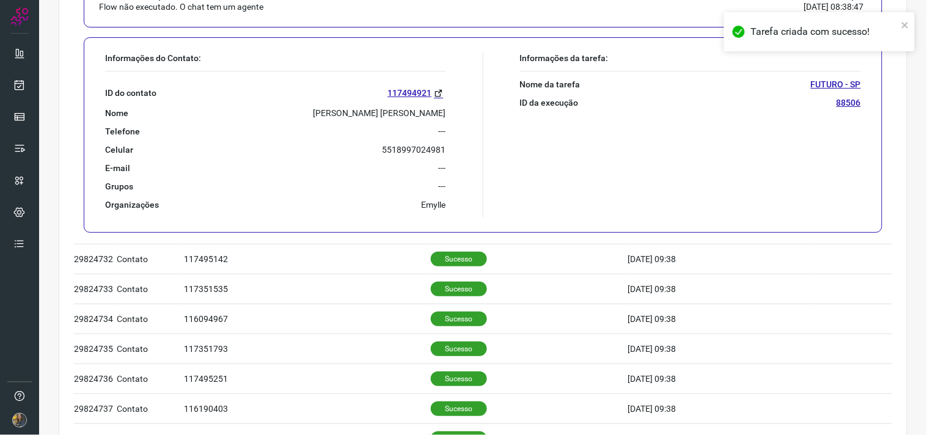
click at [399, 114] on p "[PERSON_NAME] [PERSON_NAME]" at bounding box center [379, 113] width 133 height 11
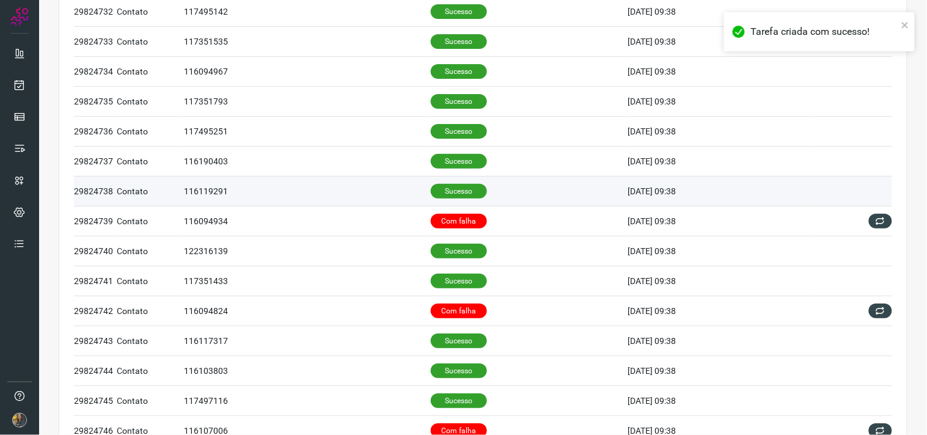
click at [472, 206] on td "Sucesso" at bounding box center [529, 191] width 197 height 30
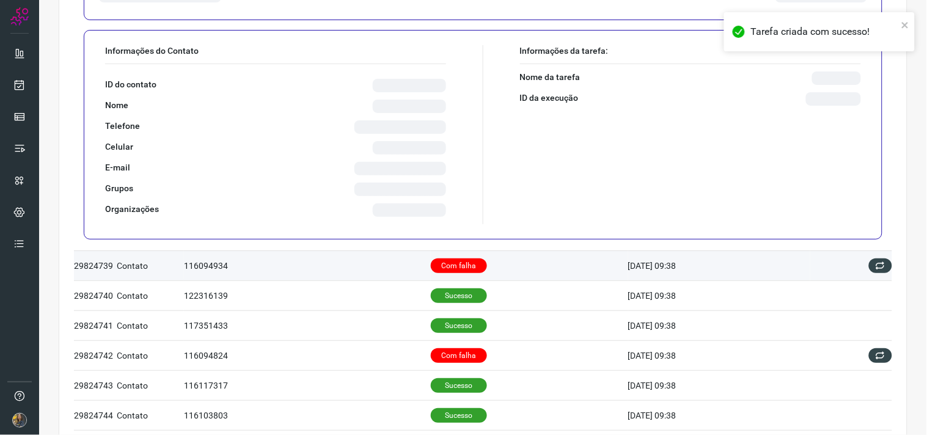
drag, startPoint x: 464, startPoint y: 269, endPoint x: 473, endPoint y: 276, distance: 10.5
click at [462, 269] on p "Com falha" at bounding box center [459, 265] width 56 height 15
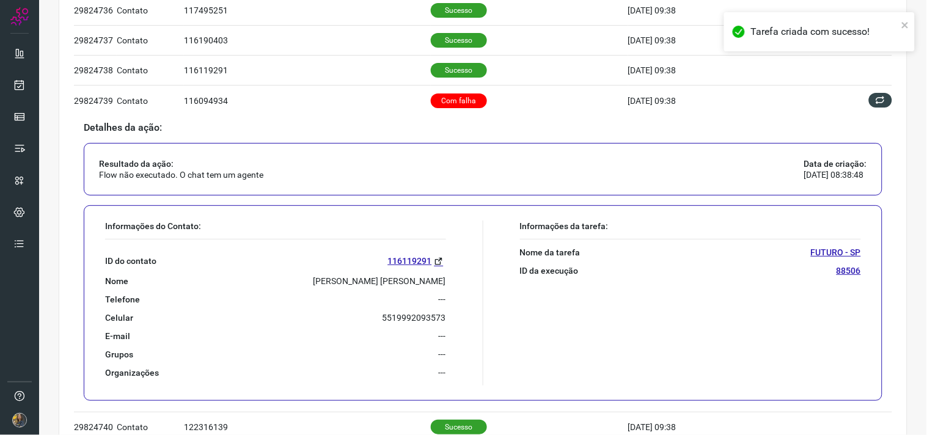
scroll to position [448, 0]
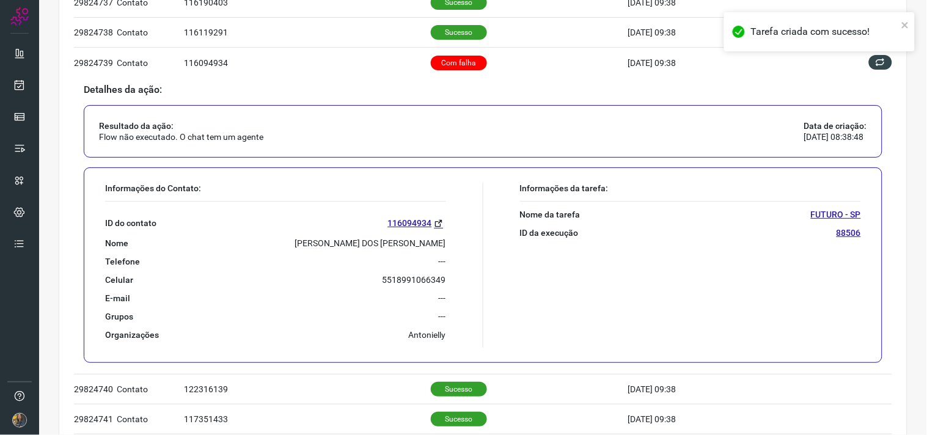
click at [411, 240] on p "[PERSON_NAME] DOS [PERSON_NAME]" at bounding box center [370, 243] width 151 height 11
click at [867, 60] on div "Tarefa criada com sucesso!" at bounding box center [818, 37] width 195 height 54
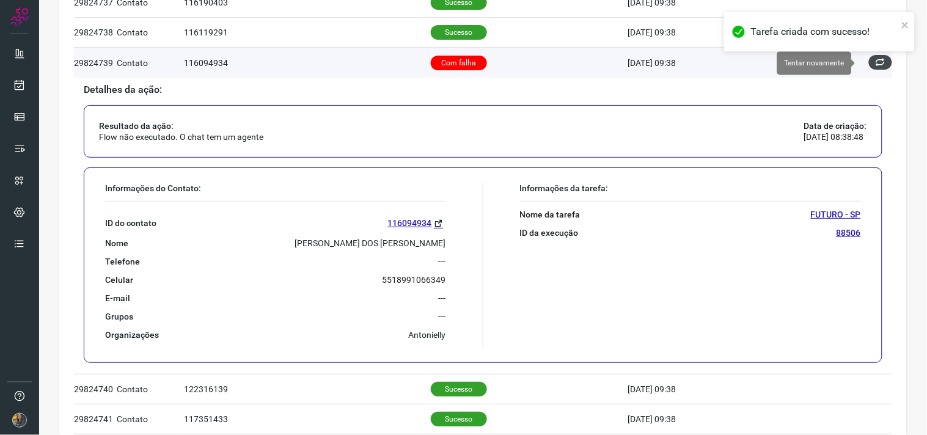
click at [875, 65] on icon at bounding box center [880, 62] width 10 height 10
click at [872, 66] on div "Falha ao executar a ação." at bounding box center [819, 80] width 191 height 39
click at [872, 66] on div "Tarefa criada com sucesso! Falha ao executar a ação." at bounding box center [818, 61] width 195 height 103
click at [875, 64] on icon at bounding box center [880, 62] width 10 height 10
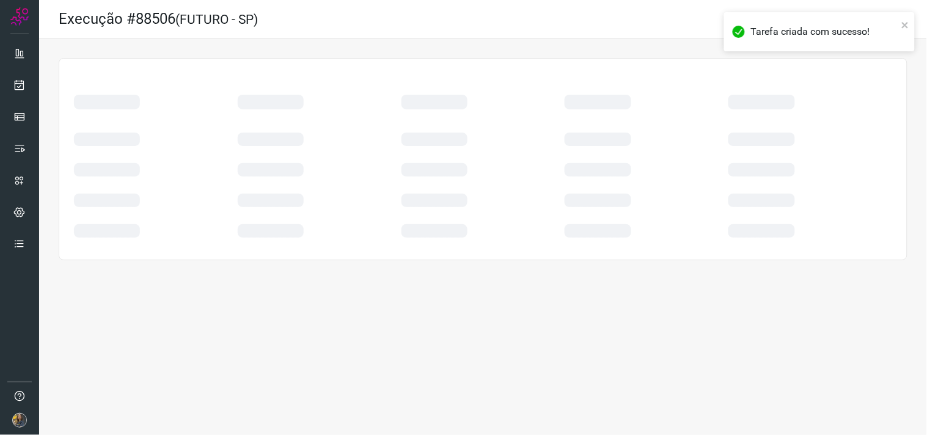
scroll to position [0, 0]
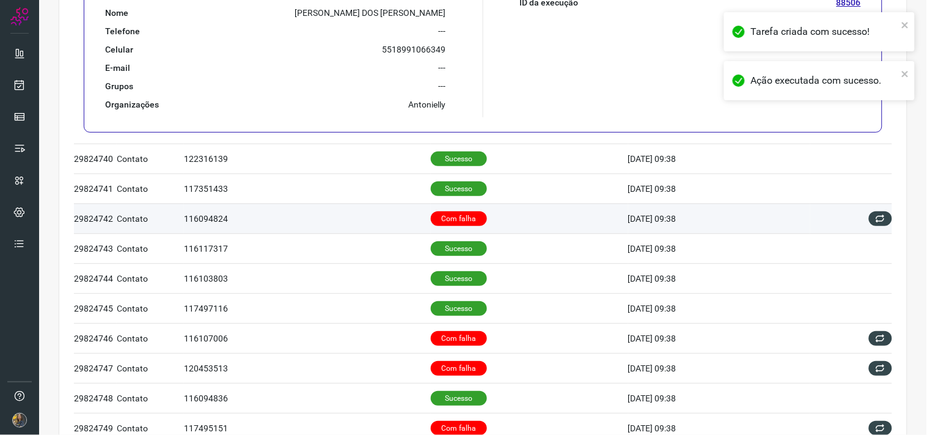
click at [368, 211] on td "116094824" at bounding box center [307, 218] width 247 height 30
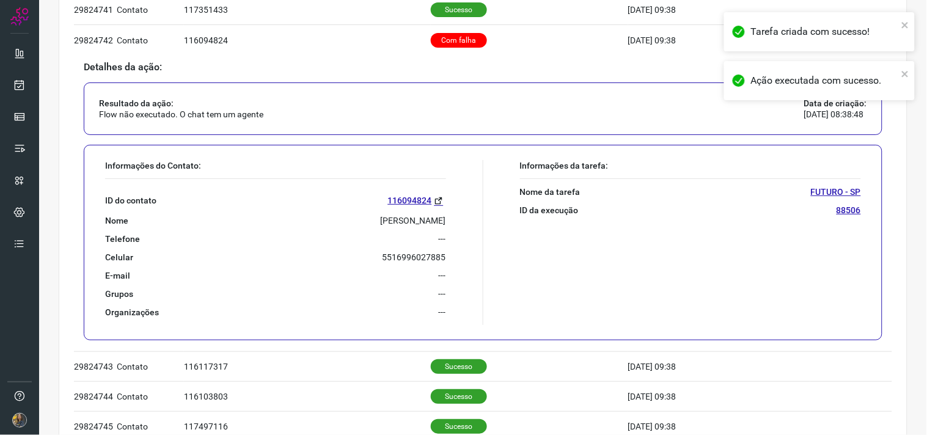
scroll to position [585, 0]
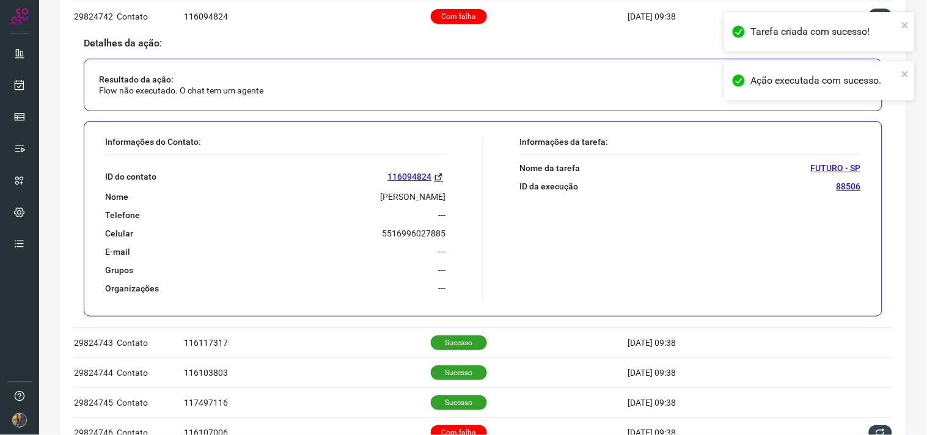
click at [403, 200] on p "[PERSON_NAME]" at bounding box center [413, 196] width 65 height 11
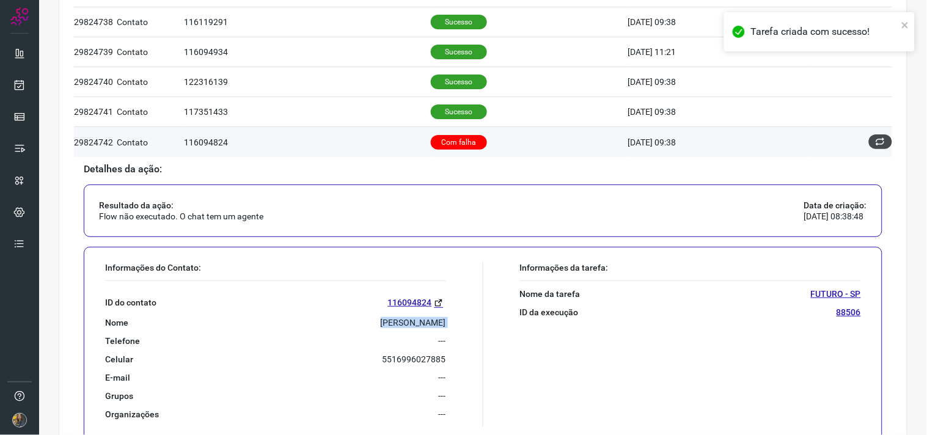
scroll to position [449, 0]
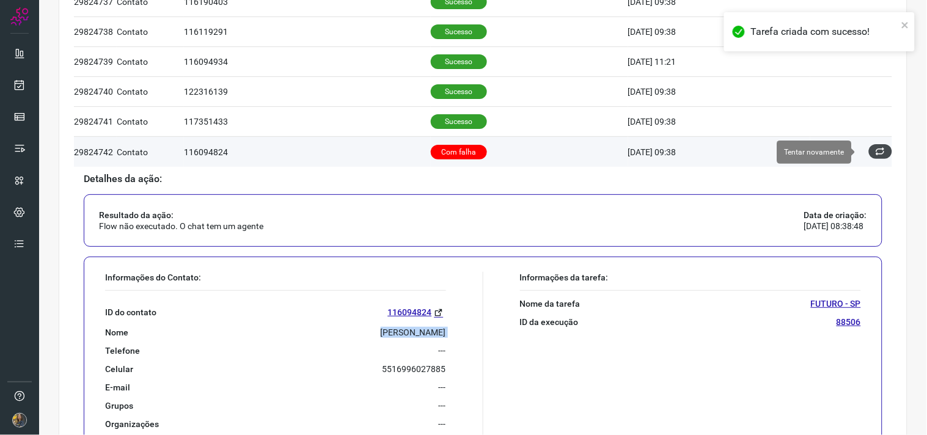
click at [877, 149] on button at bounding box center [880, 151] width 23 height 15
click at [875, 154] on icon at bounding box center [880, 152] width 10 height 10
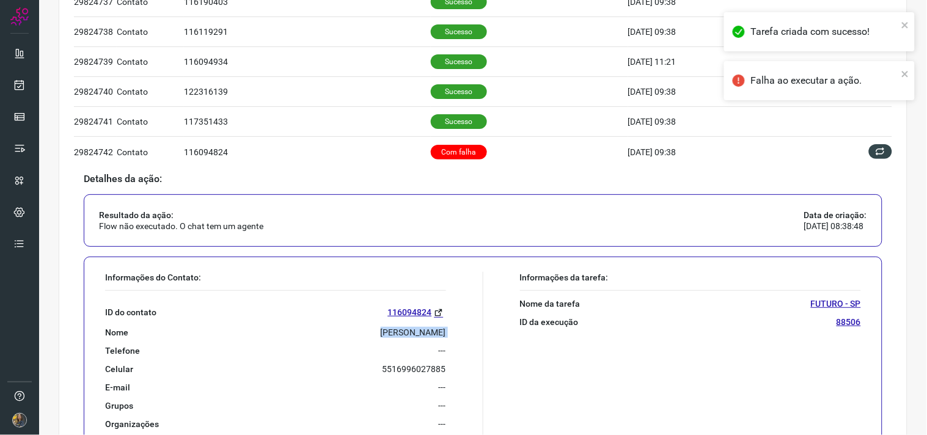
scroll to position [0, 0]
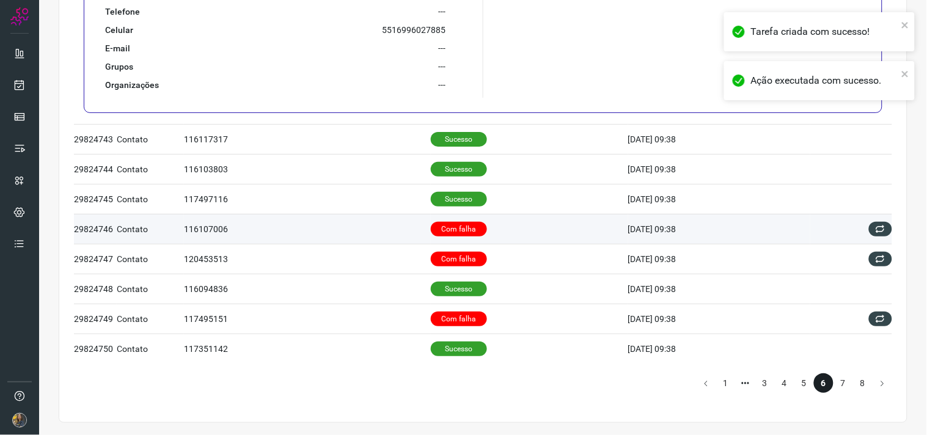
click at [491, 221] on td "Com falha" at bounding box center [529, 229] width 197 height 30
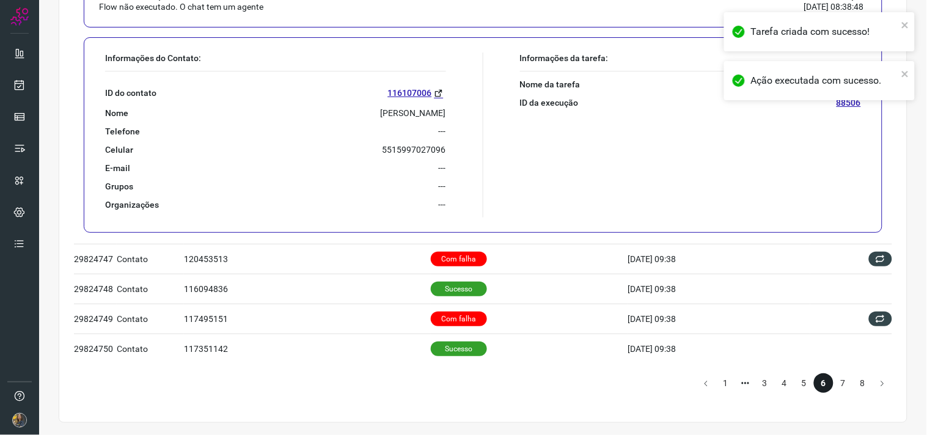
scroll to position [790, 0]
click at [381, 113] on p "[PERSON_NAME]" at bounding box center [413, 113] width 65 height 11
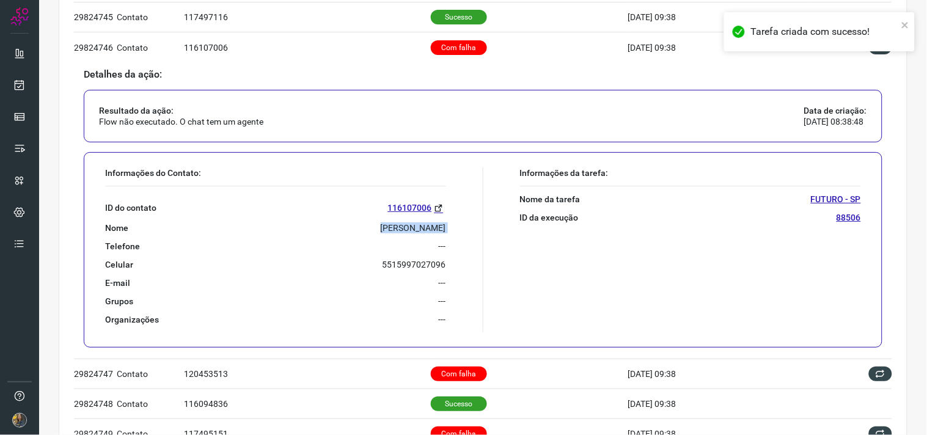
scroll to position [654, 0]
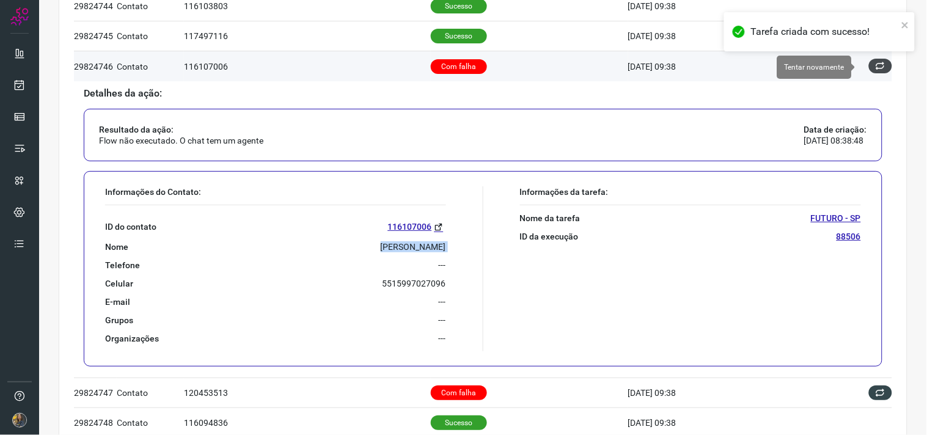
click at [875, 71] on icon at bounding box center [880, 66] width 10 height 10
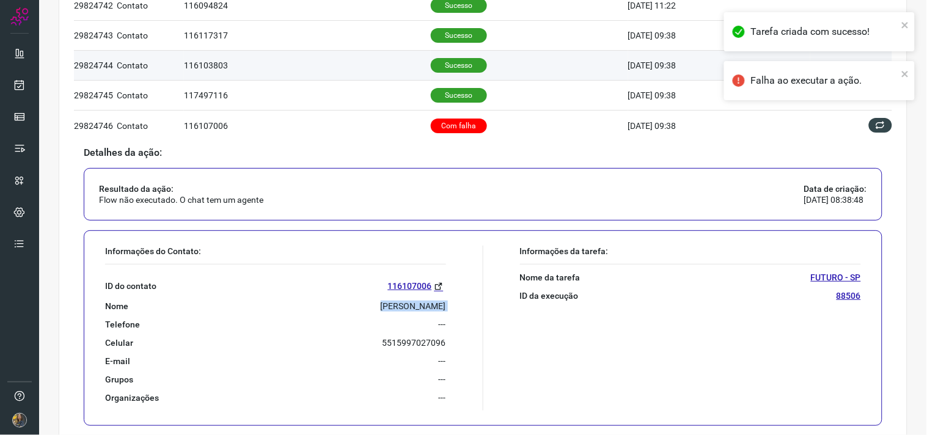
scroll to position [518, 0]
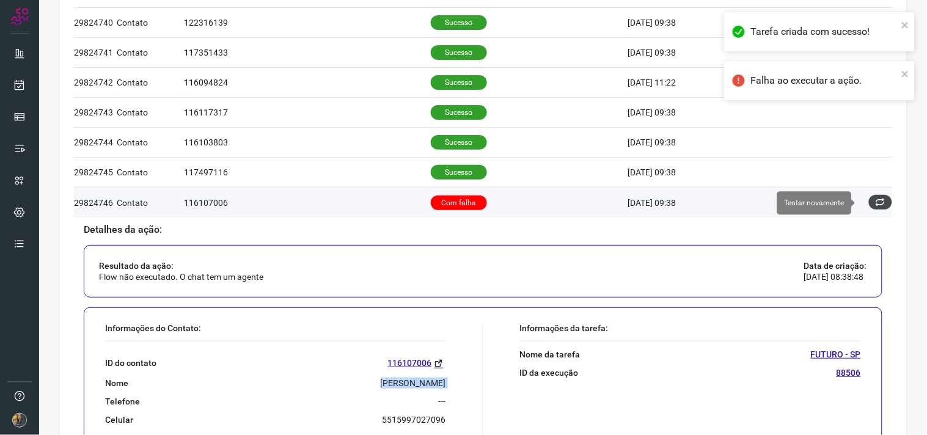
click at [875, 206] on icon at bounding box center [880, 202] width 10 height 10
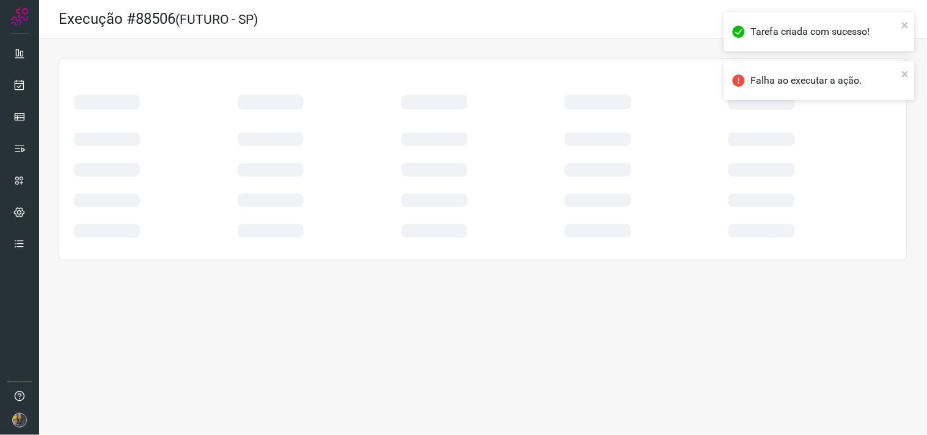
scroll to position [0, 0]
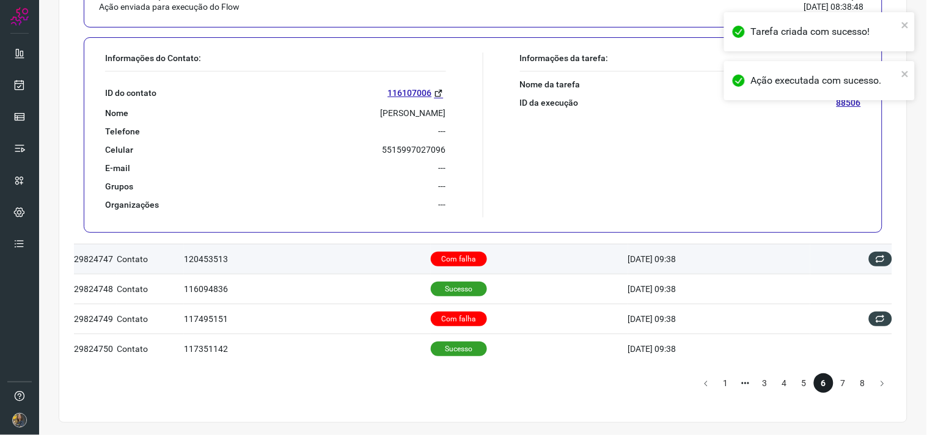
click at [521, 252] on td "Com falha" at bounding box center [529, 259] width 197 height 30
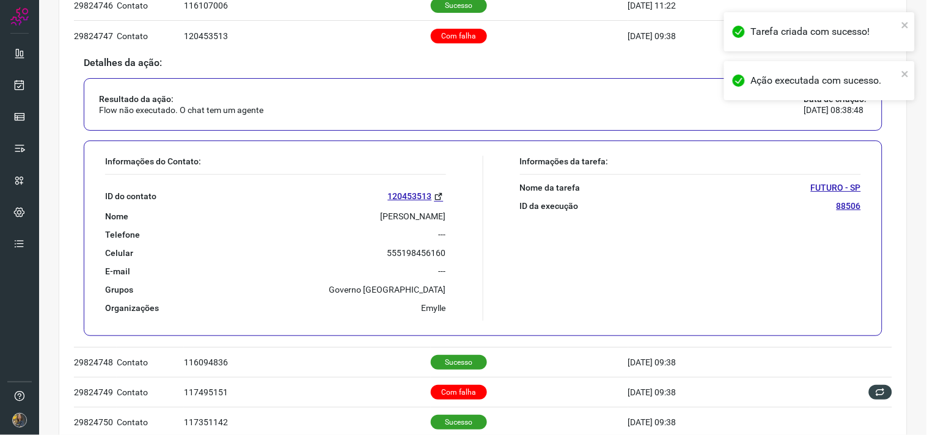
scroll to position [764, 0]
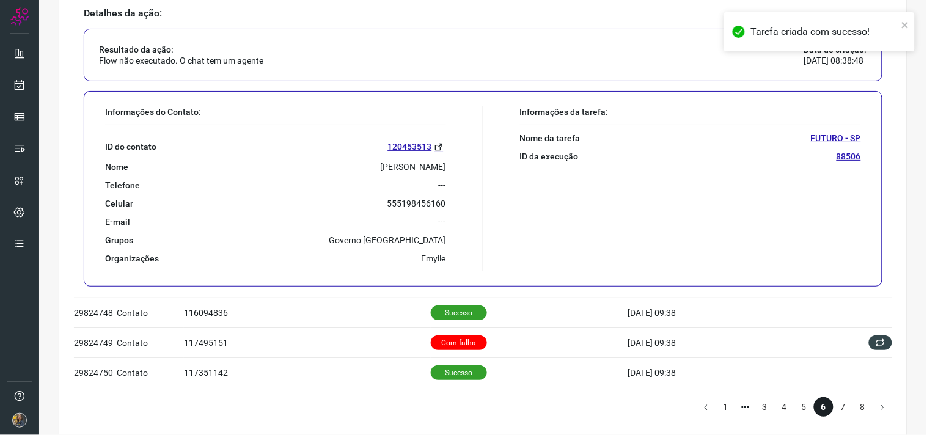
click at [418, 173] on div "ID do contato 120453513 Nome [PERSON_NAME] Telefone --- Celular [PHONE_NUMBER] …" at bounding box center [275, 194] width 341 height 139
click at [414, 171] on p "[PERSON_NAME]" at bounding box center [413, 166] width 65 height 11
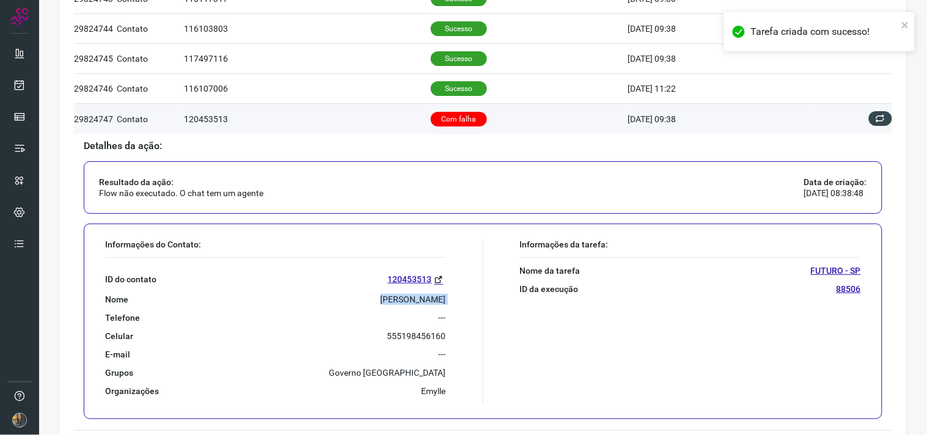
scroll to position [628, 0]
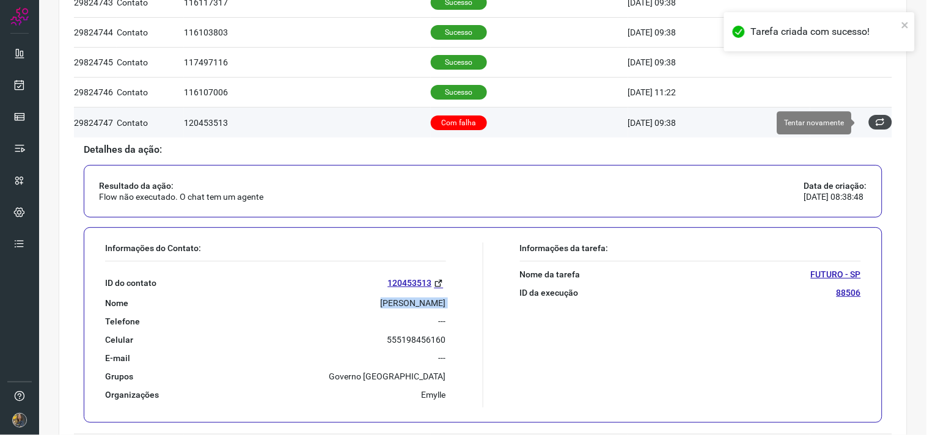
click at [869, 123] on button at bounding box center [880, 122] width 23 height 15
click at [875, 120] on icon at bounding box center [880, 122] width 10 height 10
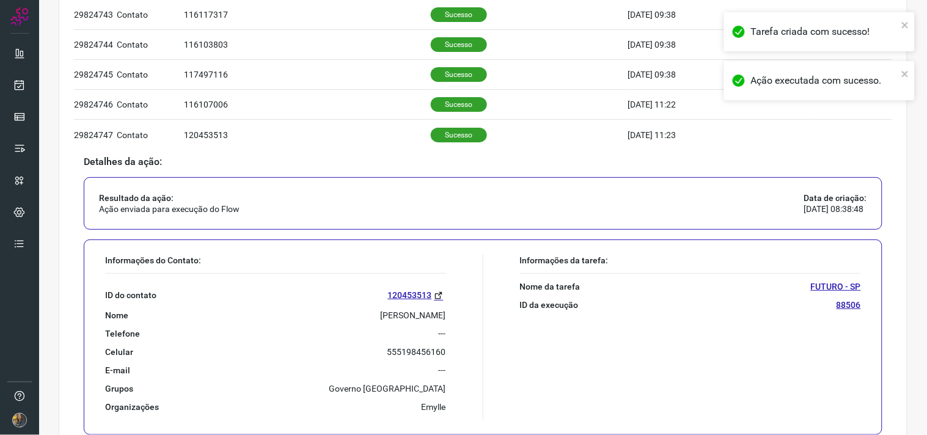
scroll to position [790, 0]
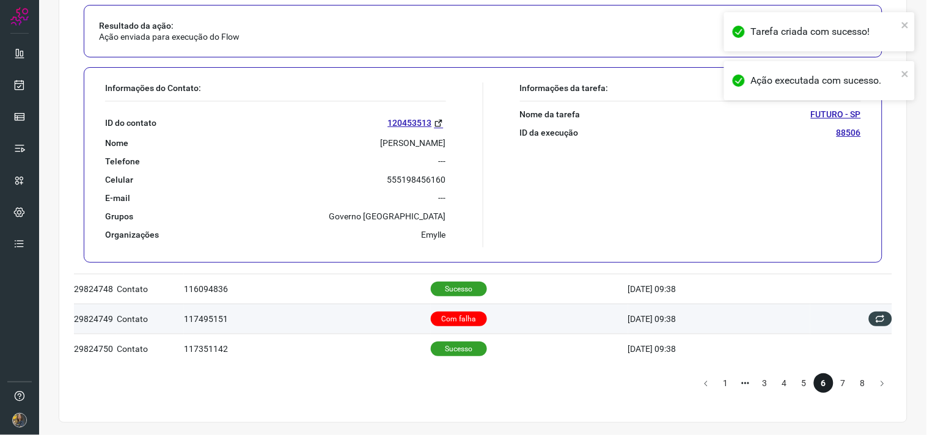
click at [473, 318] on td "Com falha" at bounding box center [529, 319] width 197 height 30
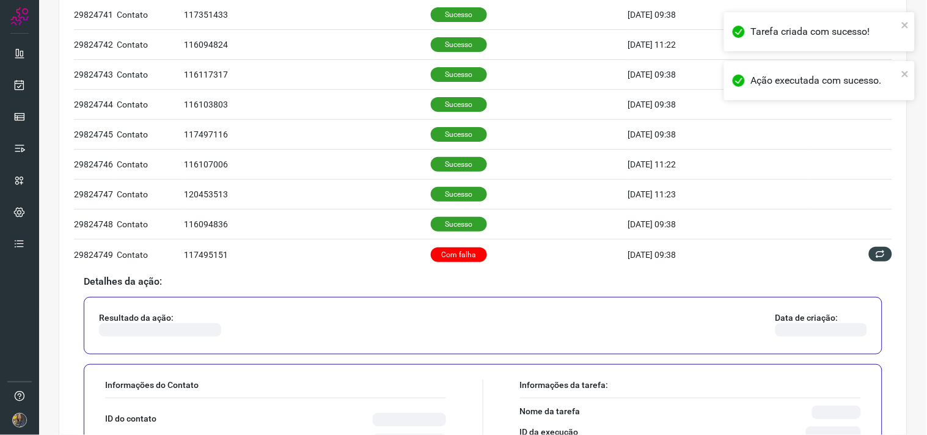
scroll to position [697, 0]
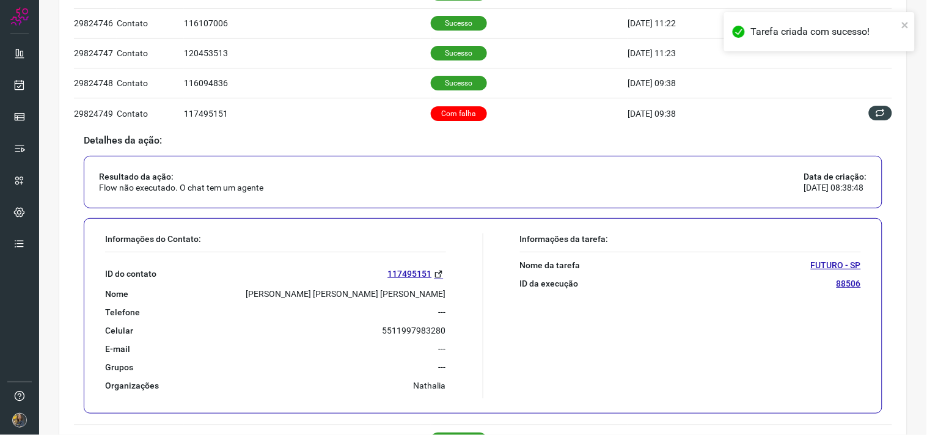
click at [329, 299] on p "[PERSON_NAME] [PERSON_NAME] [PERSON_NAME]" at bounding box center [346, 293] width 200 height 11
click at [329, 297] on p "[PERSON_NAME] [PERSON_NAME] [PERSON_NAME]" at bounding box center [346, 293] width 200 height 11
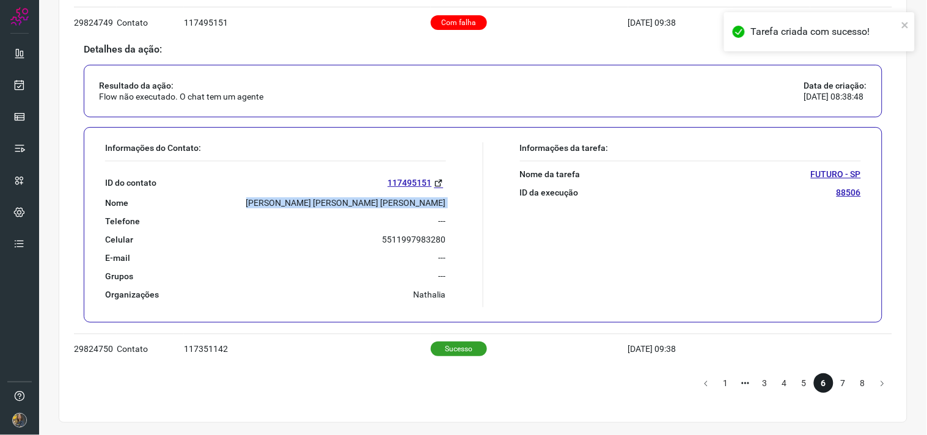
click at [837, 379] on li "7" at bounding box center [843, 383] width 20 height 20
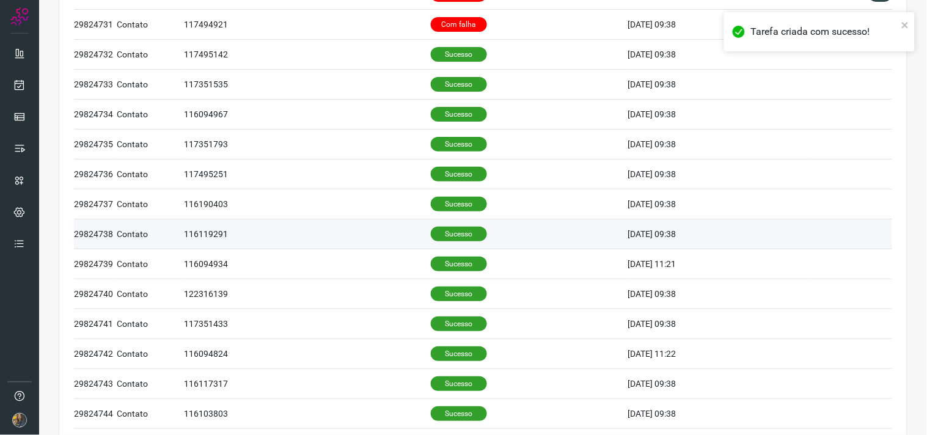
scroll to position [136, 0]
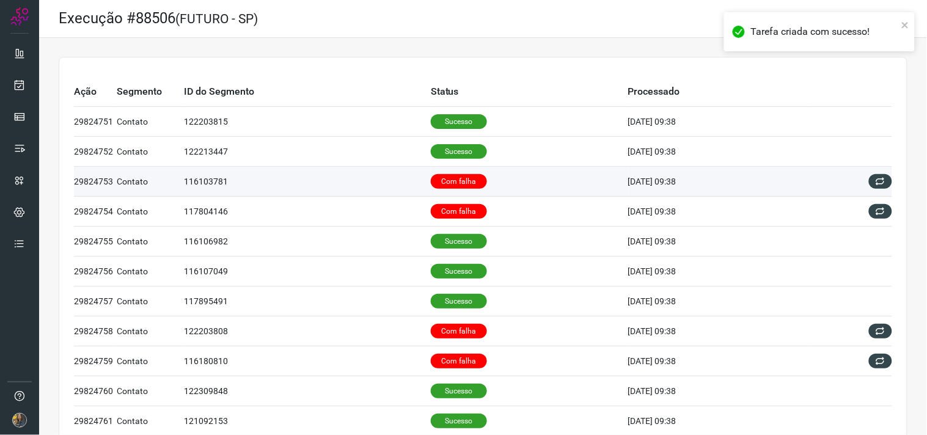
click at [473, 182] on p "Com falha" at bounding box center [459, 181] width 56 height 15
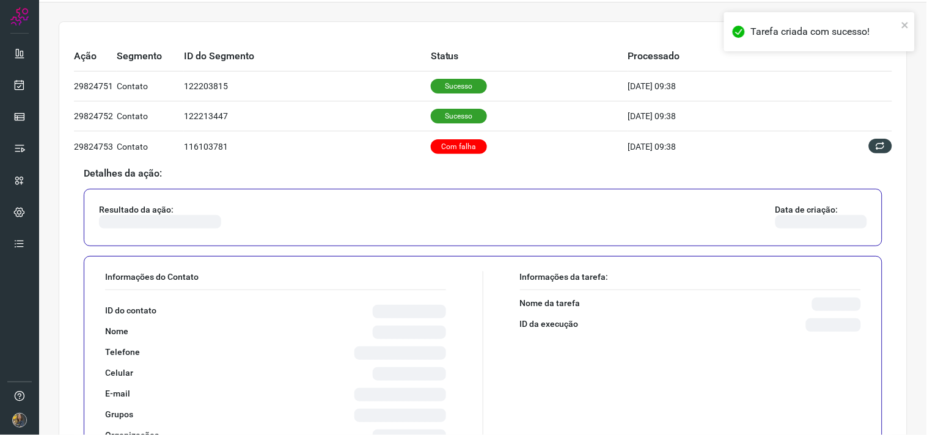
scroll to position [136, 0]
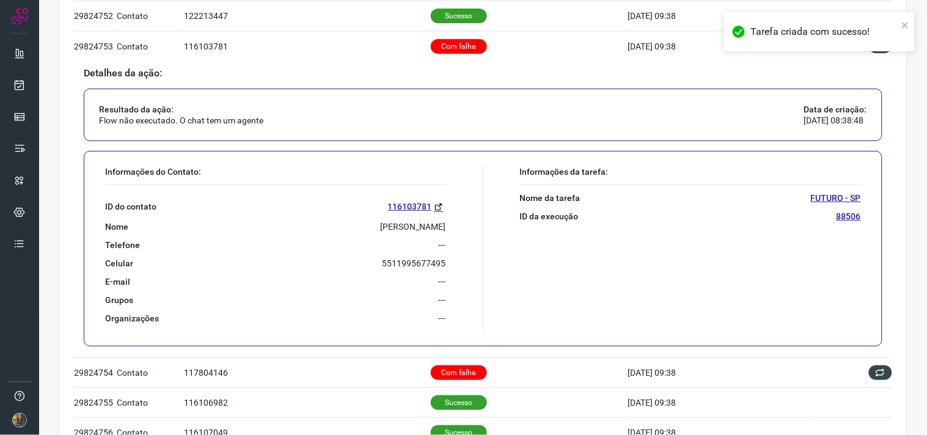
click at [381, 227] on p "[PERSON_NAME]" at bounding box center [413, 226] width 65 height 11
click at [381, 228] on p "[PERSON_NAME]" at bounding box center [413, 226] width 65 height 11
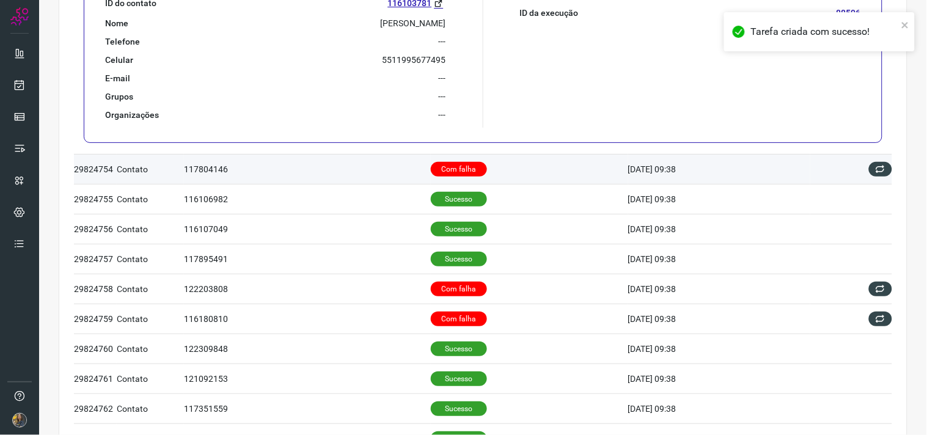
click at [502, 162] on td "Com falha" at bounding box center [529, 169] width 197 height 30
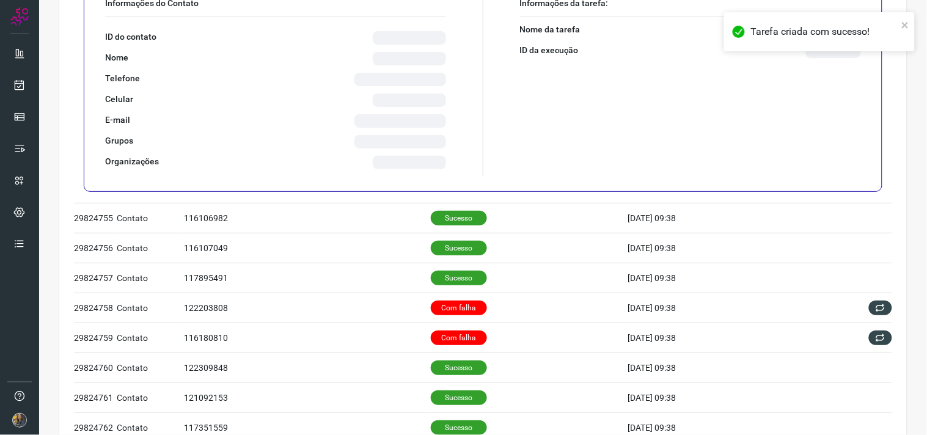
scroll to position [43, 0]
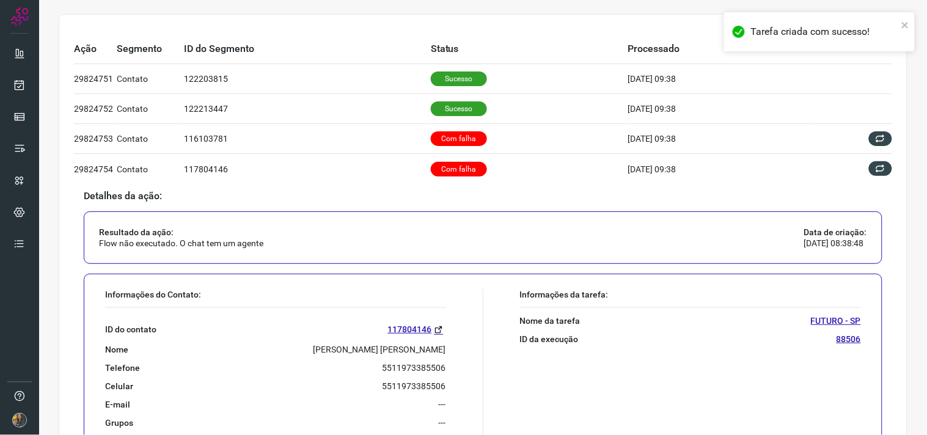
click at [389, 350] on p "[PERSON_NAME] [PERSON_NAME]" at bounding box center [379, 349] width 133 height 11
click at [386, 349] on p "[PERSON_NAME] [PERSON_NAME]" at bounding box center [379, 349] width 133 height 11
click at [386, 348] on p "[PERSON_NAME] [PERSON_NAME]" at bounding box center [379, 349] width 133 height 11
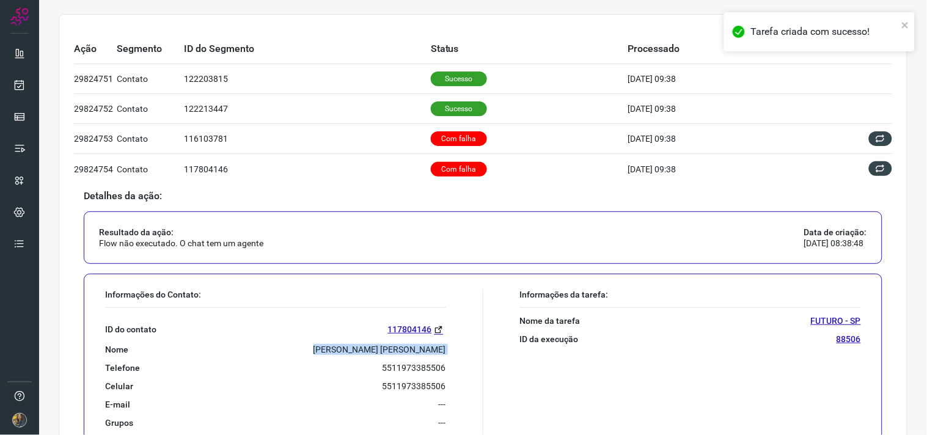
click at [379, 351] on p "[PERSON_NAME] [PERSON_NAME]" at bounding box center [379, 349] width 133 height 11
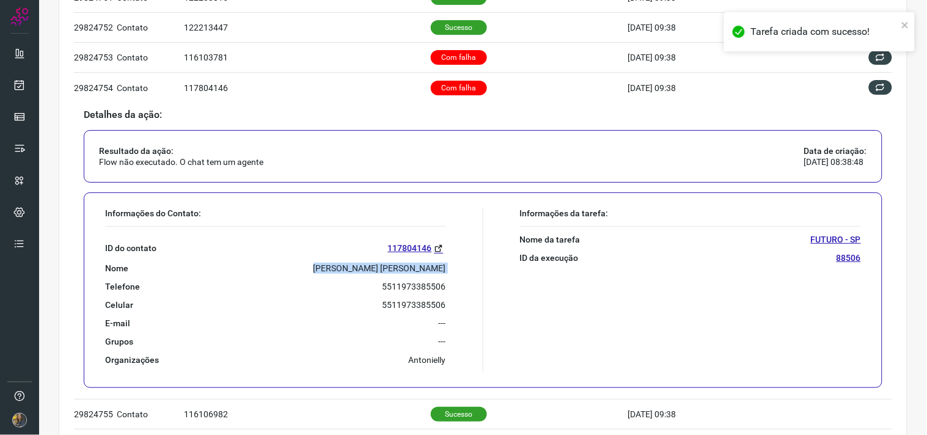
scroll to position [314, 0]
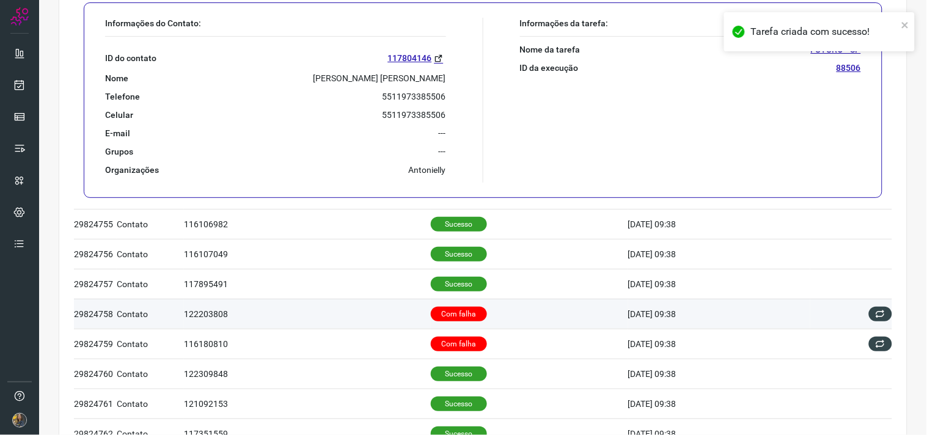
click at [456, 314] on p "Com falha" at bounding box center [459, 314] width 56 height 15
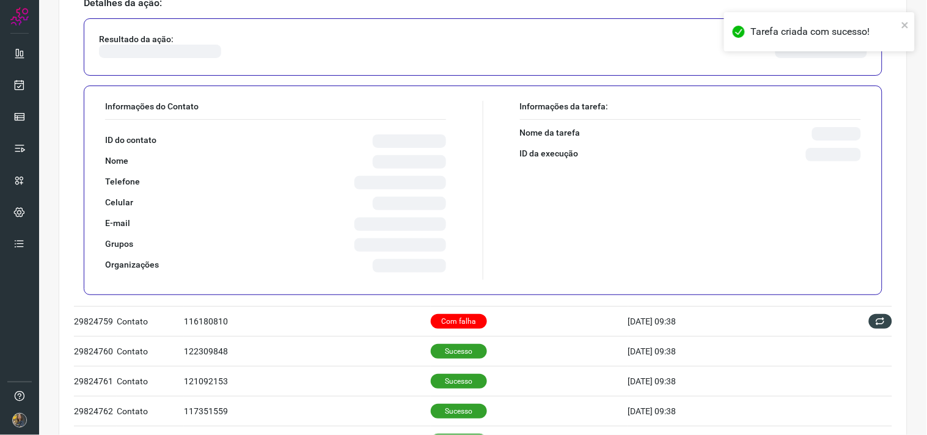
scroll to position [356, 0]
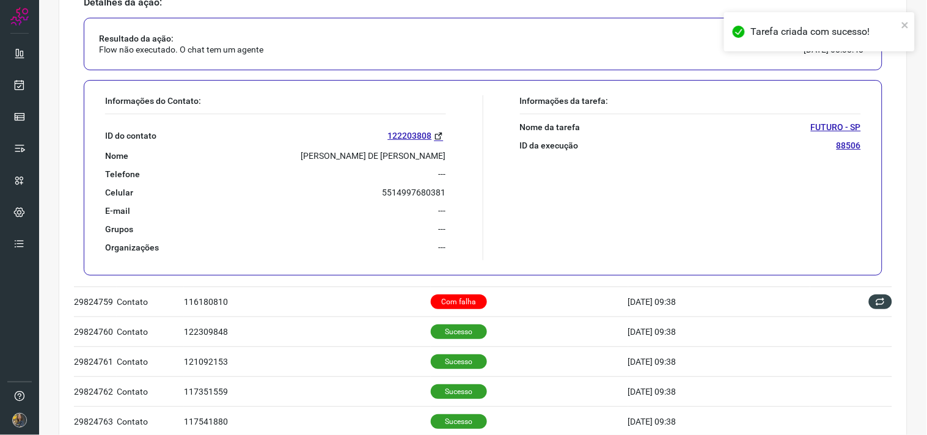
click at [346, 151] on p "[PERSON_NAME] DE [PERSON_NAME]" at bounding box center [373, 155] width 145 height 11
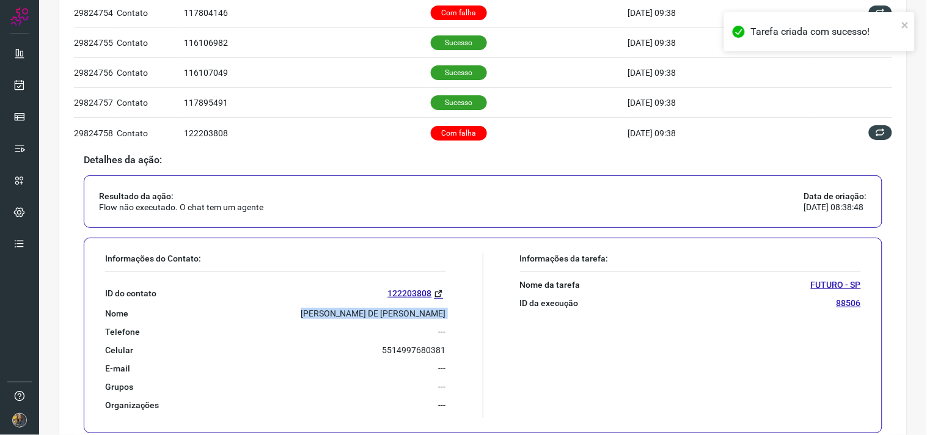
scroll to position [221, 0]
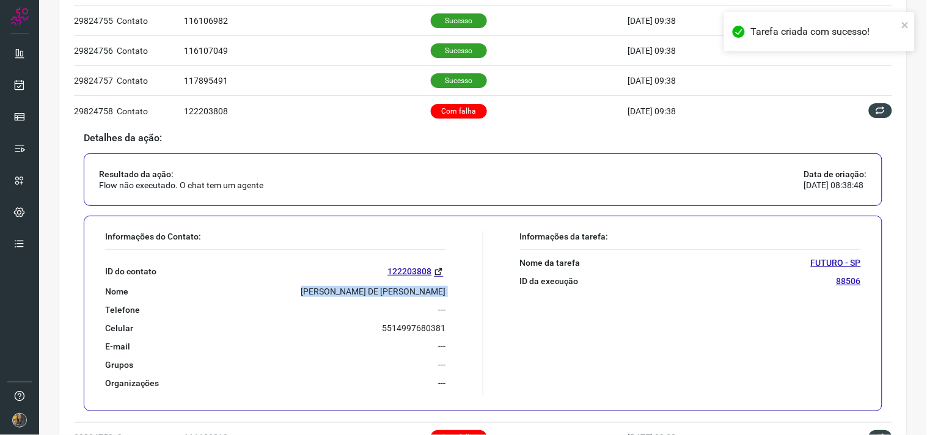
click at [387, 294] on p "[PERSON_NAME] DE [PERSON_NAME]" at bounding box center [373, 291] width 145 height 11
click at [386, 294] on p "[PERSON_NAME] DE [PERSON_NAME]" at bounding box center [373, 291] width 145 height 11
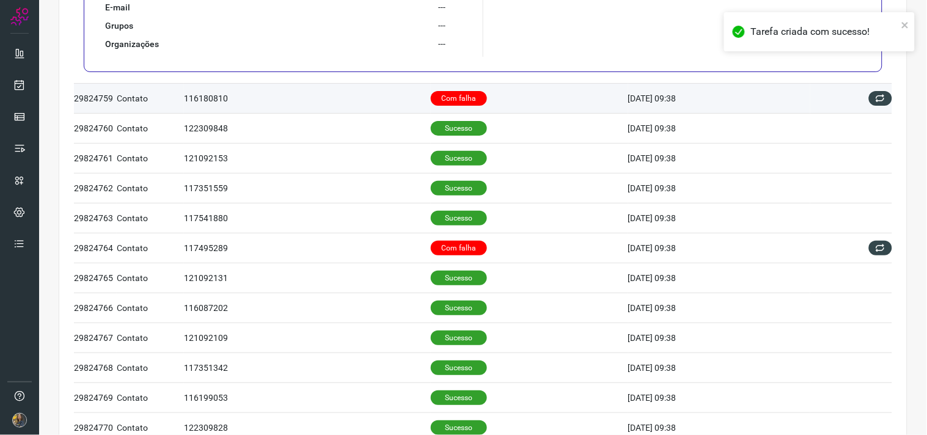
click at [517, 107] on td "Com falha" at bounding box center [529, 98] width 197 height 30
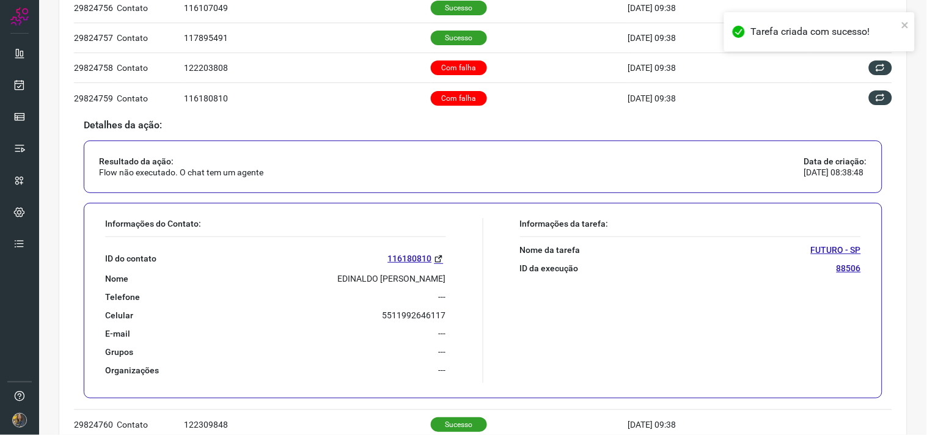
click at [338, 280] on p "EDINALDO [PERSON_NAME]" at bounding box center [392, 278] width 108 height 11
click at [338, 282] on p "EDINALDO [PERSON_NAME]" at bounding box center [392, 278] width 108 height 11
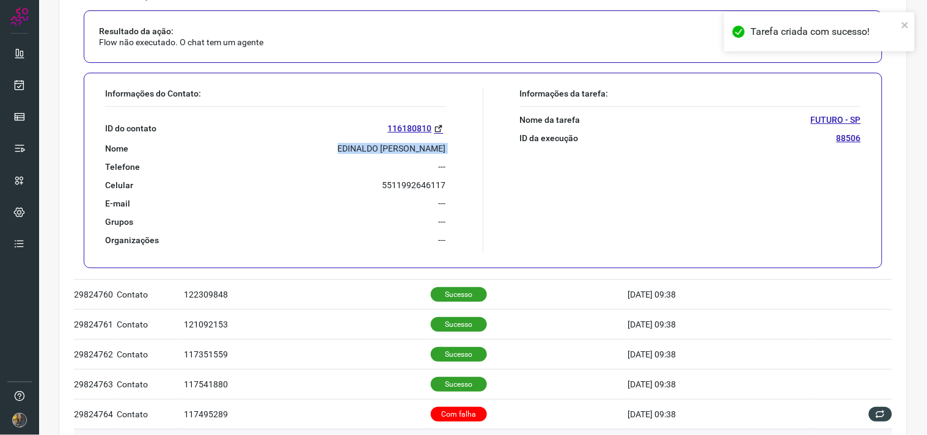
scroll to position [535, 0]
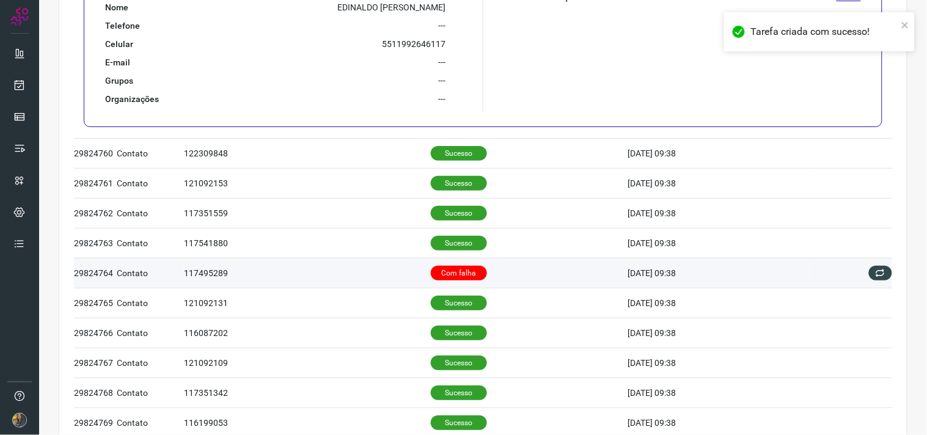
click at [473, 276] on p "Com falha" at bounding box center [459, 273] width 56 height 15
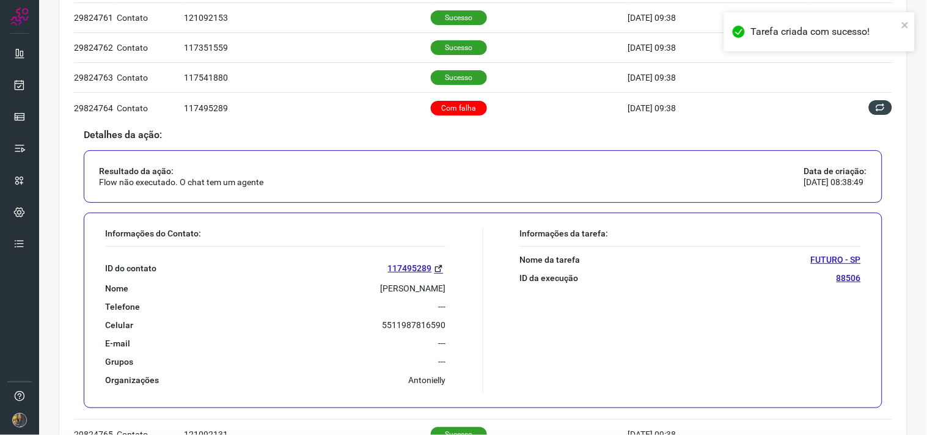
scroll to position [441, 0]
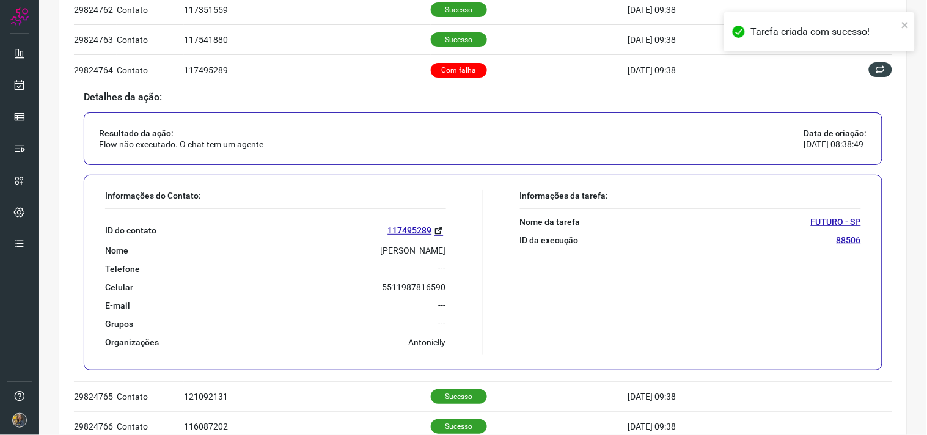
click at [398, 253] on p "[PERSON_NAME]" at bounding box center [413, 250] width 65 height 11
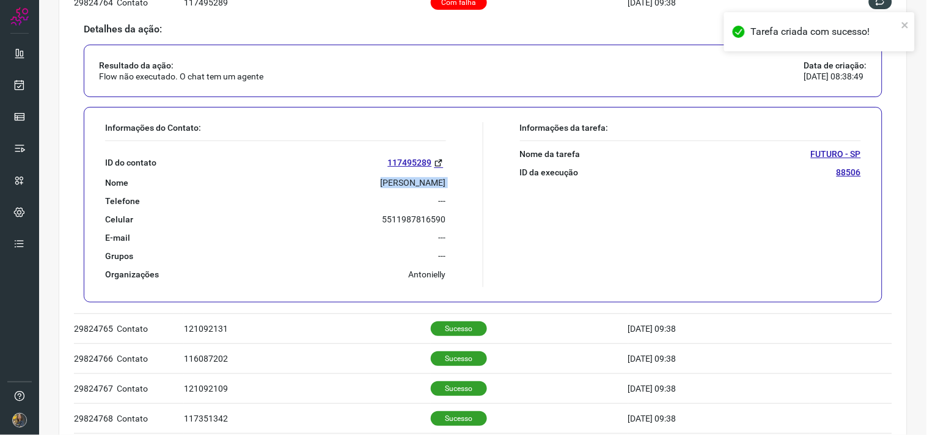
click at [381, 184] on p "[PERSON_NAME]" at bounding box center [413, 182] width 65 height 11
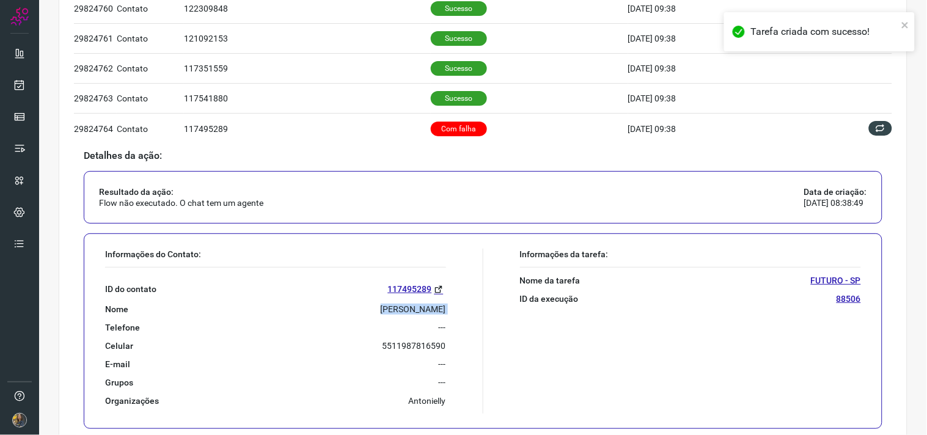
scroll to position [373, 0]
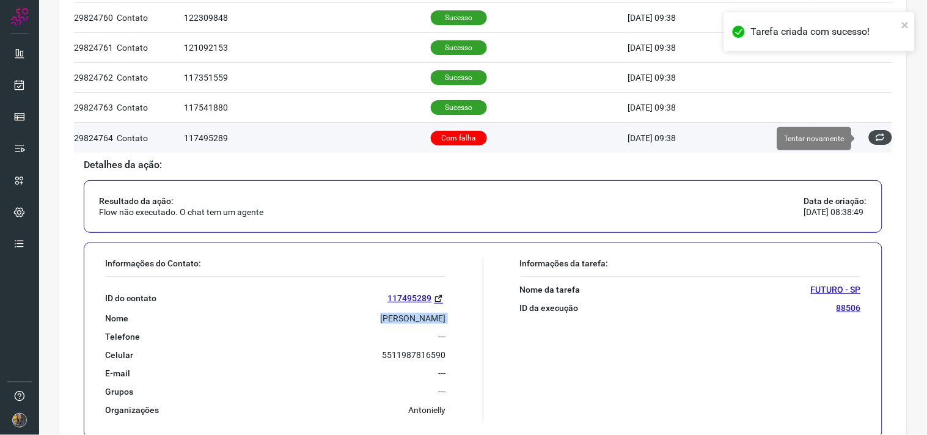
click at [869, 141] on button at bounding box center [880, 137] width 23 height 15
click at [874, 133] on icon at bounding box center [881, 138] width 14 height 14
click at [874, 135] on icon at bounding box center [881, 138] width 14 height 14
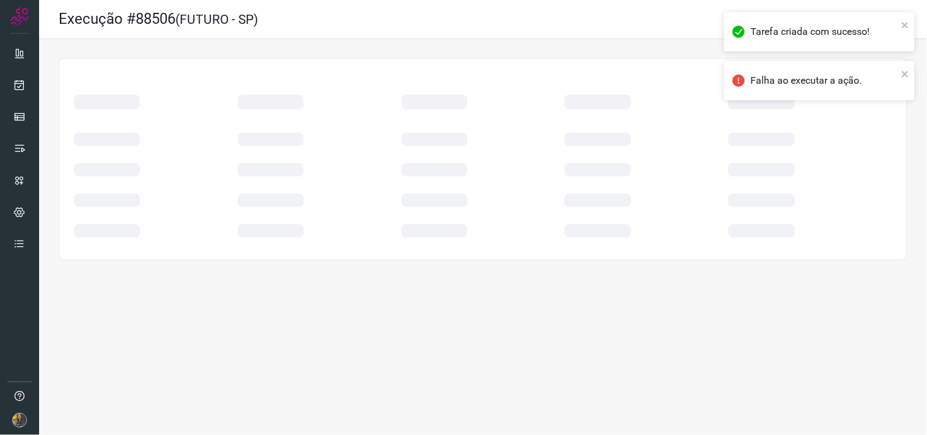
scroll to position [0, 0]
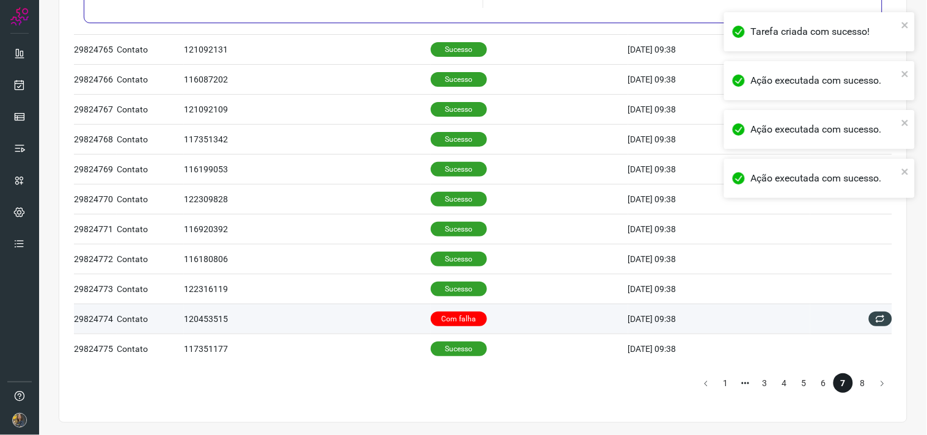
click at [522, 318] on td "Com falha" at bounding box center [529, 319] width 197 height 30
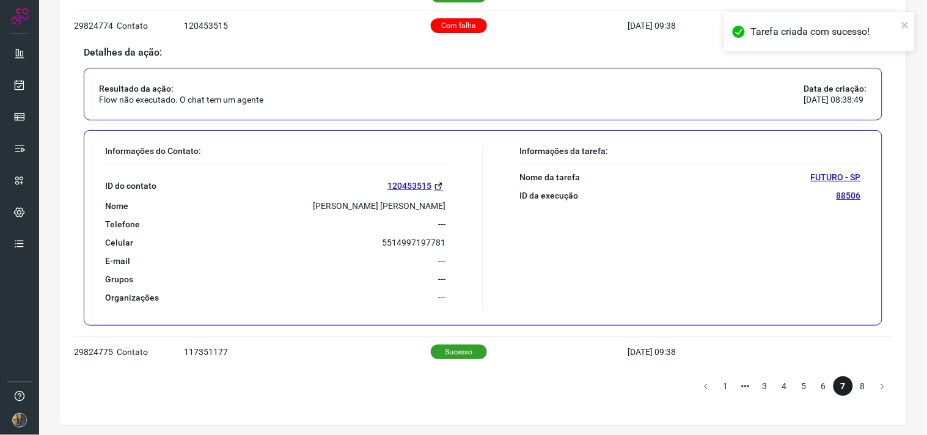
scroll to position [790, 0]
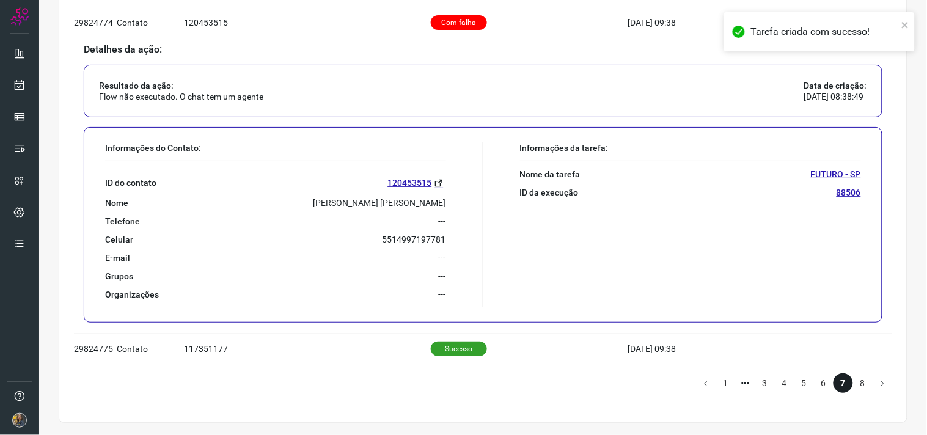
click at [384, 208] on p "[PERSON_NAME] [PERSON_NAME]" at bounding box center [379, 202] width 133 height 11
drag, startPoint x: 844, startPoint y: 379, endPoint x: 853, endPoint y: 384, distance: 10.1
click at [853, 384] on ul "1 3 4 5 6 7 8" at bounding box center [794, 383] width 156 height 20
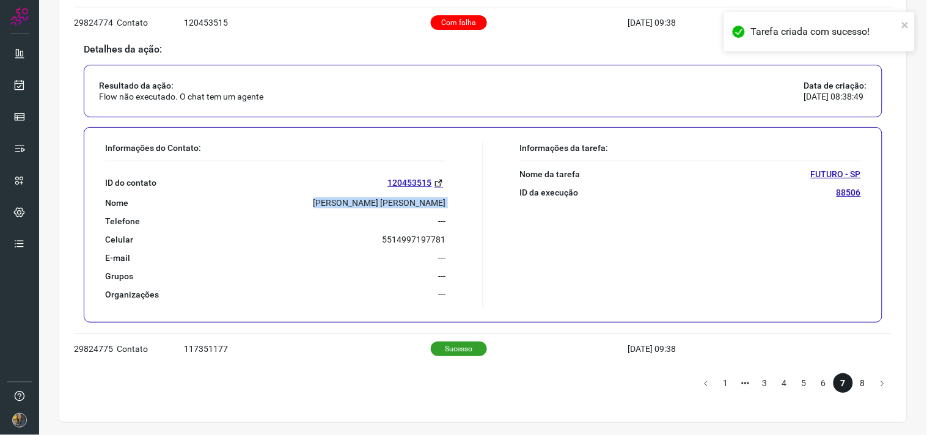
click at [853, 384] on li "8" at bounding box center [863, 383] width 20 height 20
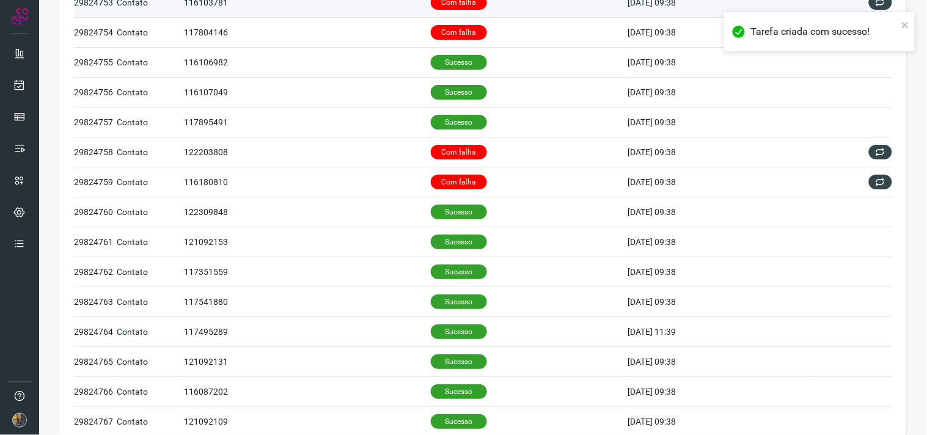
scroll to position [110, 0]
